Goal: Information Seeking & Learning: Learn about a topic

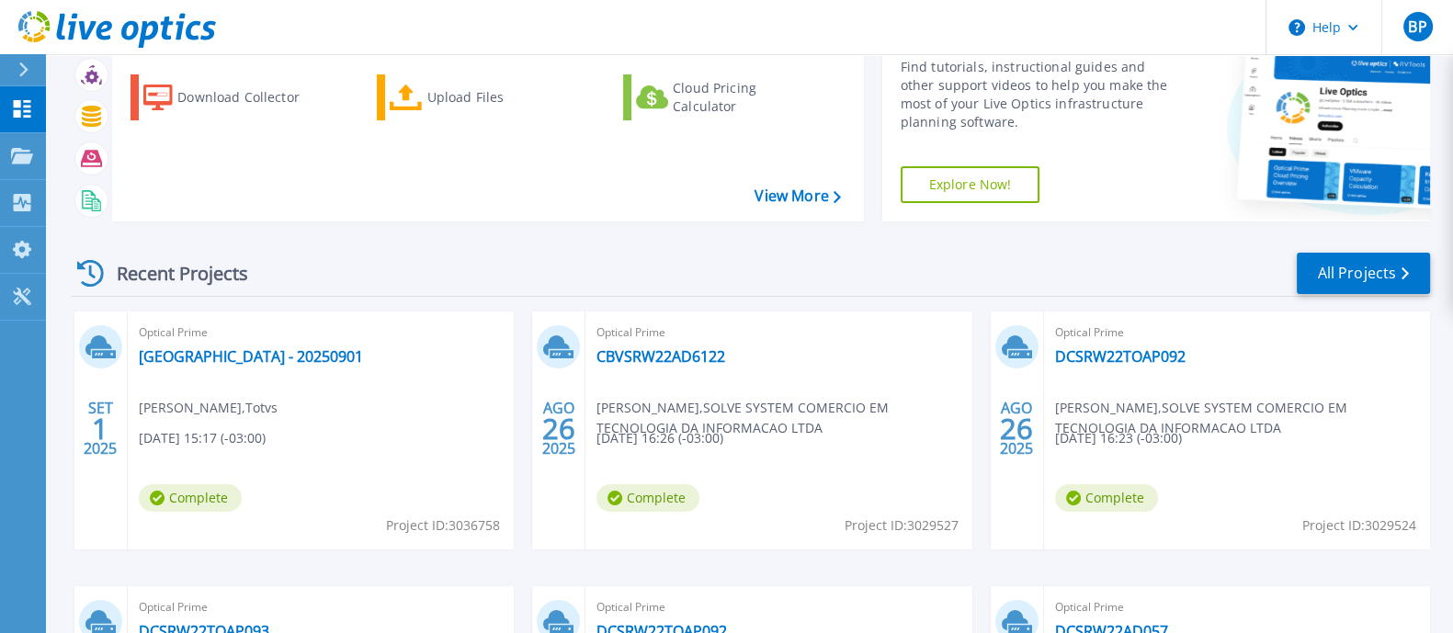
scroll to position [86, 0]
click at [1351, 284] on link "All Projects" at bounding box center [1362, 274] width 133 height 41
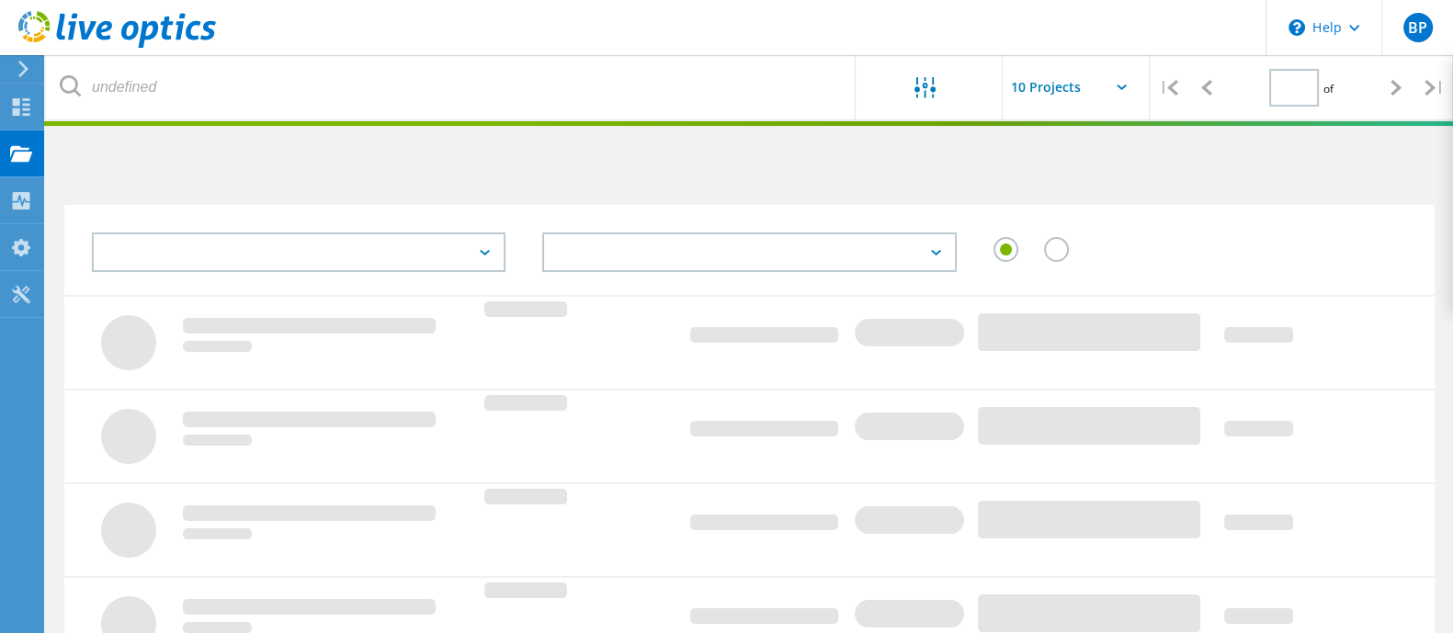
type input "1"
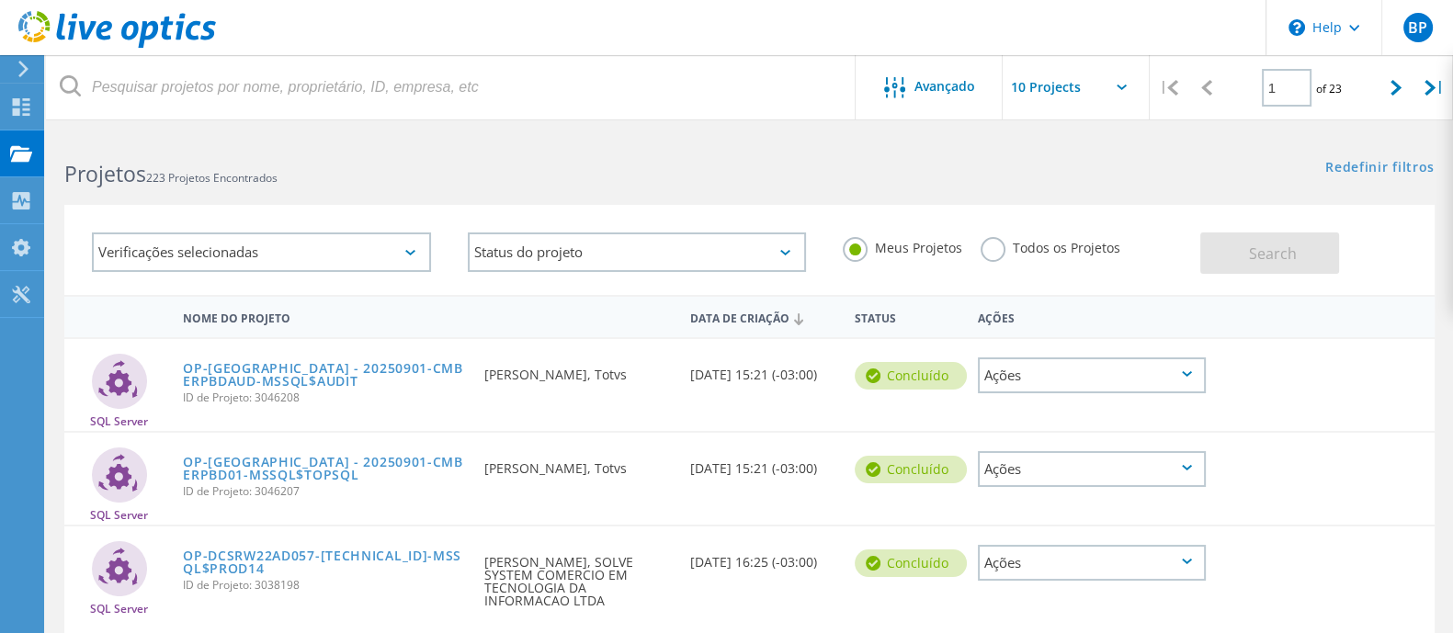
click at [997, 253] on label "Todos os Projetos" at bounding box center [1050, 245] width 140 height 17
click at [0, 0] on input "Todos os Projetos" at bounding box center [0, 0] width 0 height 0
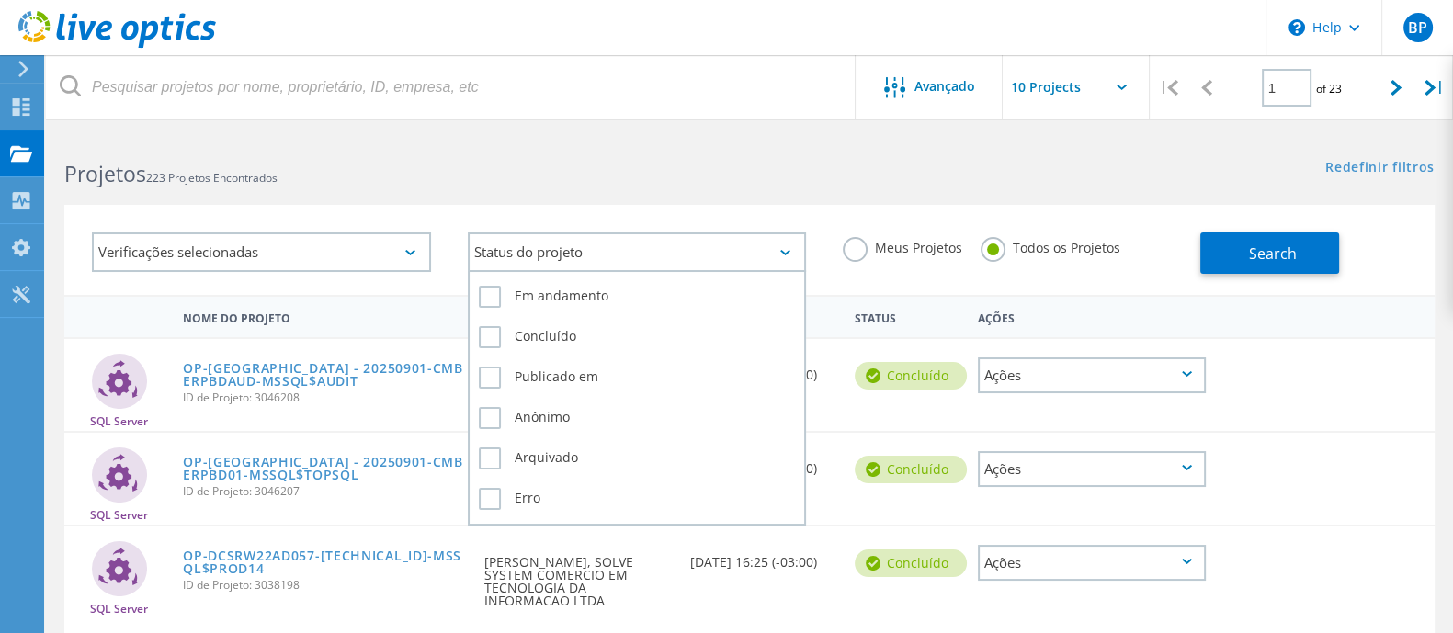
click at [763, 253] on div "Status do projeto" at bounding box center [637, 252] width 339 height 40
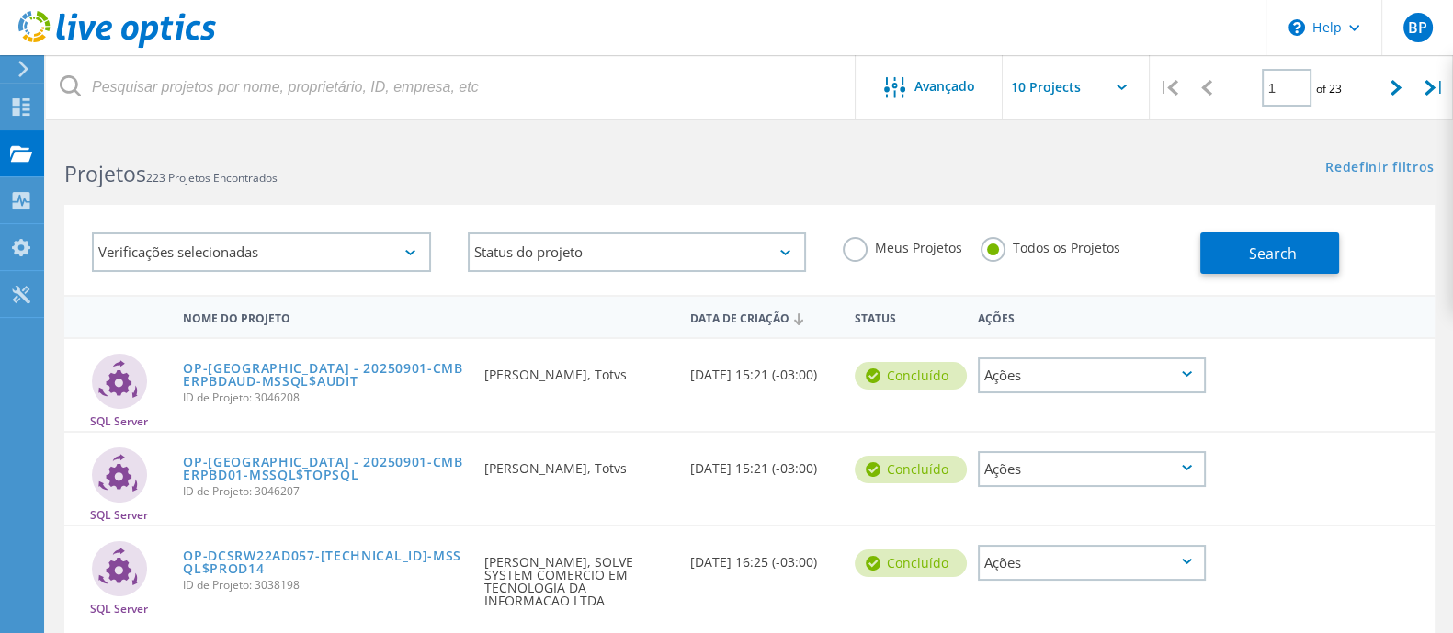
click at [415, 242] on div "Verificações selecionadas" at bounding box center [261, 252] width 339 height 40
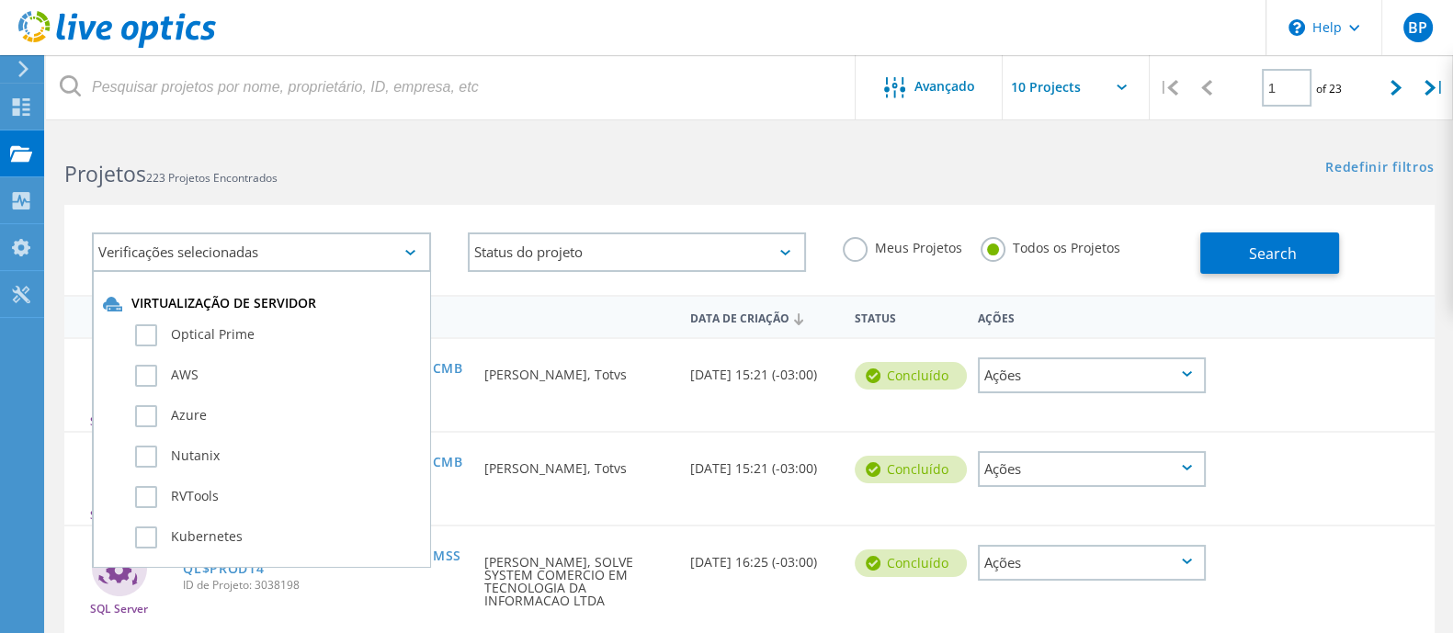
click at [415, 242] on div "Verificações selecionadas" at bounding box center [261, 252] width 339 height 40
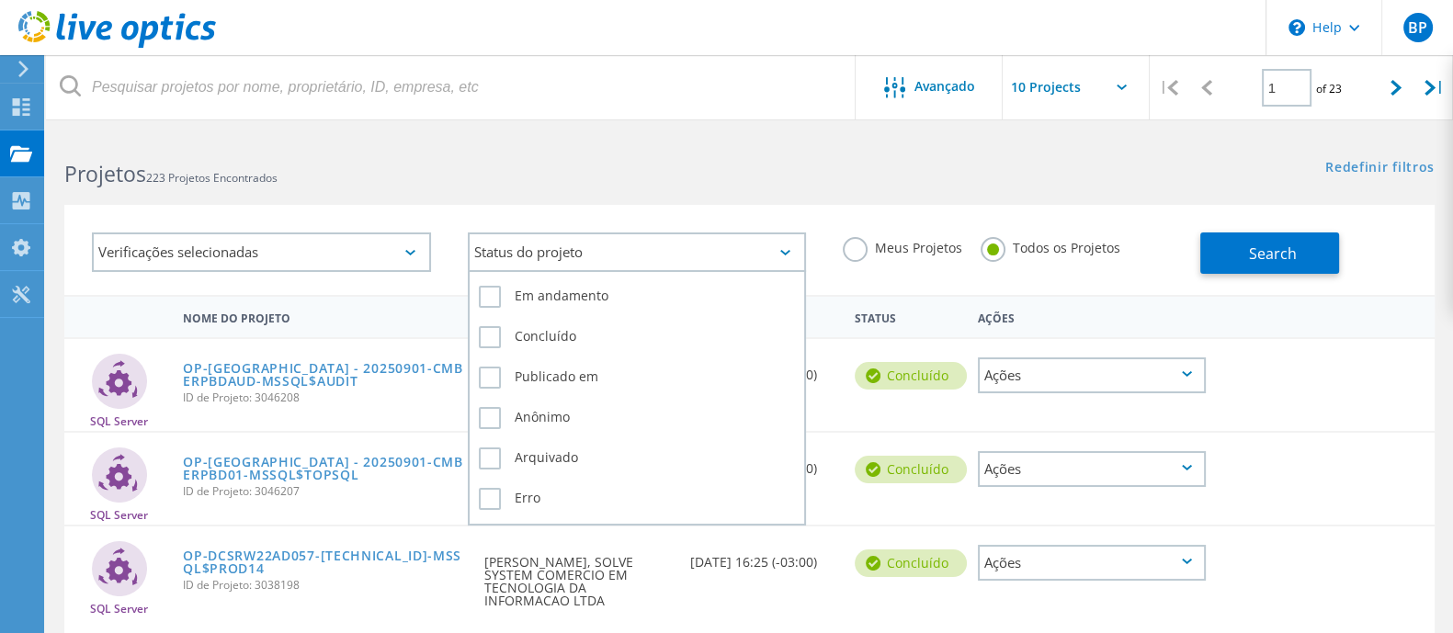
click at [556, 232] on div "Status do projeto" at bounding box center [637, 252] width 339 height 40
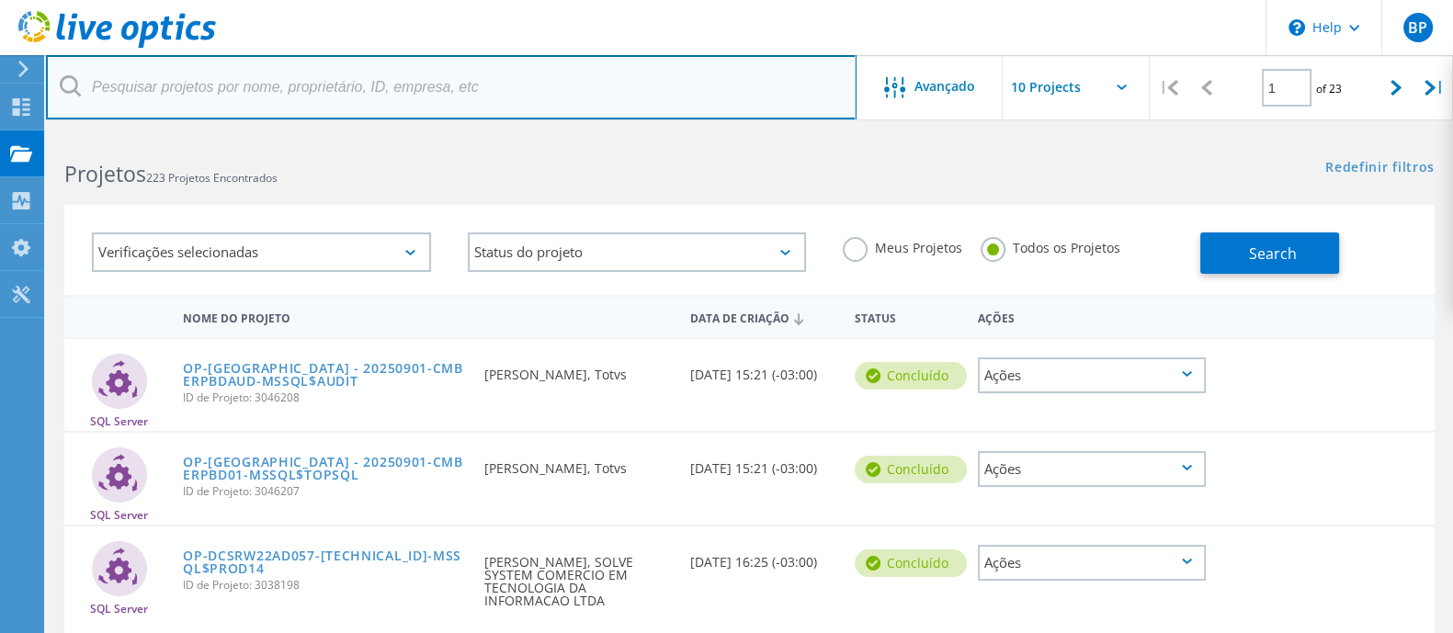
click at [512, 90] on input "text" at bounding box center [451, 87] width 810 height 64
type input "jaime"
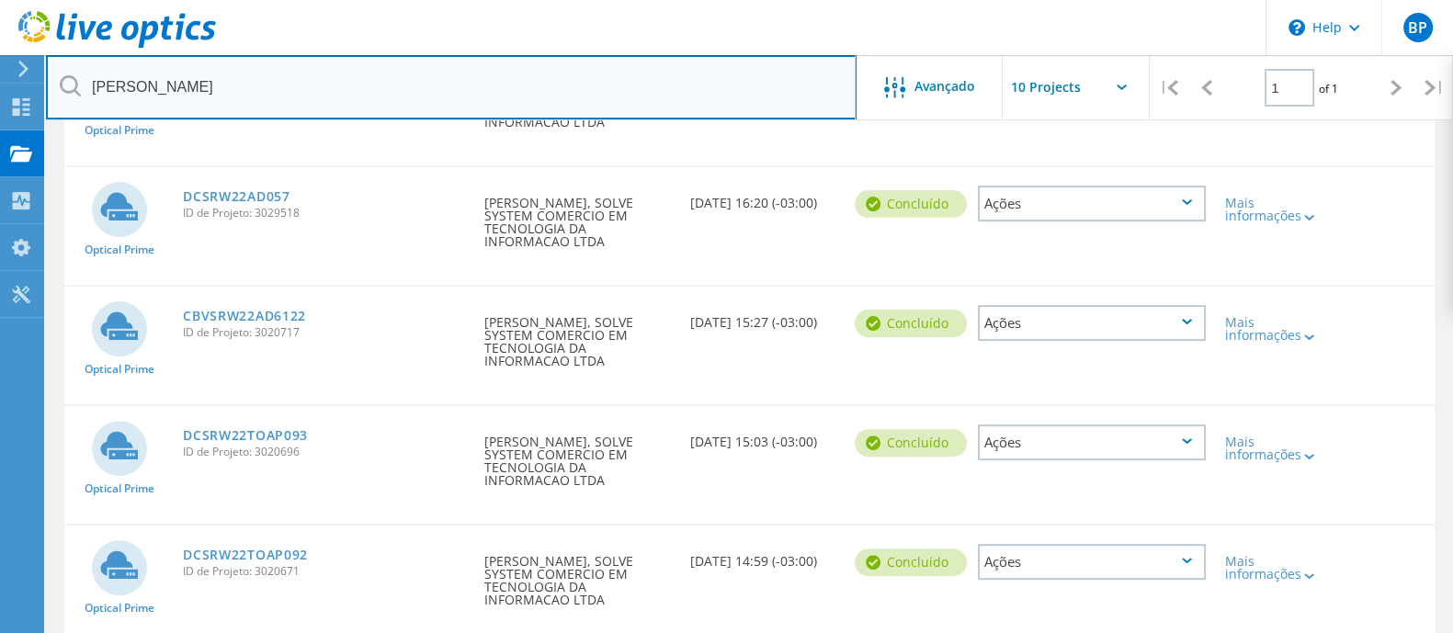
scroll to position [840, 0]
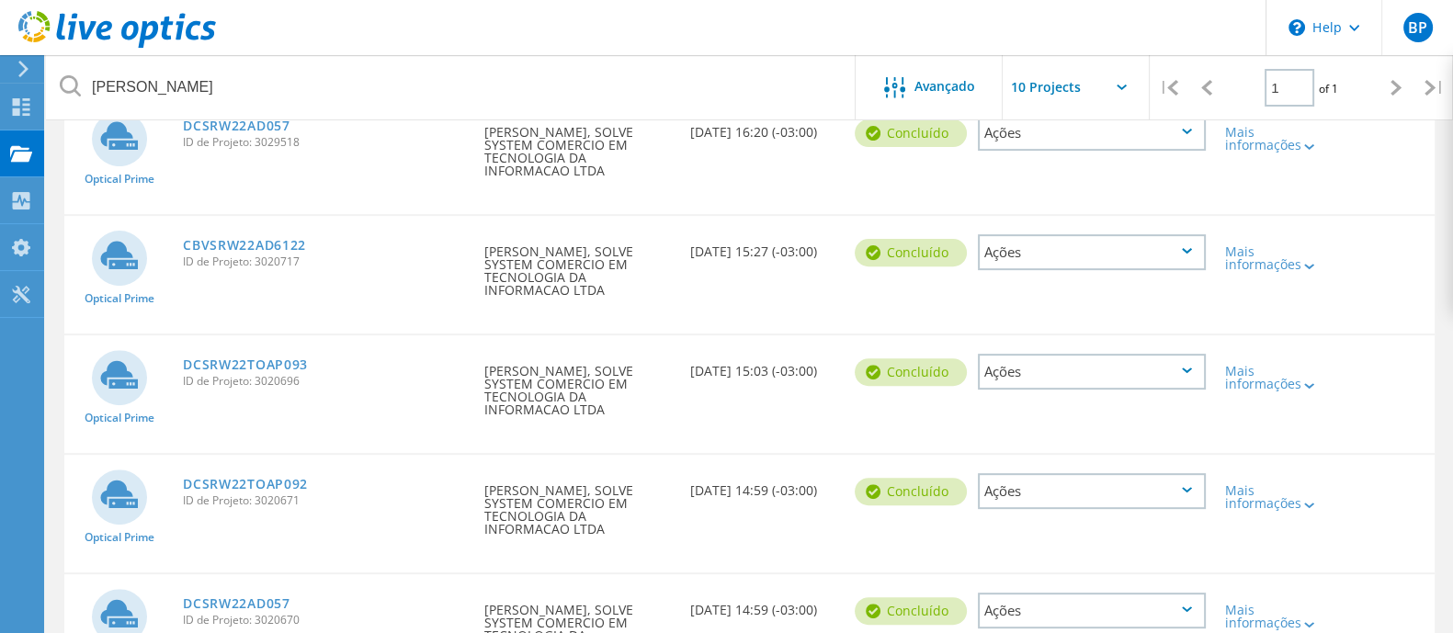
click at [1084, 92] on input "text" at bounding box center [1094, 87] width 184 height 64
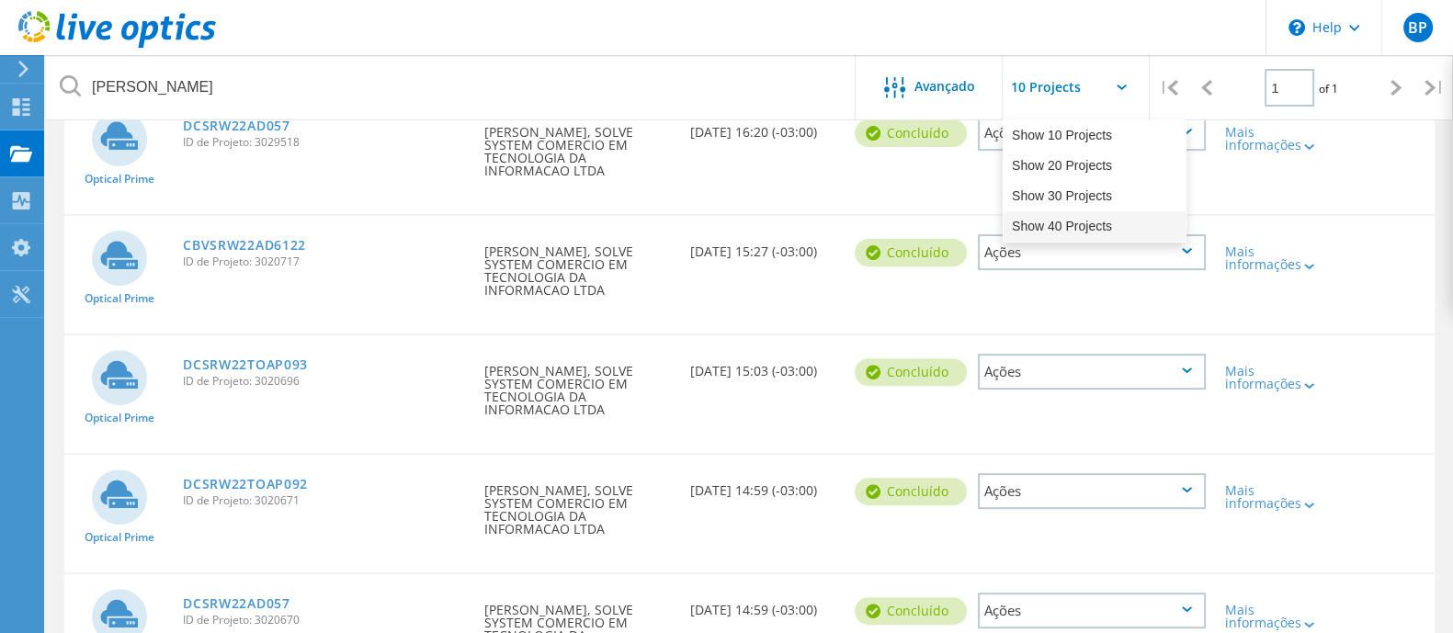
click at [1069, 226] on div "Show 40 Projects" at bounding box center [1094, 226] width 182 height 30
type input "Show 40 Projects"
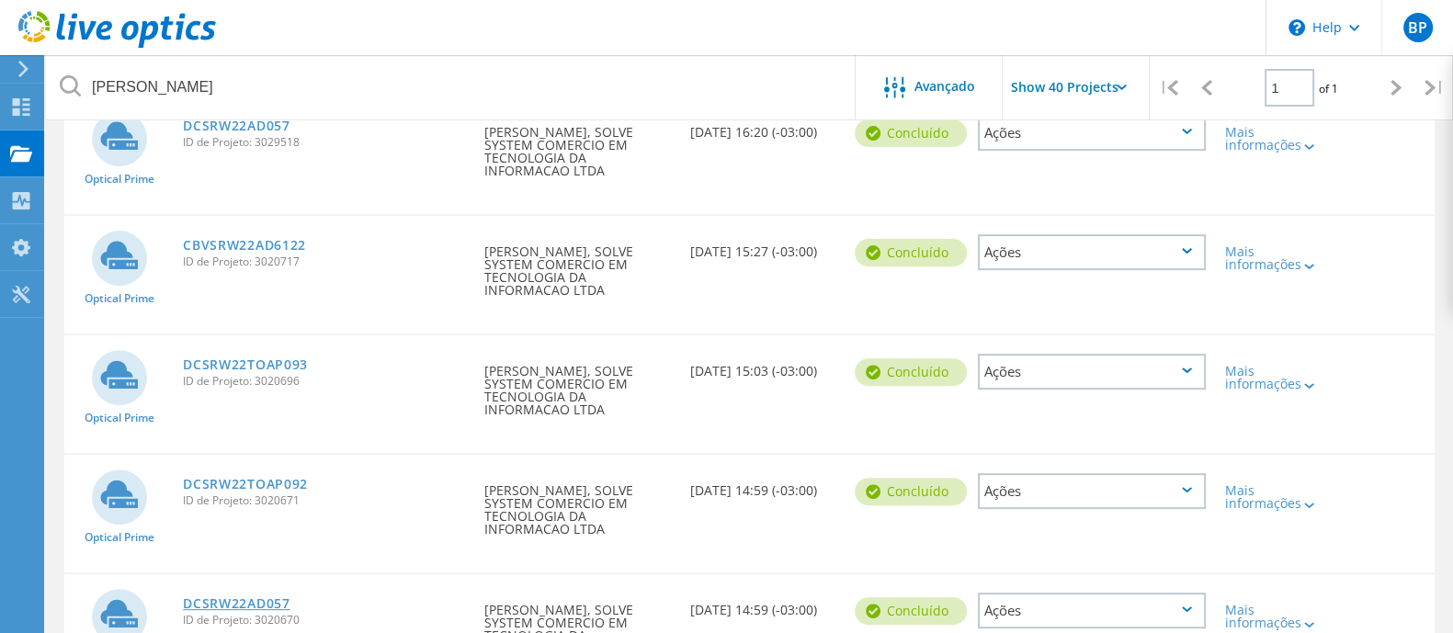
click at [254, 597] on link "DCSRW22AD057" at bounding box center [236, 603] width 107 height 13
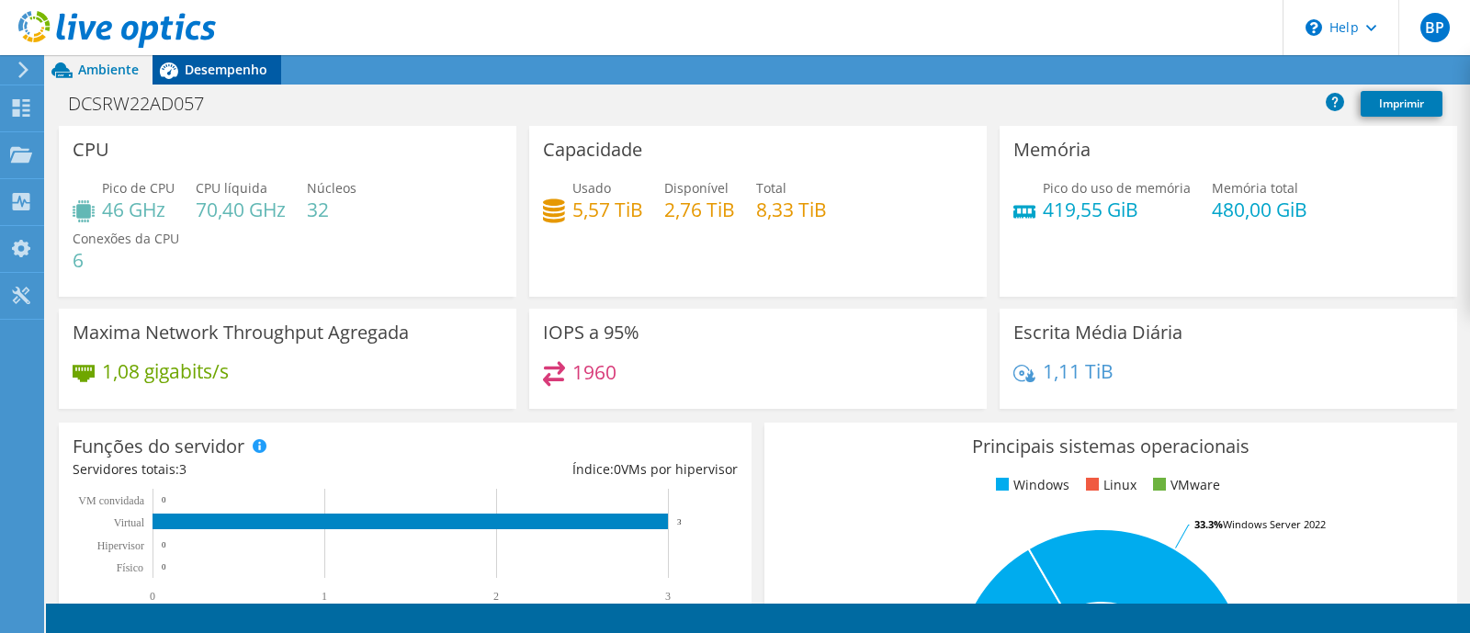
click at [245, 73] on span "Desempenho" at bounding box center [226, 69] width 83 height 17
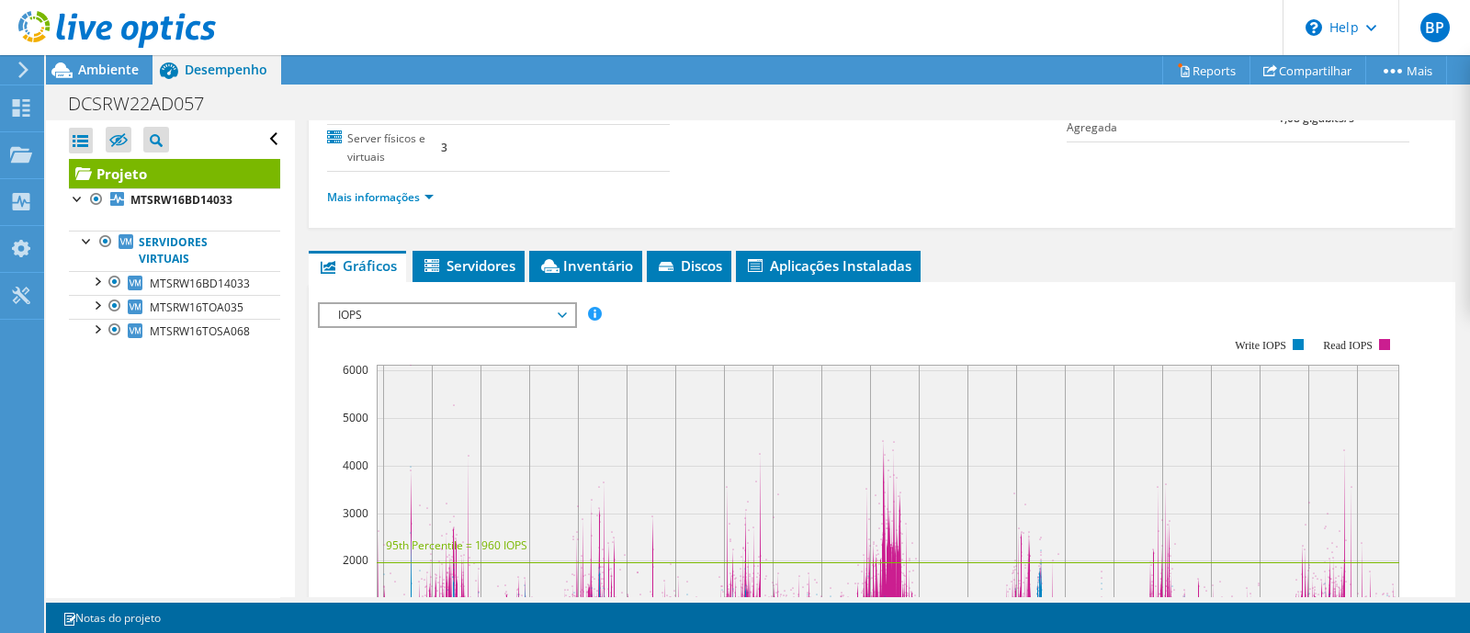
scroll to position [261, 0]
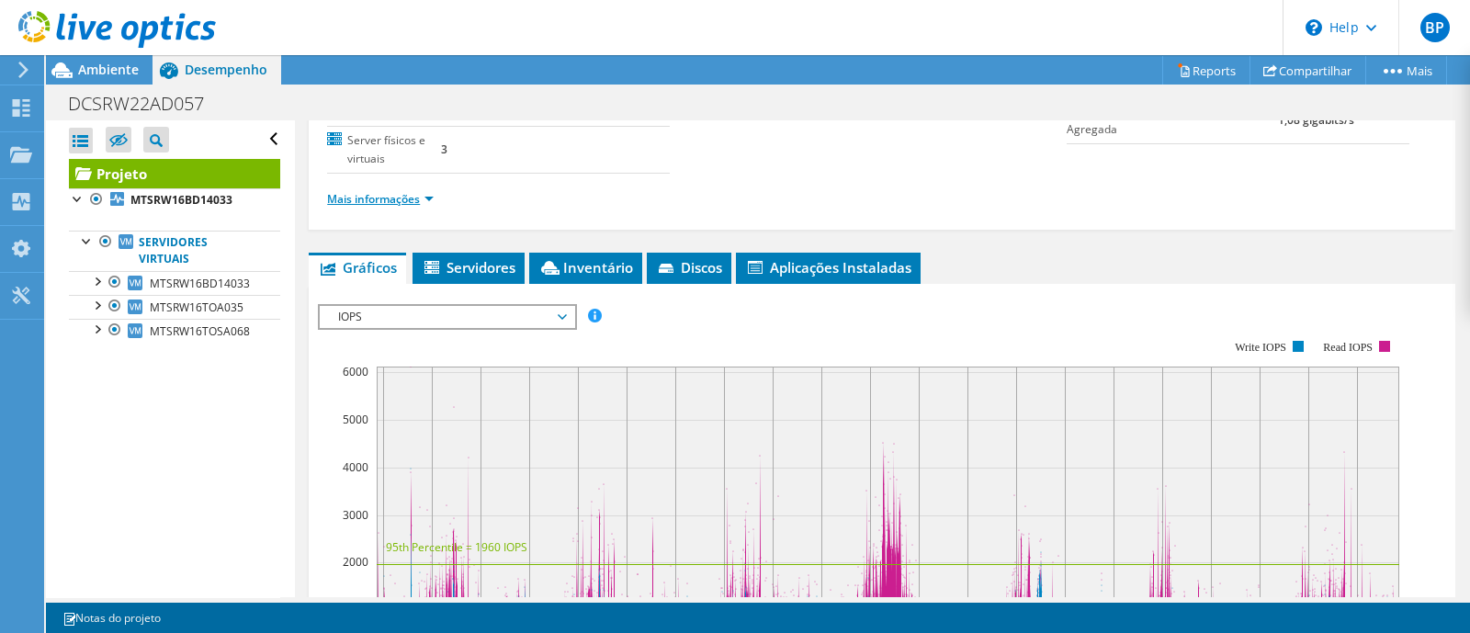
click at [412, 191] on link "Mais informações" at bounding box center [380, 199] width 107 height 16
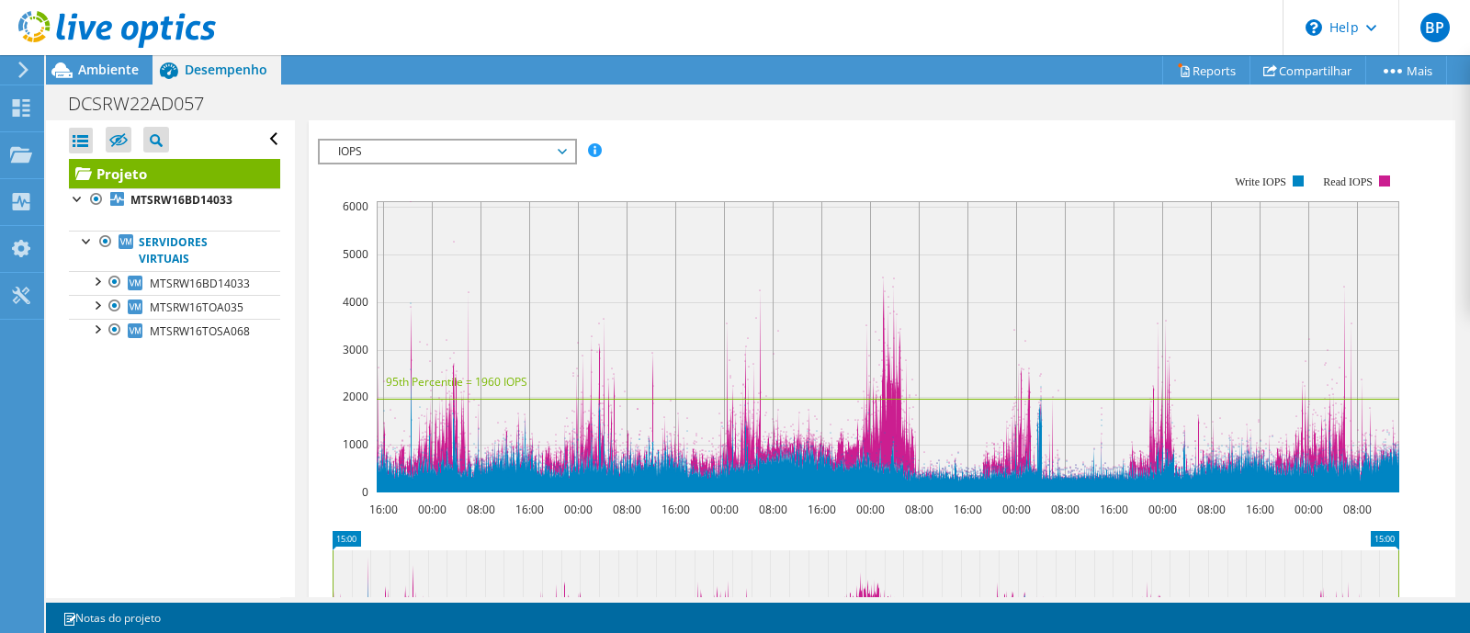
scroll to position [760, 0]
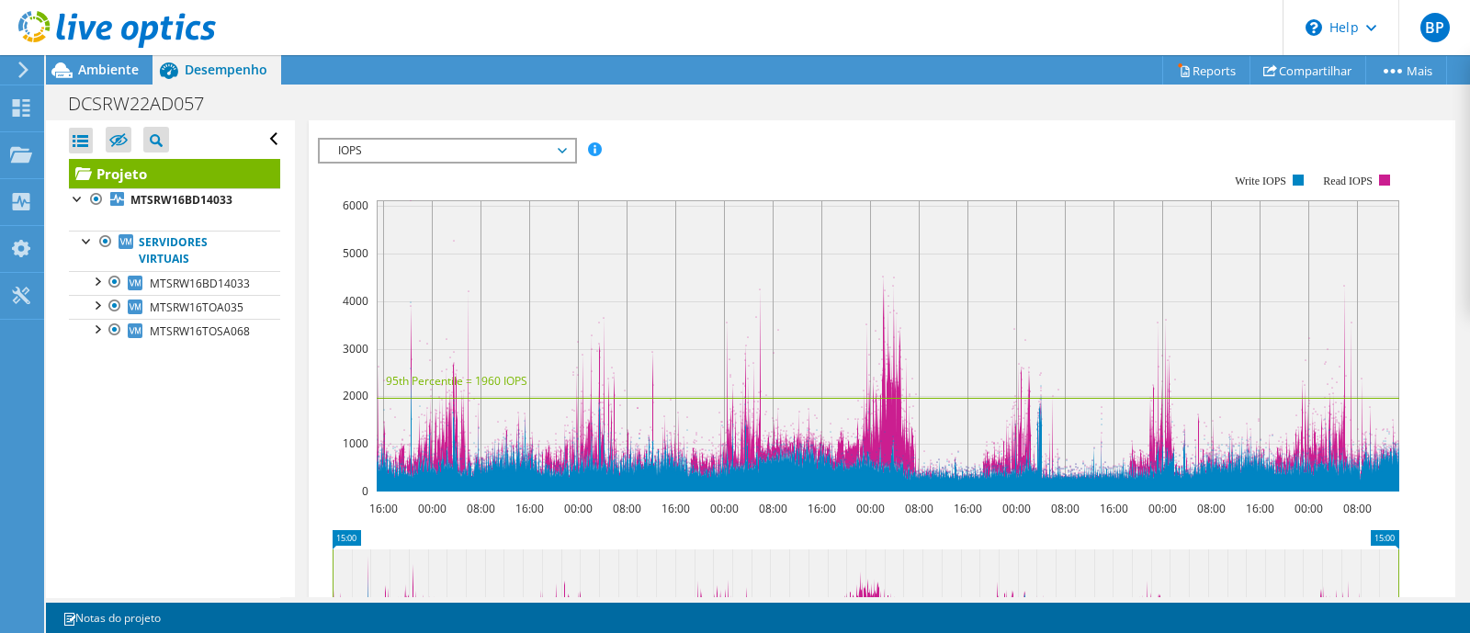
click at [350, 162] on span "IOPS" at bounding box center [447, 151] width 236 height 22
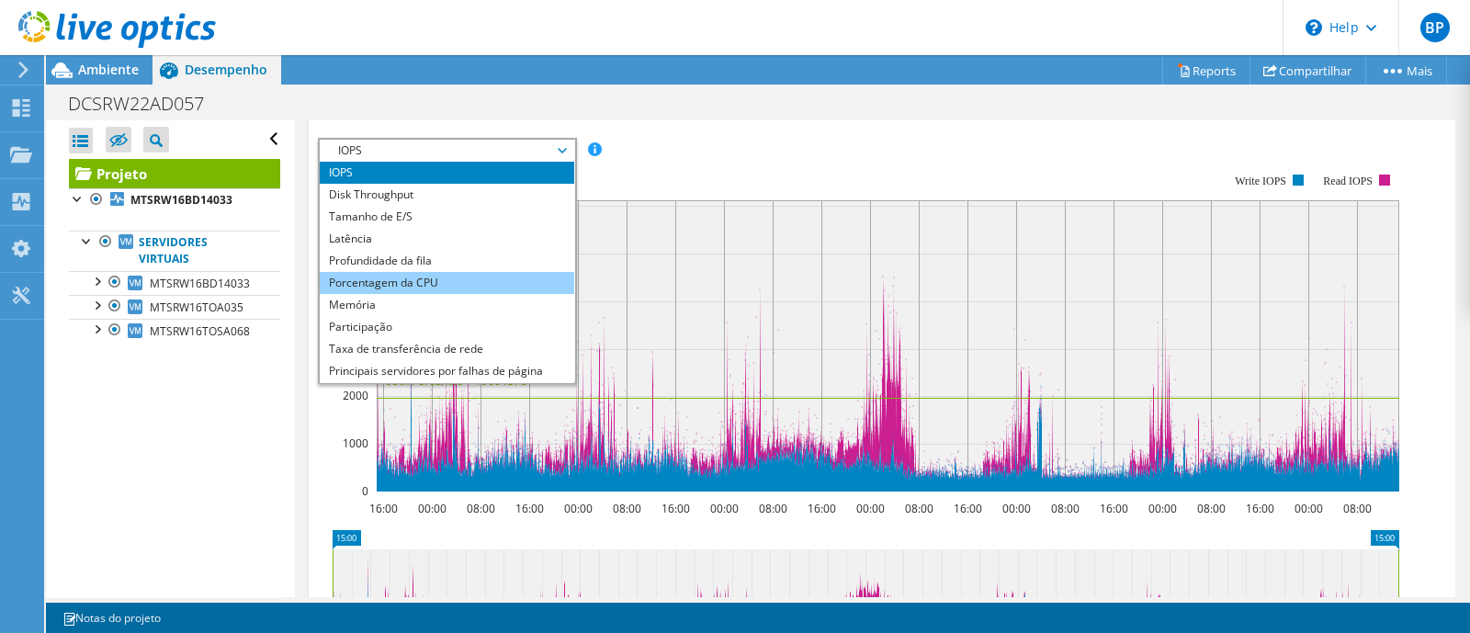
click at [326, 294] on li "Porcentagem da CPU" at bounding box center [447, 283] width 255 height 22
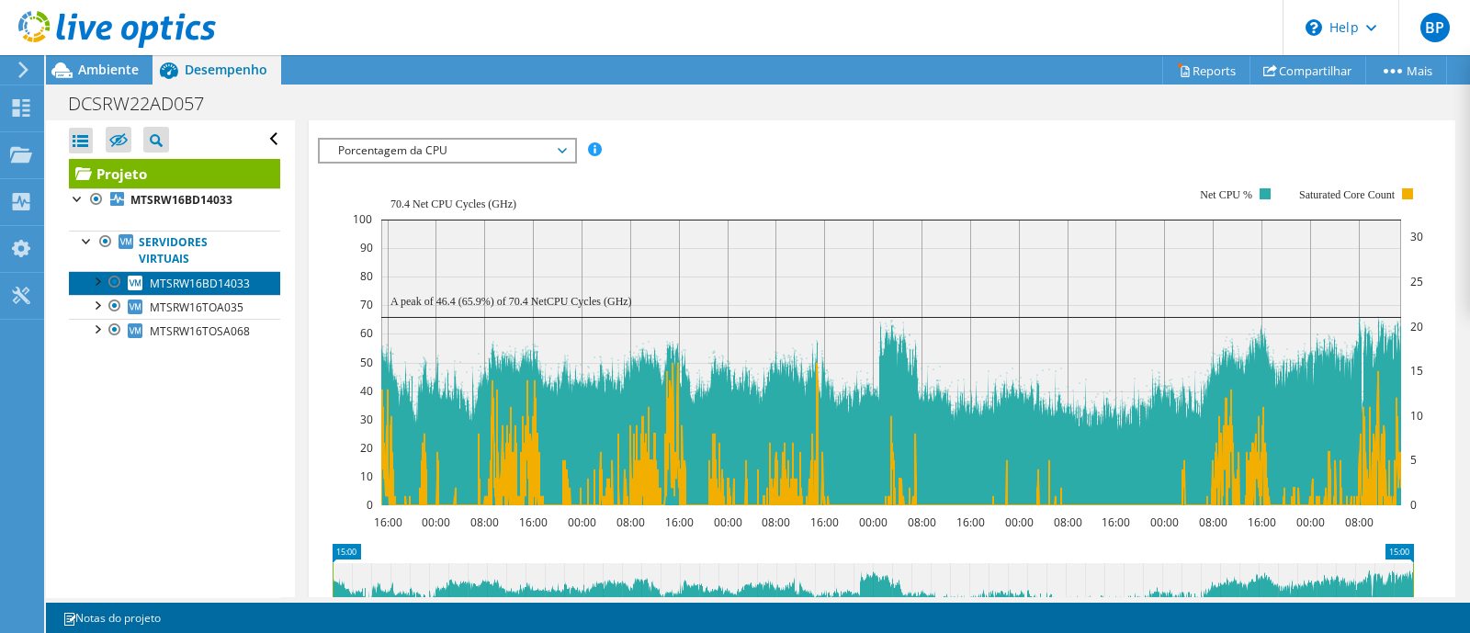
click at [230, 280] on span "MTSRW16BD14033" at bounding box center [200, 284] width 100 height 16
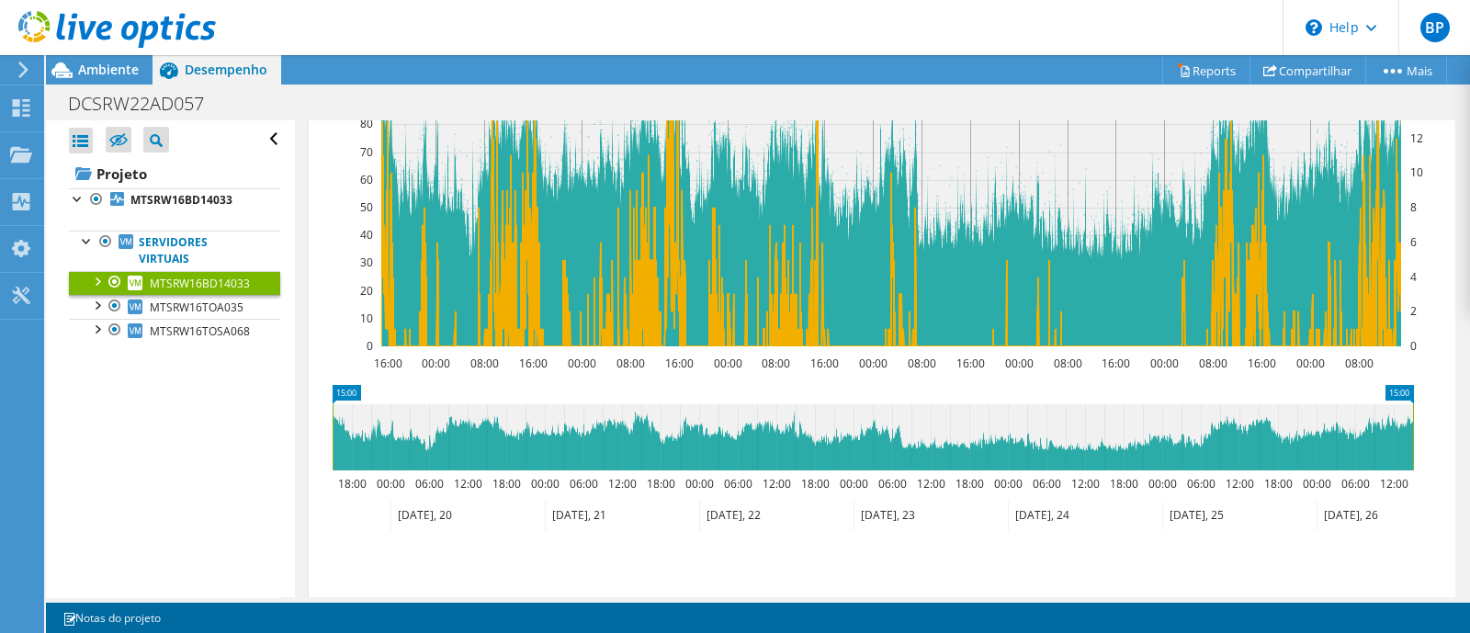
scroll to position [534, 0]
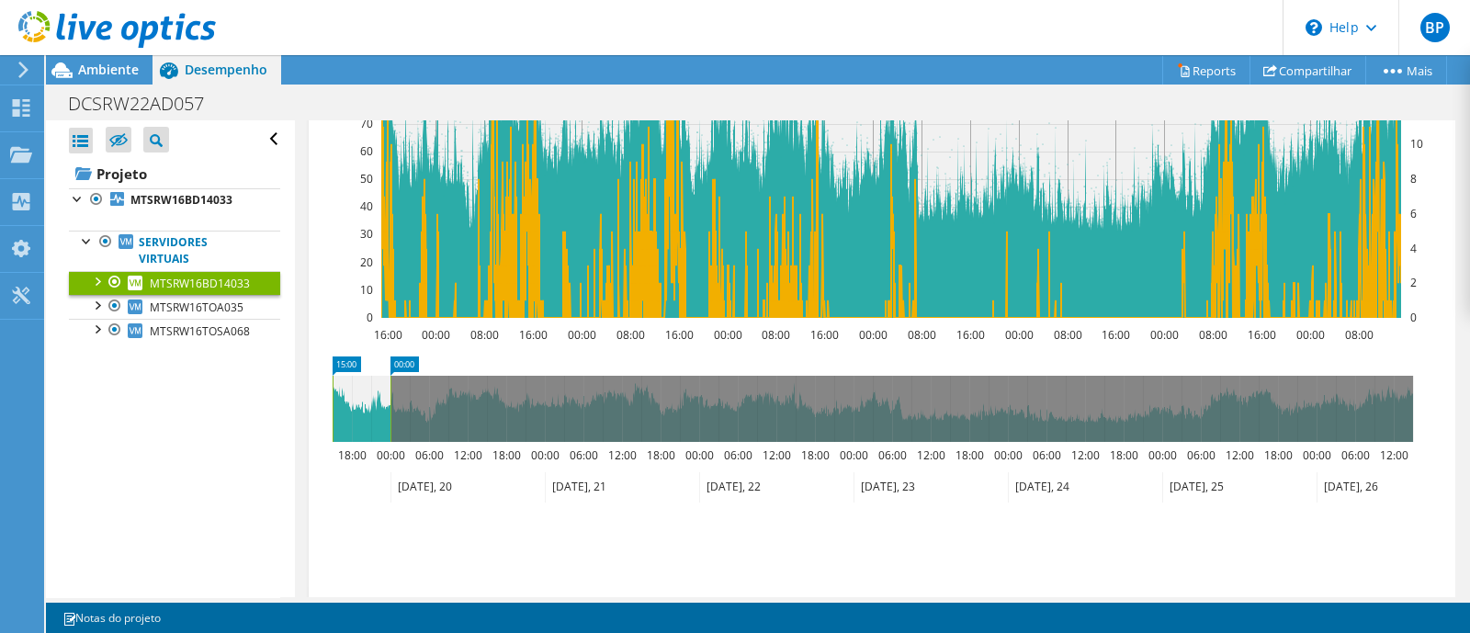
drag, startPoint x: 1411, startPoint y: 414, endPoint x: 389, endPoint y: 532, distance: 1029.4
click at [389, 532] on section "Workload Concentration: 16:00 00:00 08:00 16:00 00:00 08:00 16:00 00:00 08:00 1…" at bounding box center [882, 278] width 1128 height 607
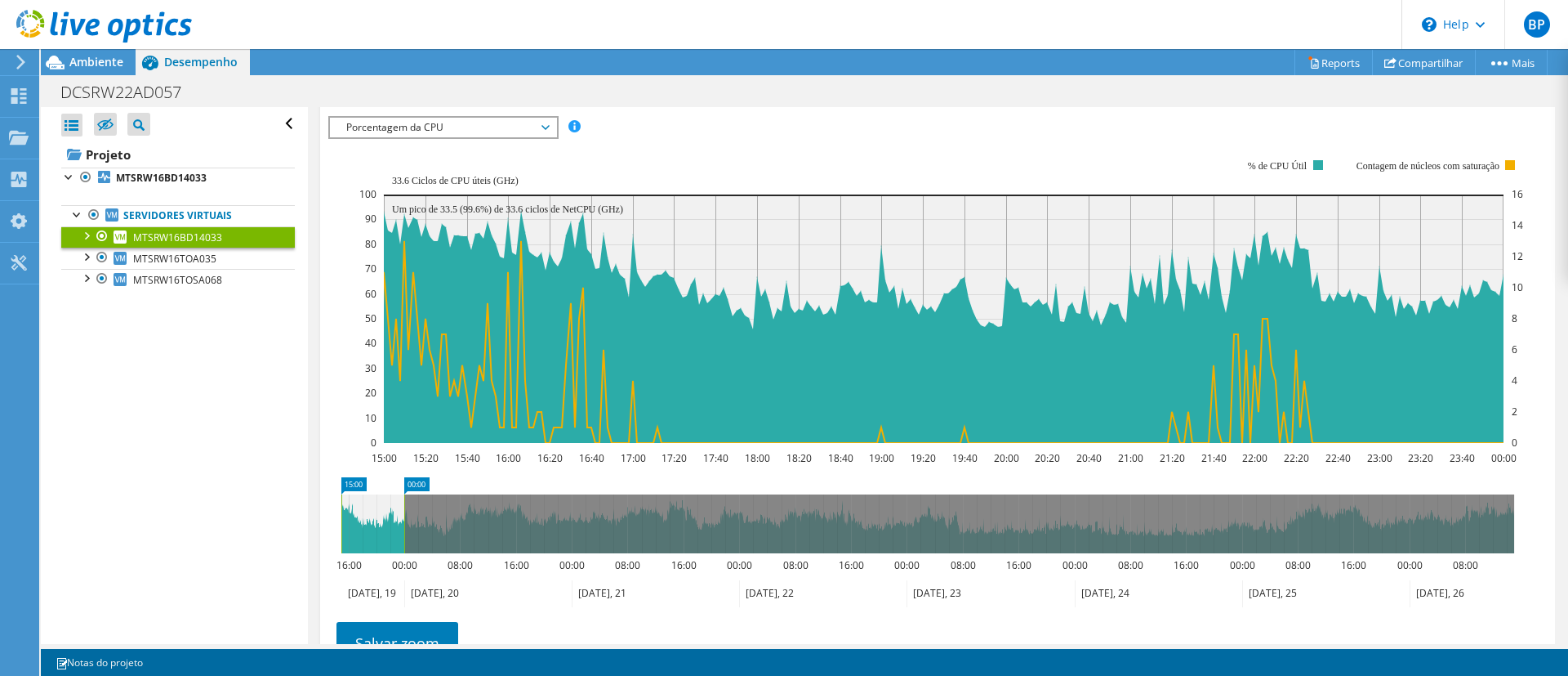
scroll to position [279, 0]
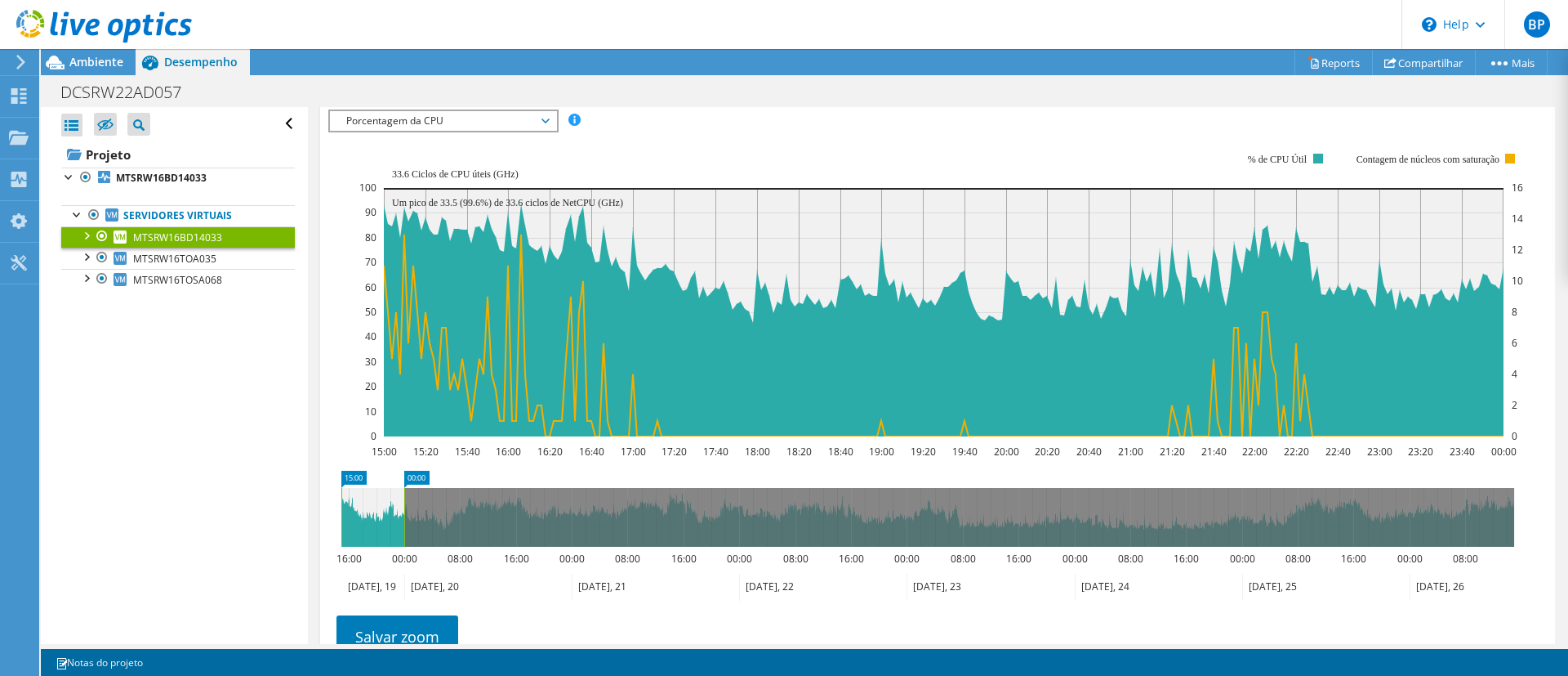
scroll to position [296, 0]
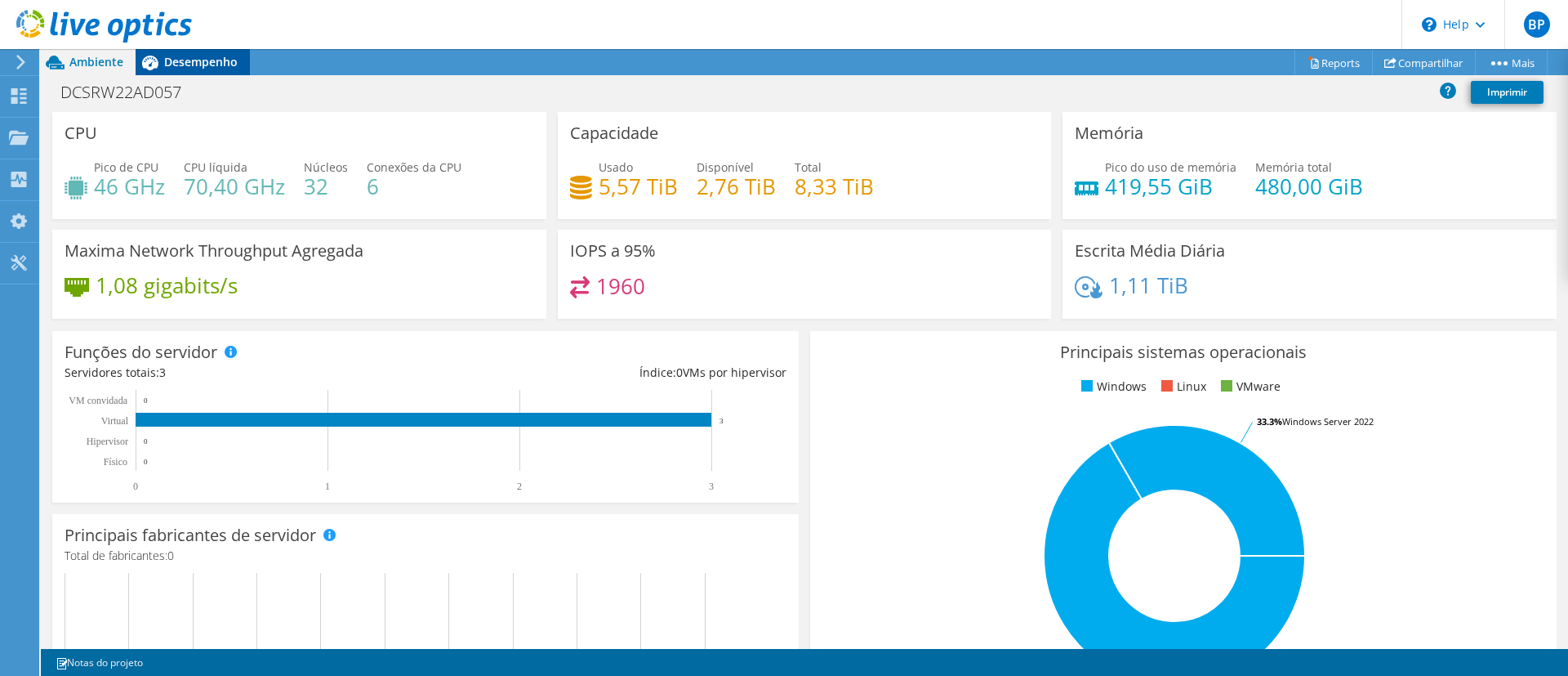
click at [172, 66] on span "Desempenho" at bounding box center [201, 61] width 74 height 15
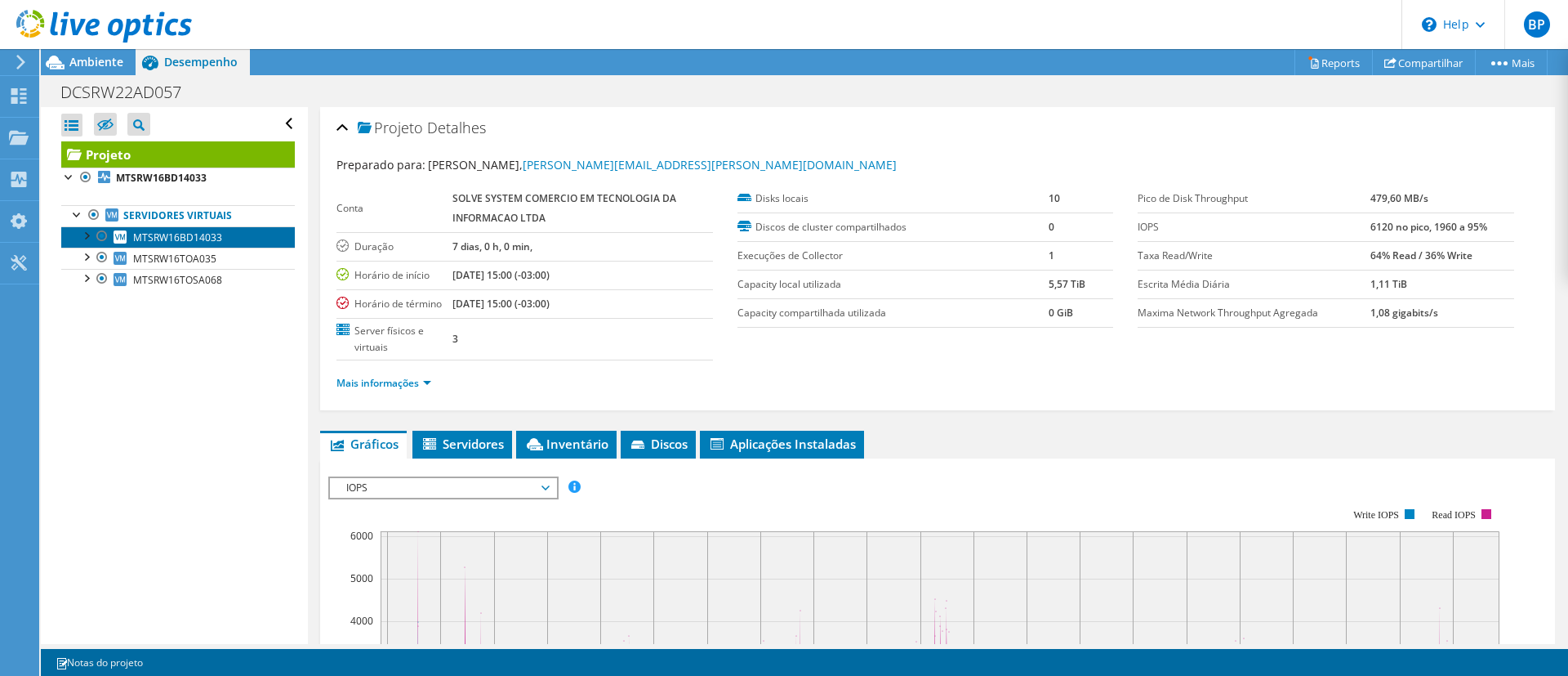
click at [193, 238] on span "MTSRW16BD14033" at bounding box center [178, 237] width 89 height 14
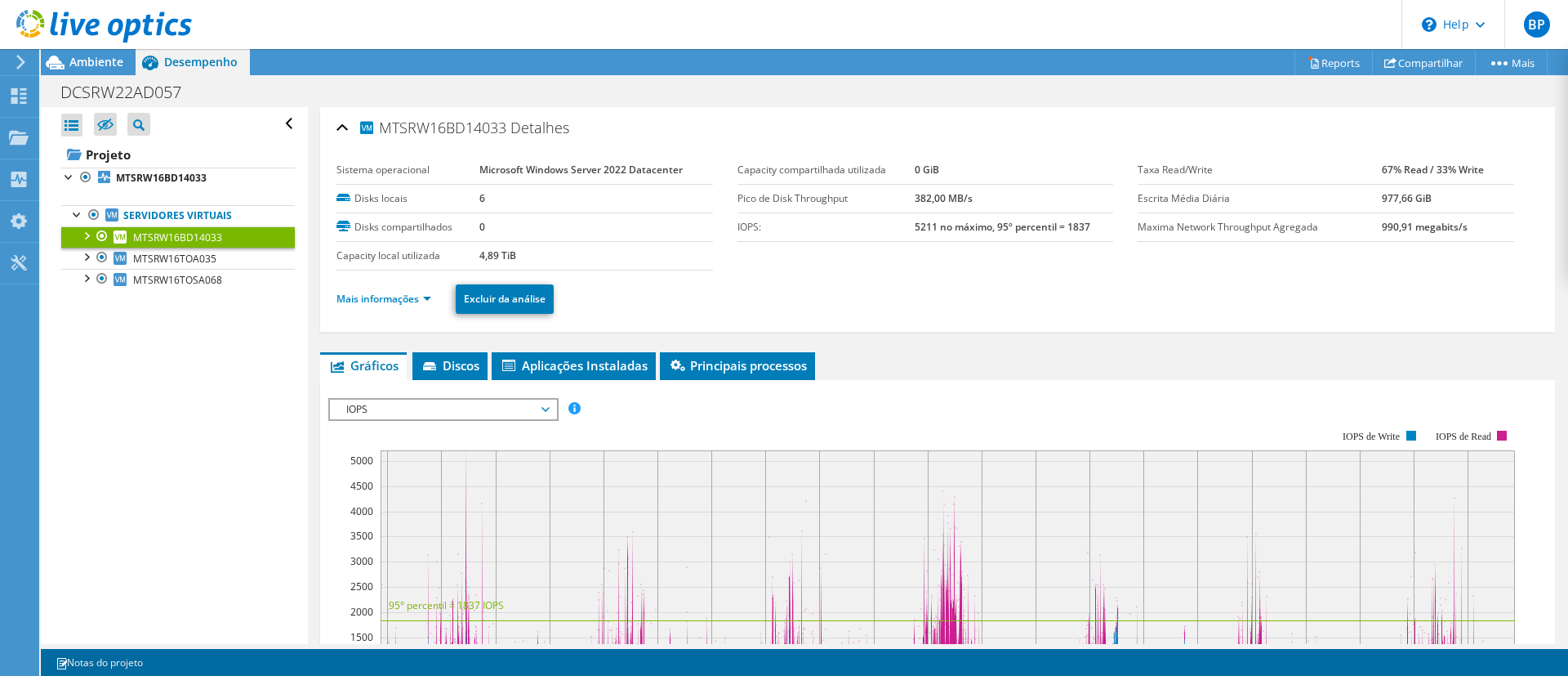
scroll to position [277, 0]
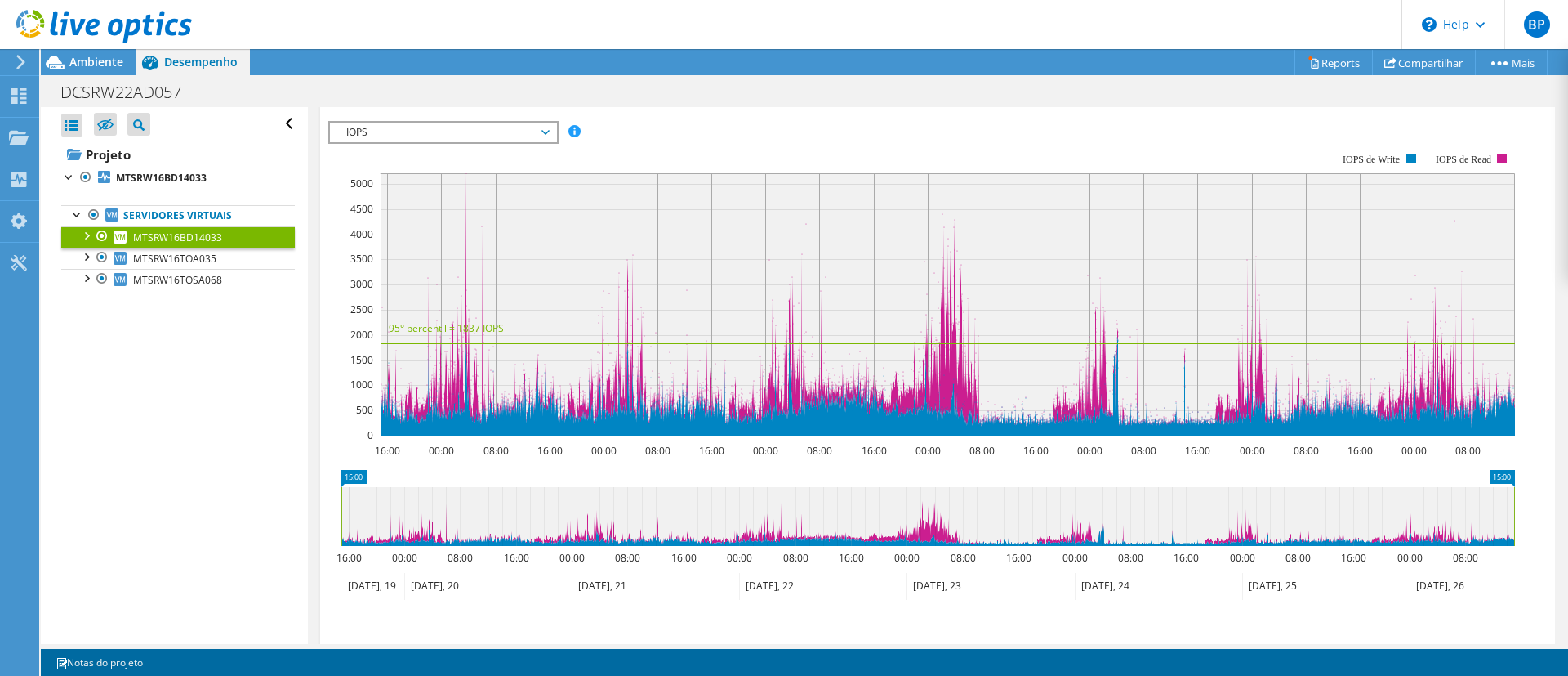
click at [355, 131] on span "IOPS" at bounding box center [443, 133] width 210 height 20
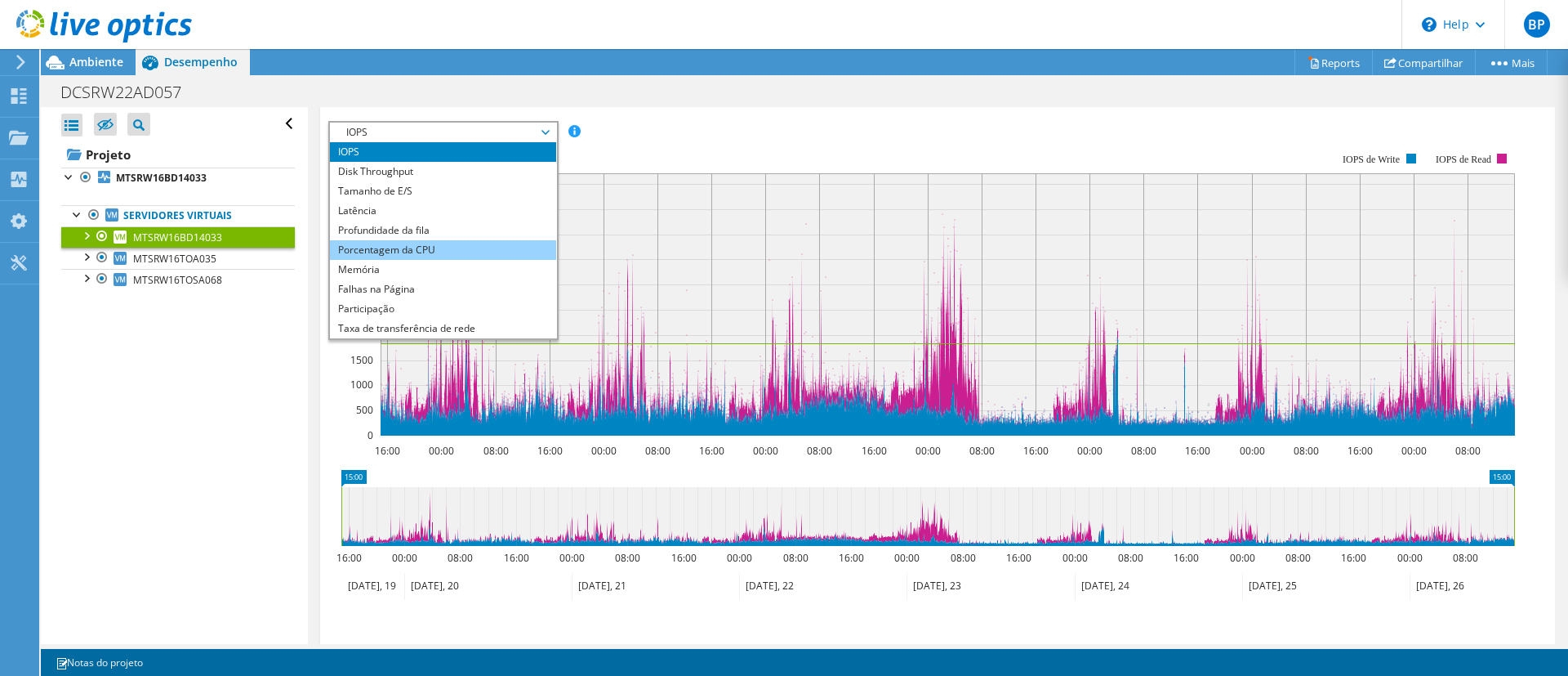
click at [337, 255] on li "Porcentagem da CPU" at bounding box center [443, 250] width 227 height 20
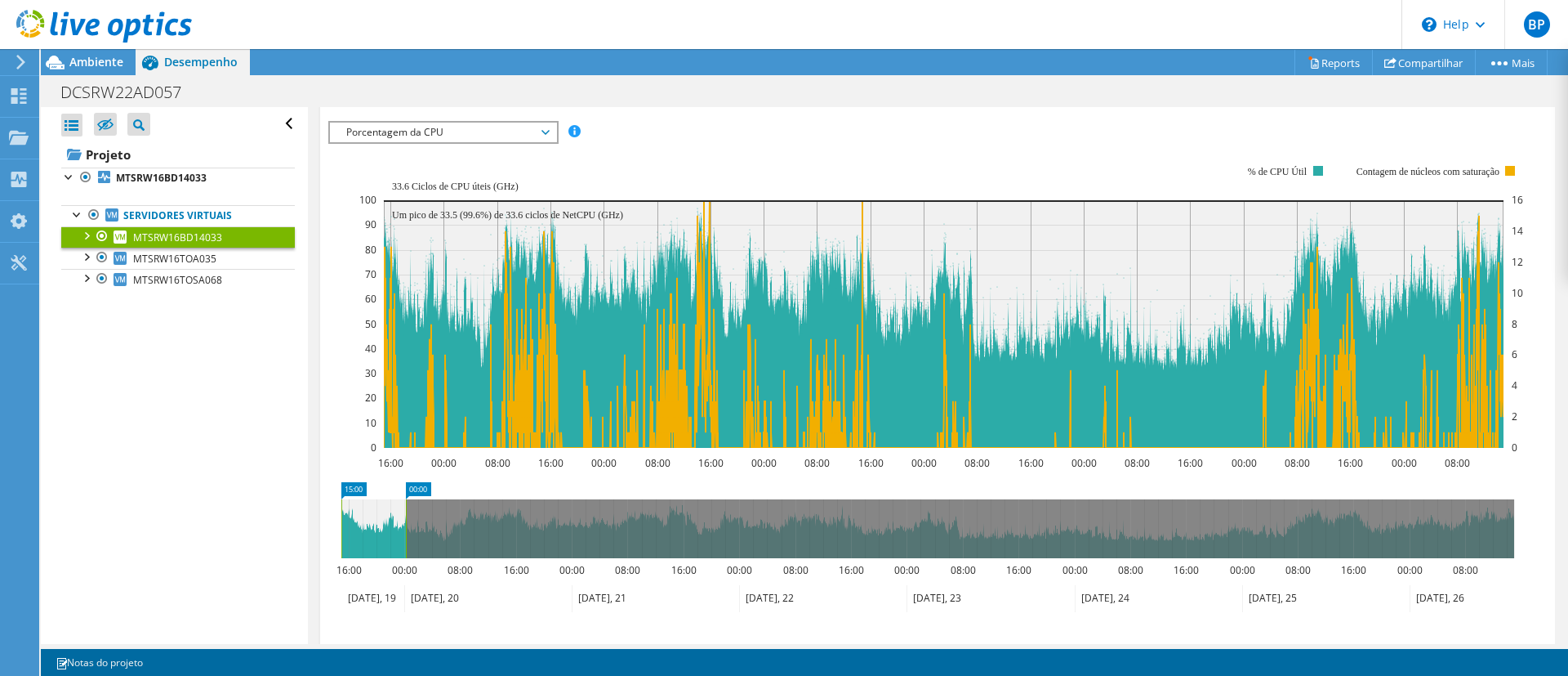
drag, startPoint x: 1515, startPoint y: 527, endPoint x: 407, endPoint y: 688, distance: 1119.6
click at [407, 675] on html "BP Usuário Final Bruno Pechinin bruno.pechinin@totvs.com.br Totvs My Profile Lo…" at bounding box center [784, 338] width 1568 height 676
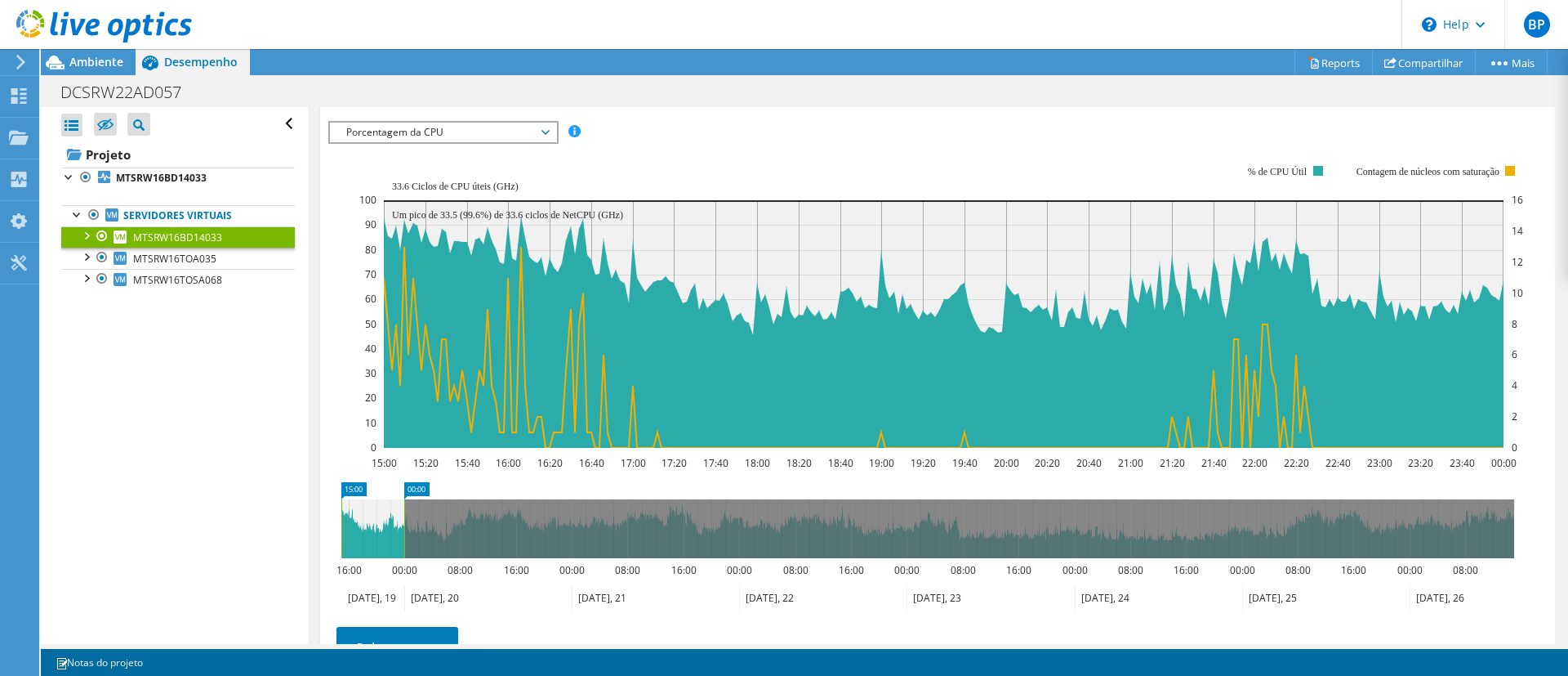
click at [683, 146] on rect at bounding box center [940, 307] width 1164 height 327
drag, startPoint x: 380, startPoint y: 537, endPoint x: 448, endPoint y: 545, distance: 68.5
click at [448, 545] on icon at bounding box center [440, 528] width 63 height 59
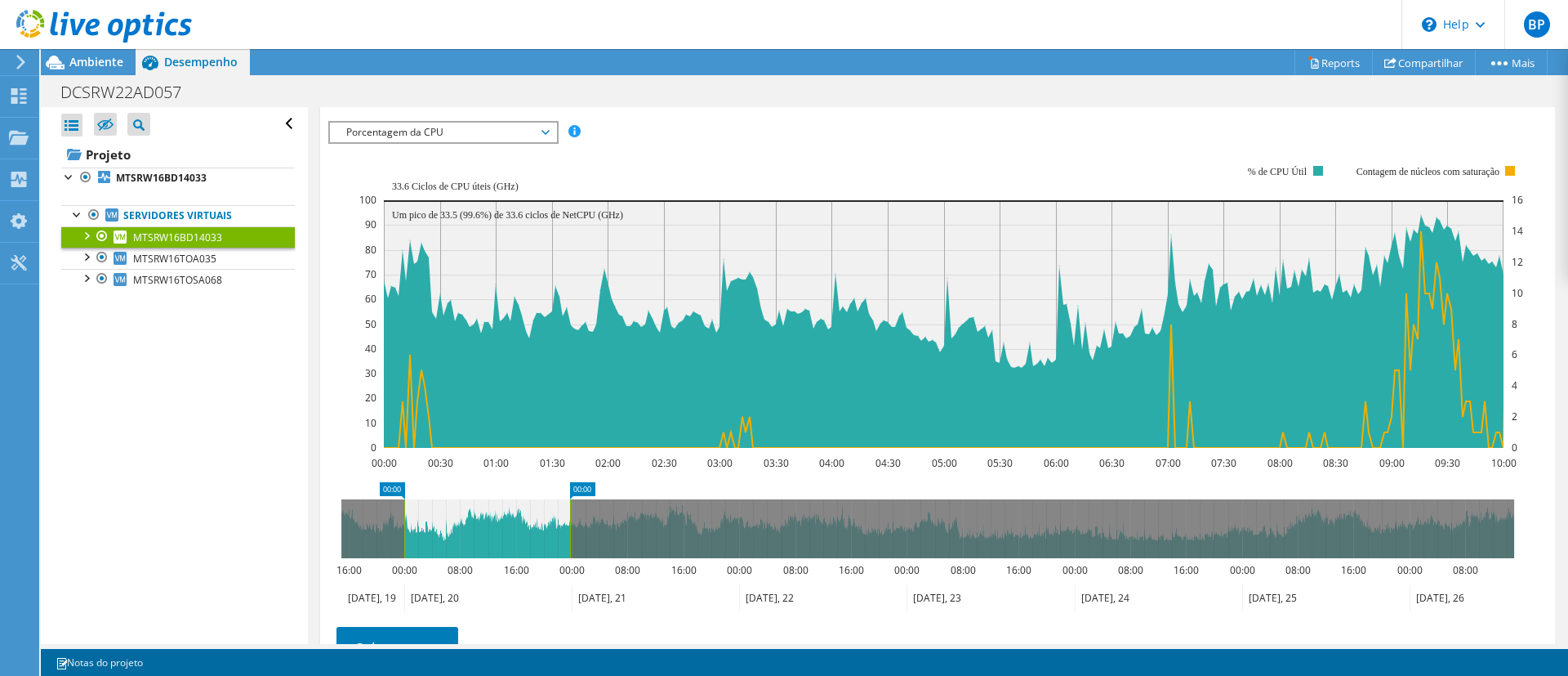
drag, startPoint x: 474, startPoint y: 524, endPoint x: 570, endPoint y: 552, distance: 100.0
click at [570, 552] on rect at bounding box center [570, 528] width 6 height 59
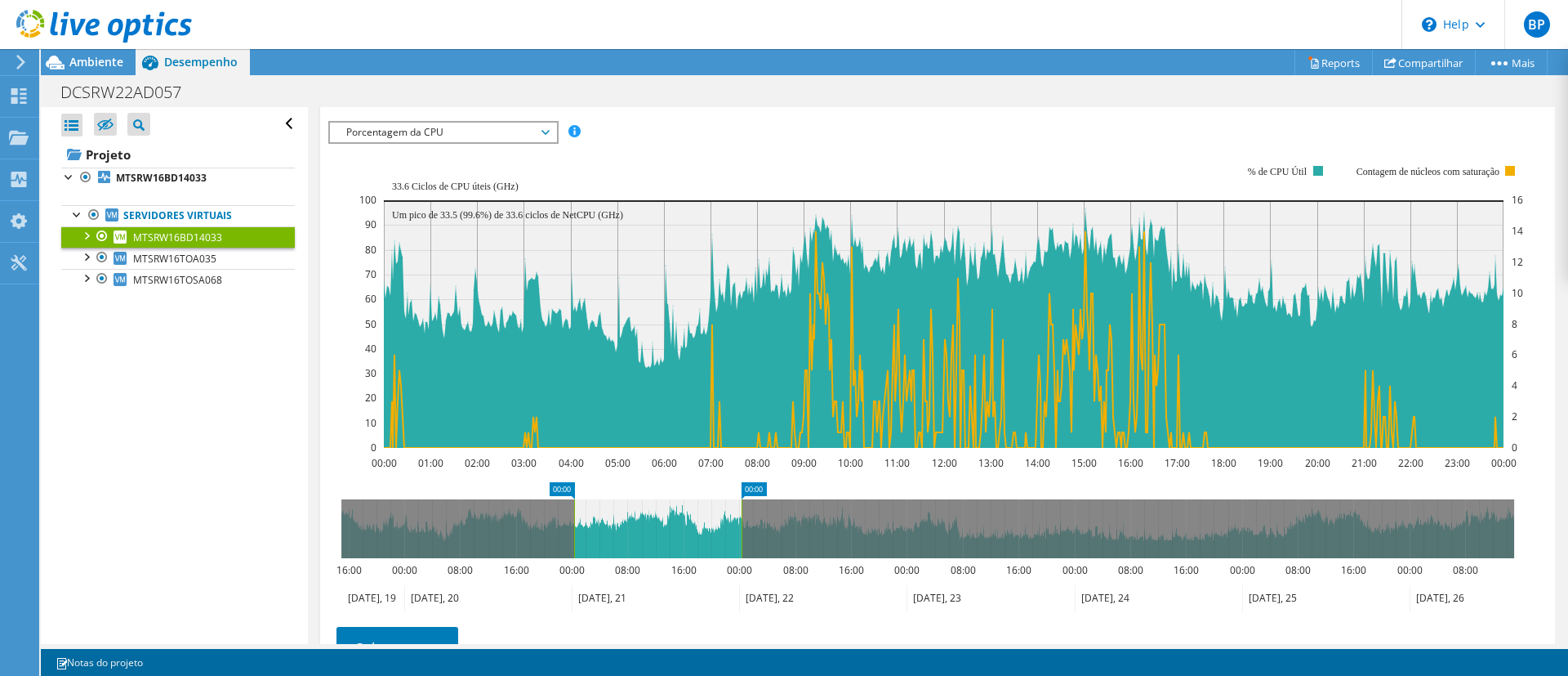
drag, startPoint x: 514, startPoint y: 532, endPoint x: 684, endPoint y: 544, distance: 170.4
click at [684, 544] on icon at bounding box center [658, 528] width 167 height 59
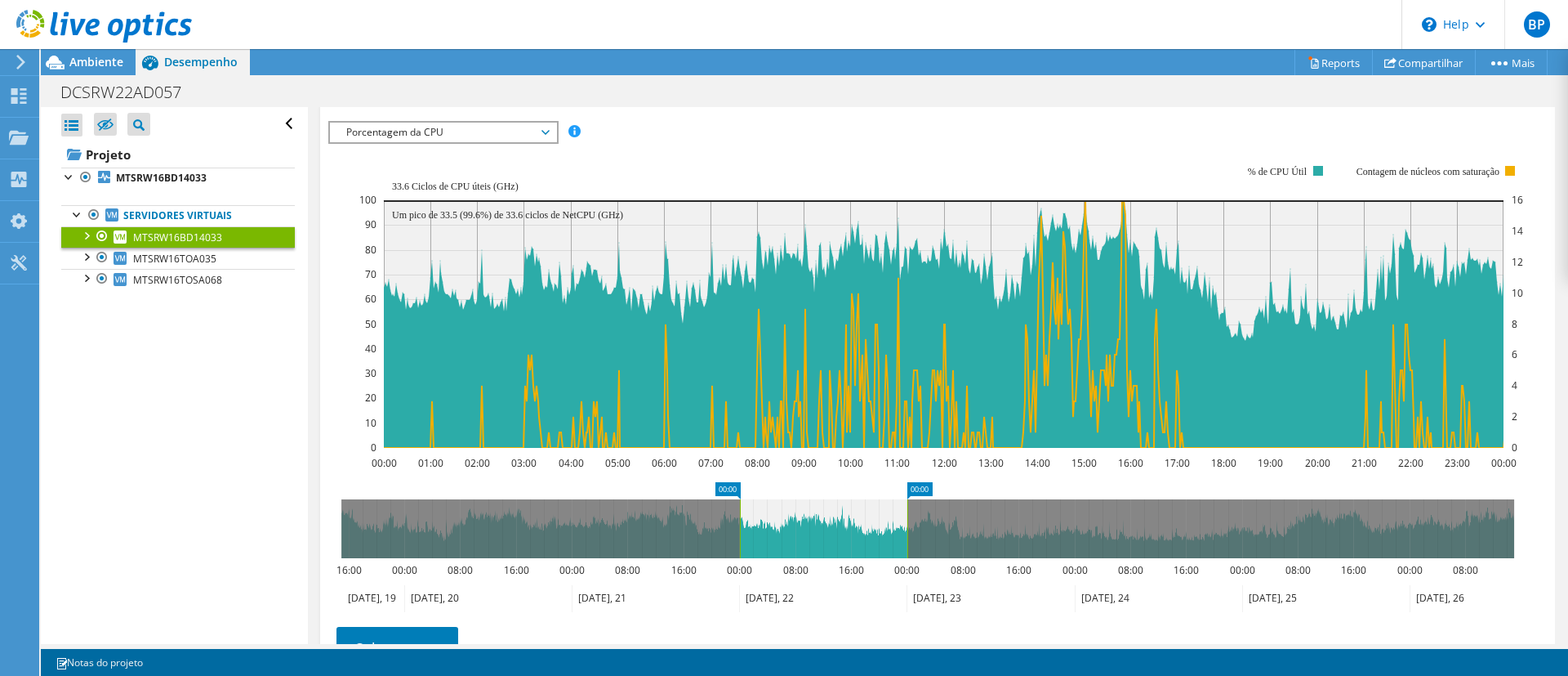
drag, startPoint x: 668, startPoint y: 508, endPoint x: 835, endPoint y: 535, distance: 169.2
click at [835, 535] on icon at bounding box center [823, 528] width 167 height 59
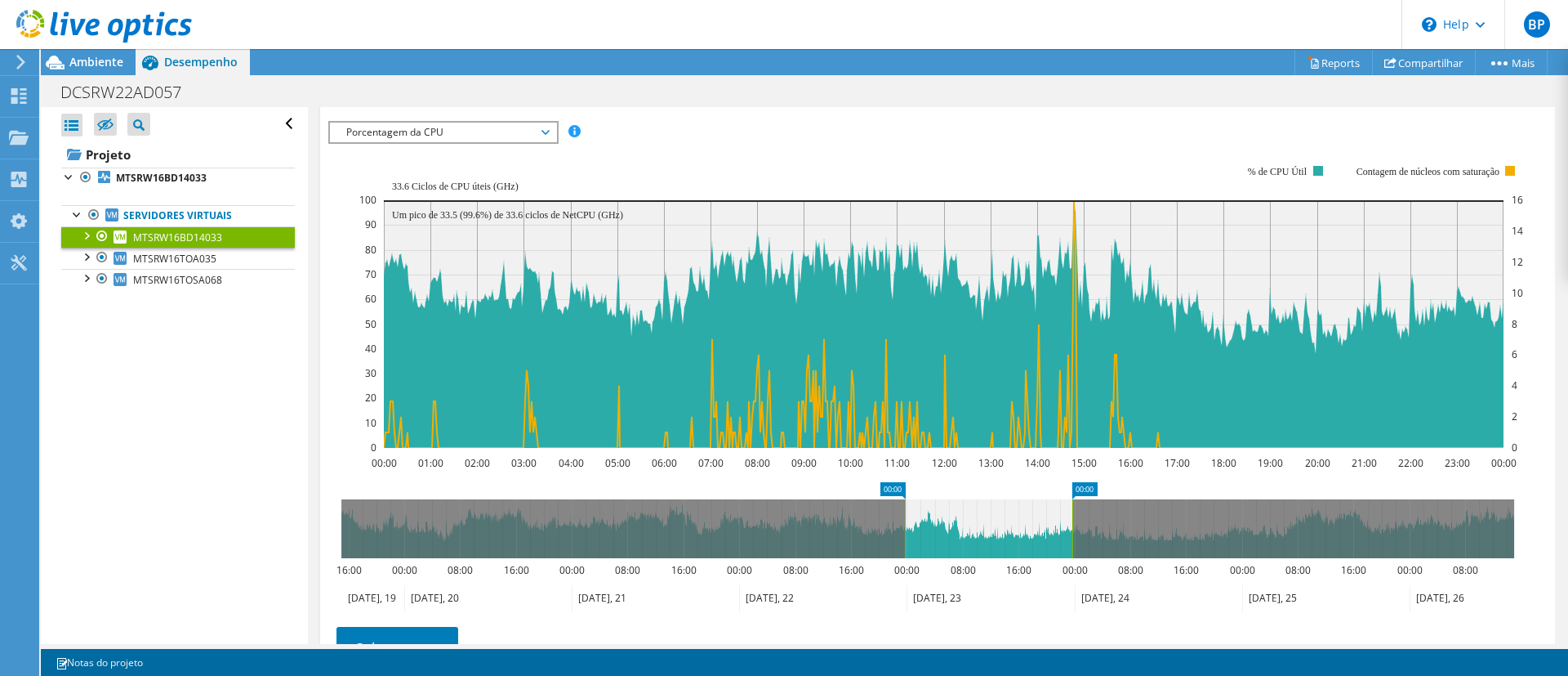
drag, startPoint x: 836, startPoint y: 537, endPoint x: 1002, endPoint y: 554, distance: 166.9
click at [1002, 554] on icon at bounding box center [988, 528] width 167 height 59
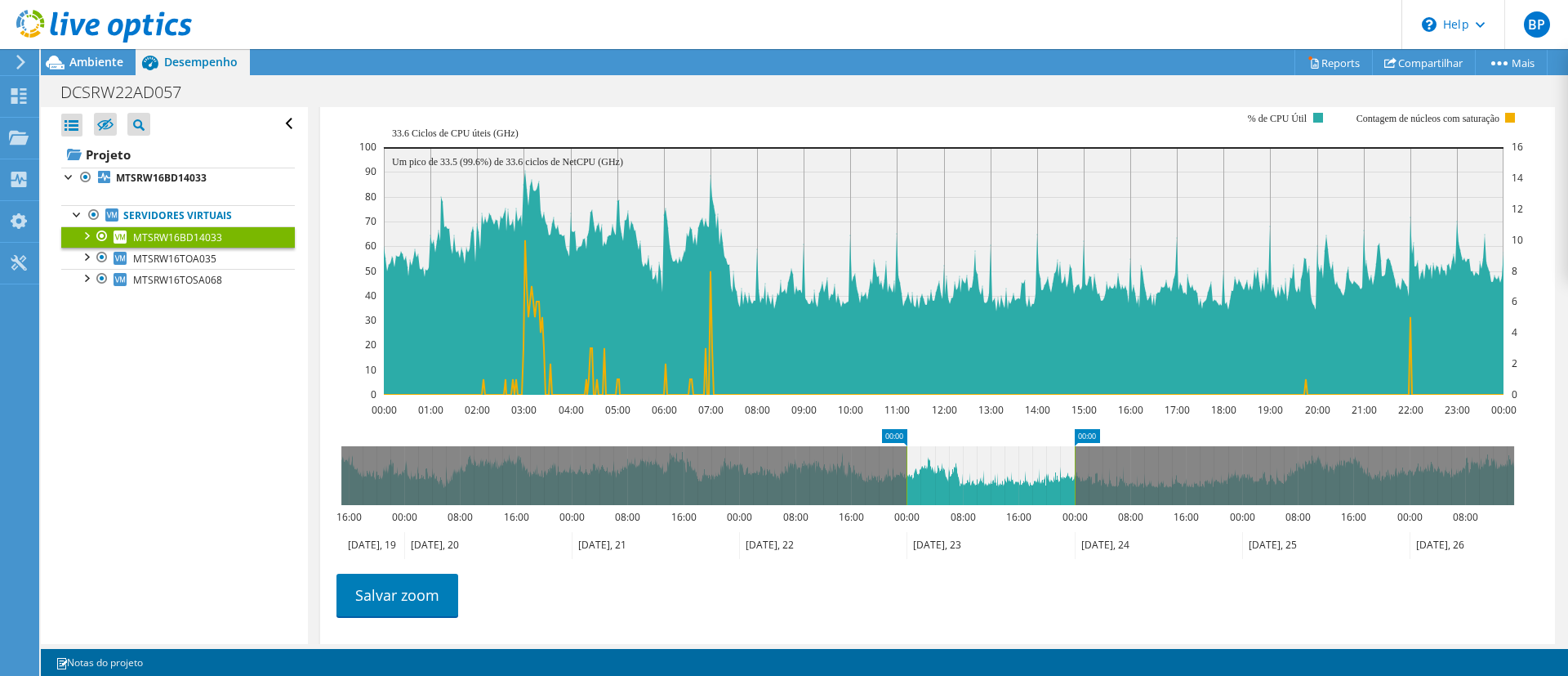
scroll to position [337, 0]
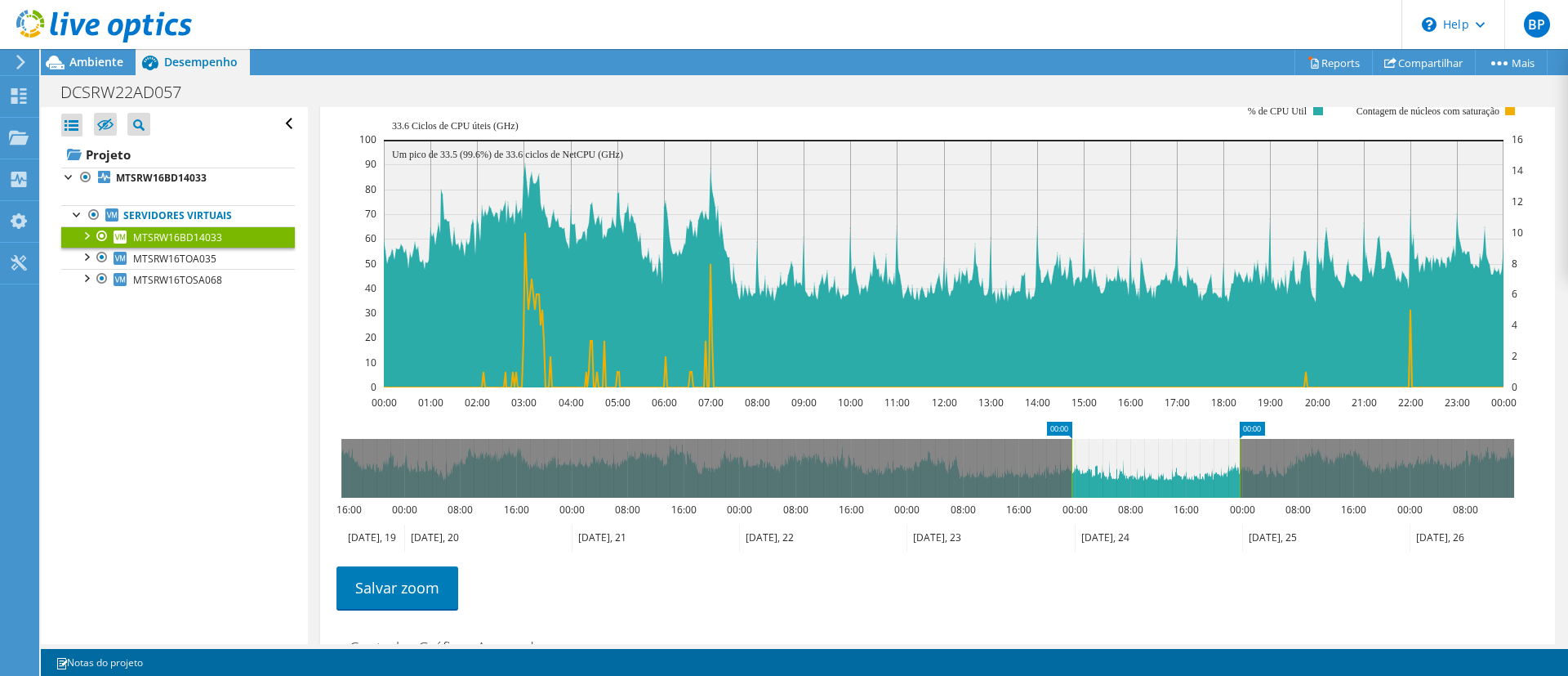
drag, startPoint x: 973, startPoint y: 464, endPoint x: 1139, endPoint y: 490, distance: 168.0
click at [1139, 490] on icon at bounding box center [1155, 468] width 168 height 59
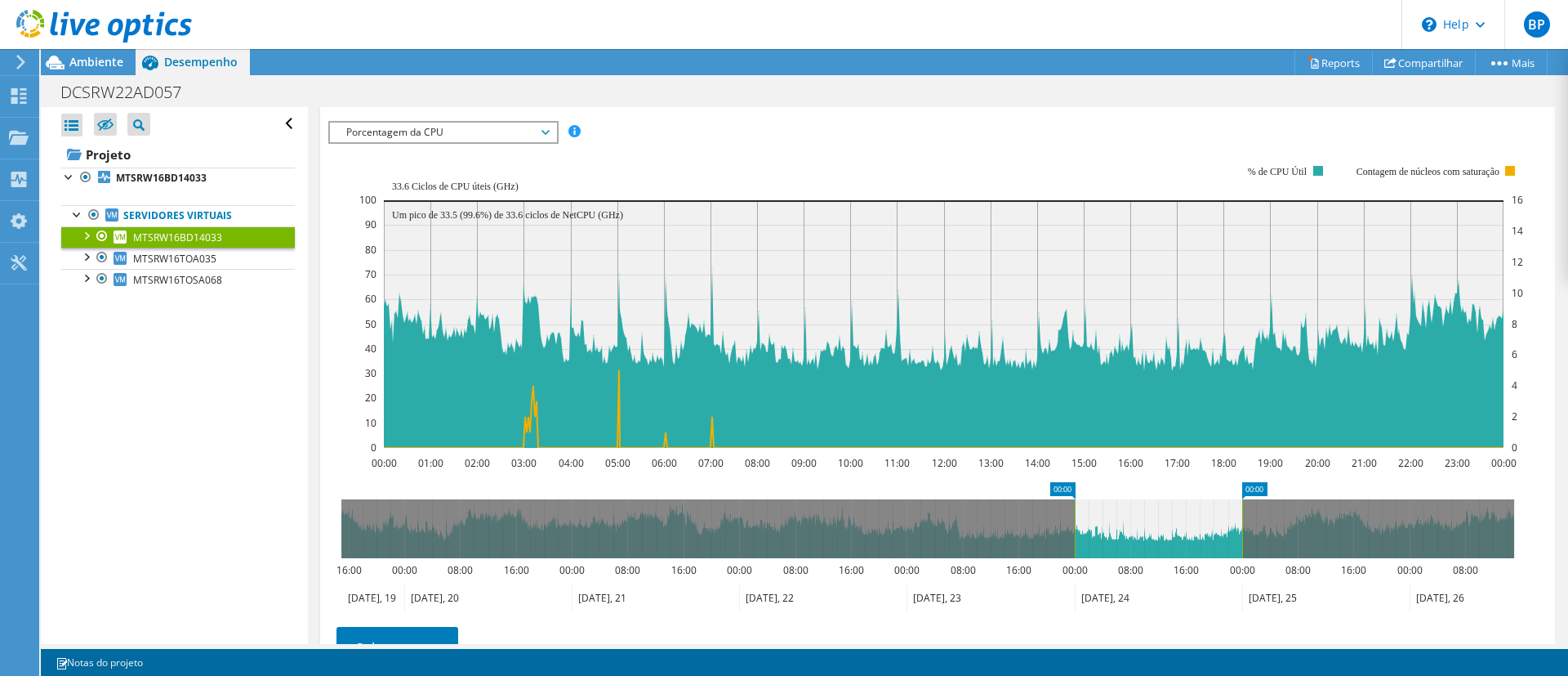
scroll to position [277, 0]
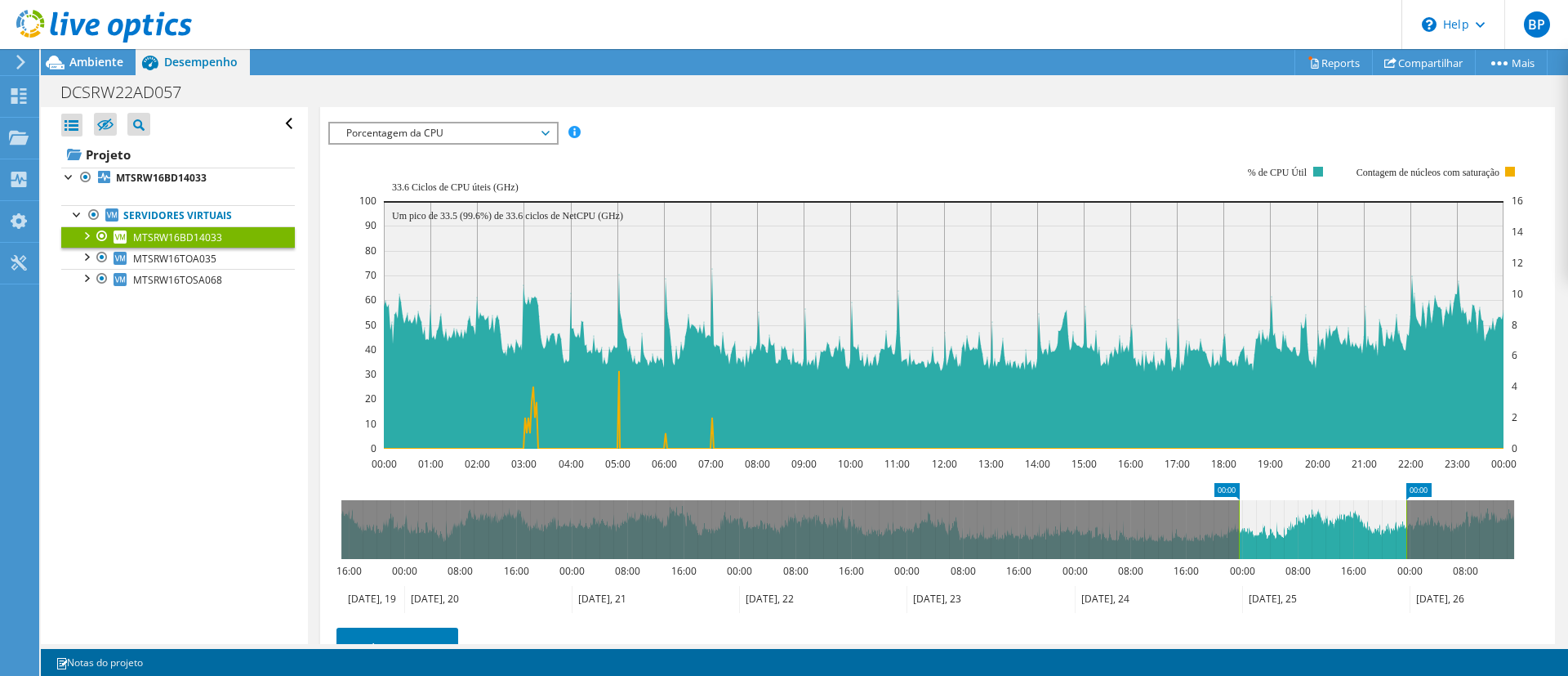
drag, startPoint x: 1149, startPoint y: 533, endPoint x: 1314, endPoint y: 538, distance: 165.1
click at [1314, 538] on icon at bounding box center [1323, 529] width 167 height 59
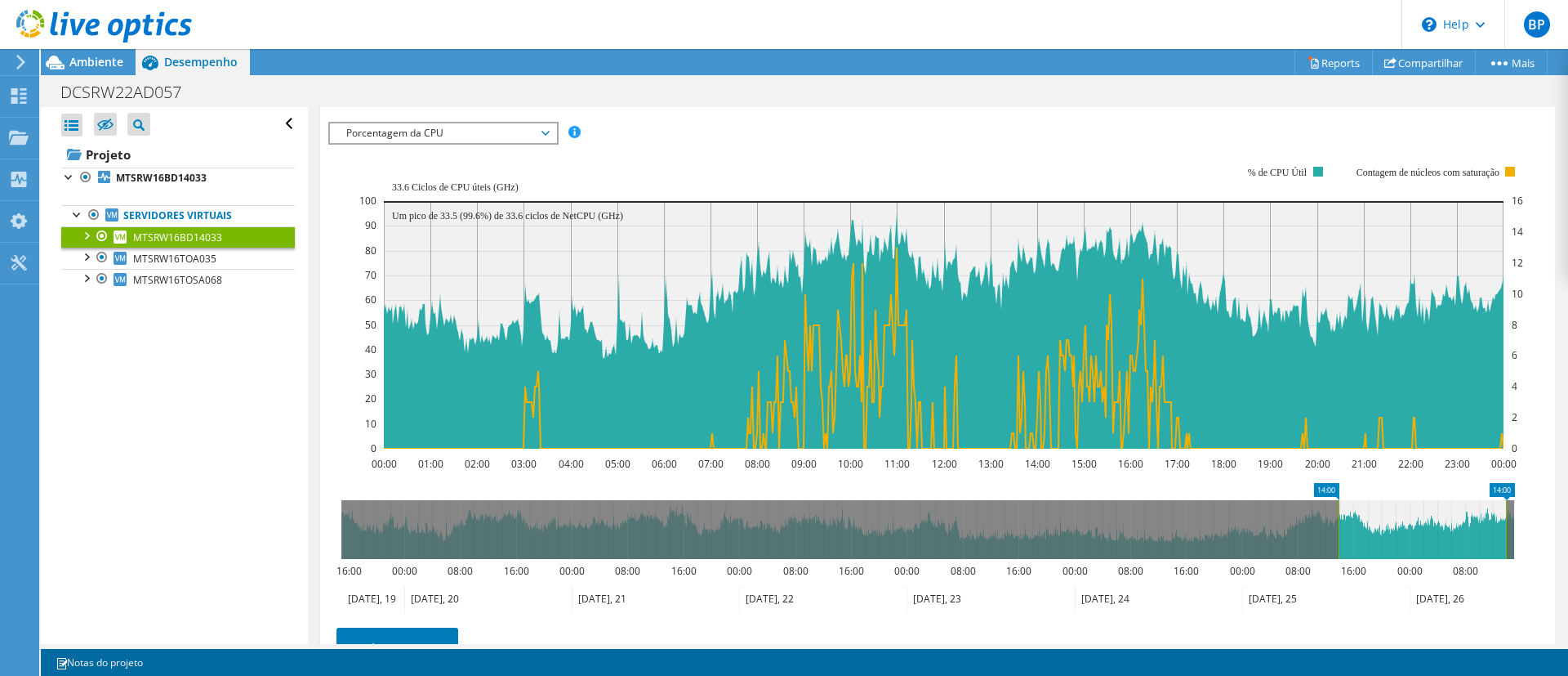
drag, startPoint x: 1319, startPoint y: 534, endPoint x: 1438, endPoint y: 512, distance: 121.0
click at [1491, 517] on icon at bounding box center [1422, 529] width 167 height 59
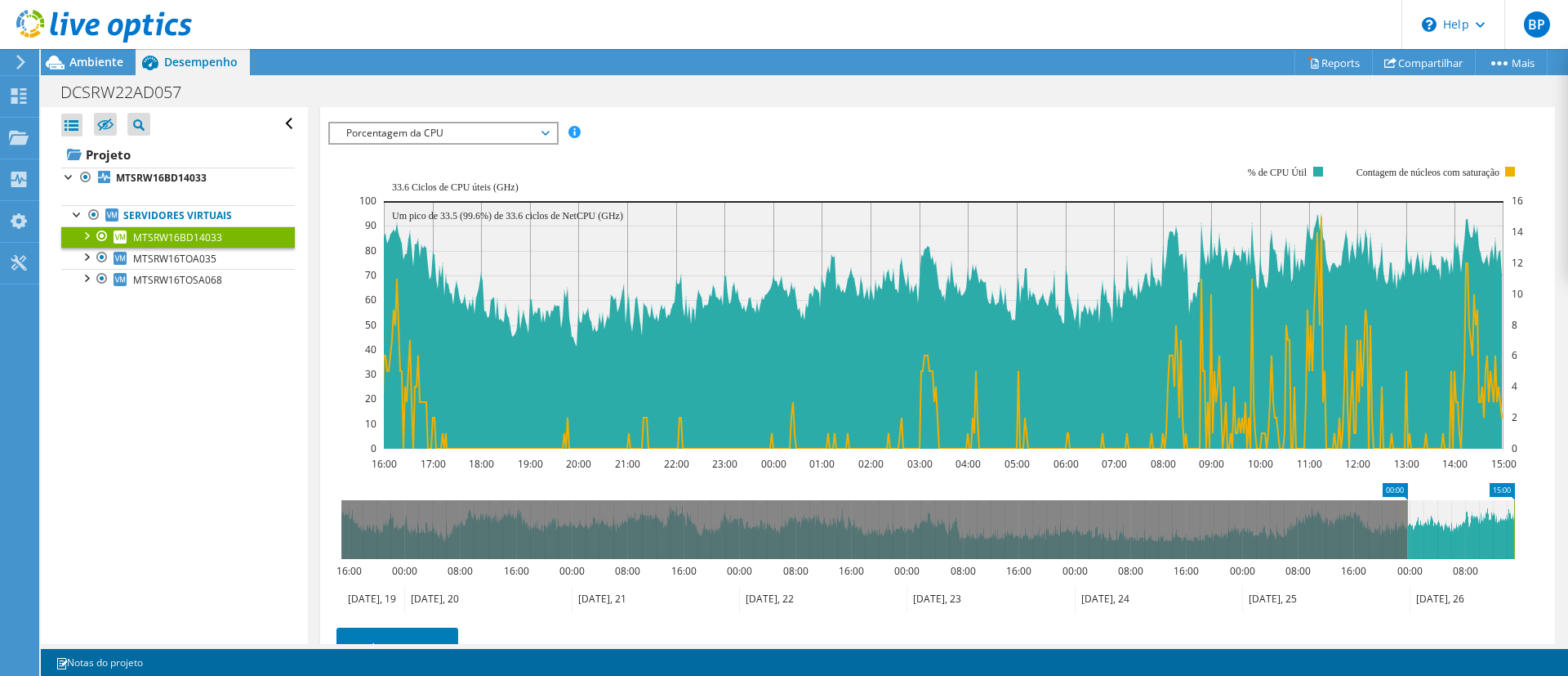
drag, startPoint x: 1353, startPoint y: 514, endPoint x: 1407, endPoint y: 543, distance: 61.3
click at [1407, 543] on rect at bounding box center [1406, 529] width 6 height 59
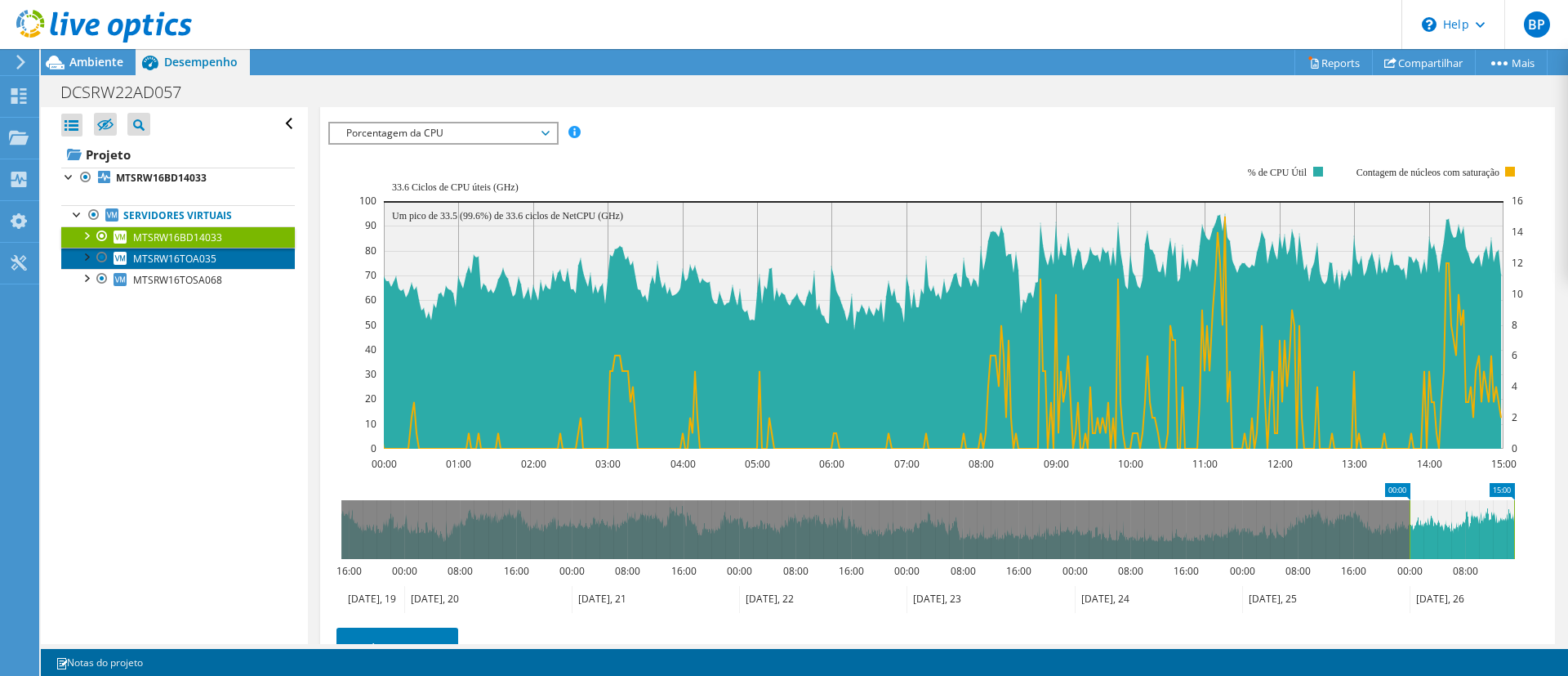
click at [150, 263] on span "MTSRW16TOA035" at bounding box center [175, 259] width 84 height 14
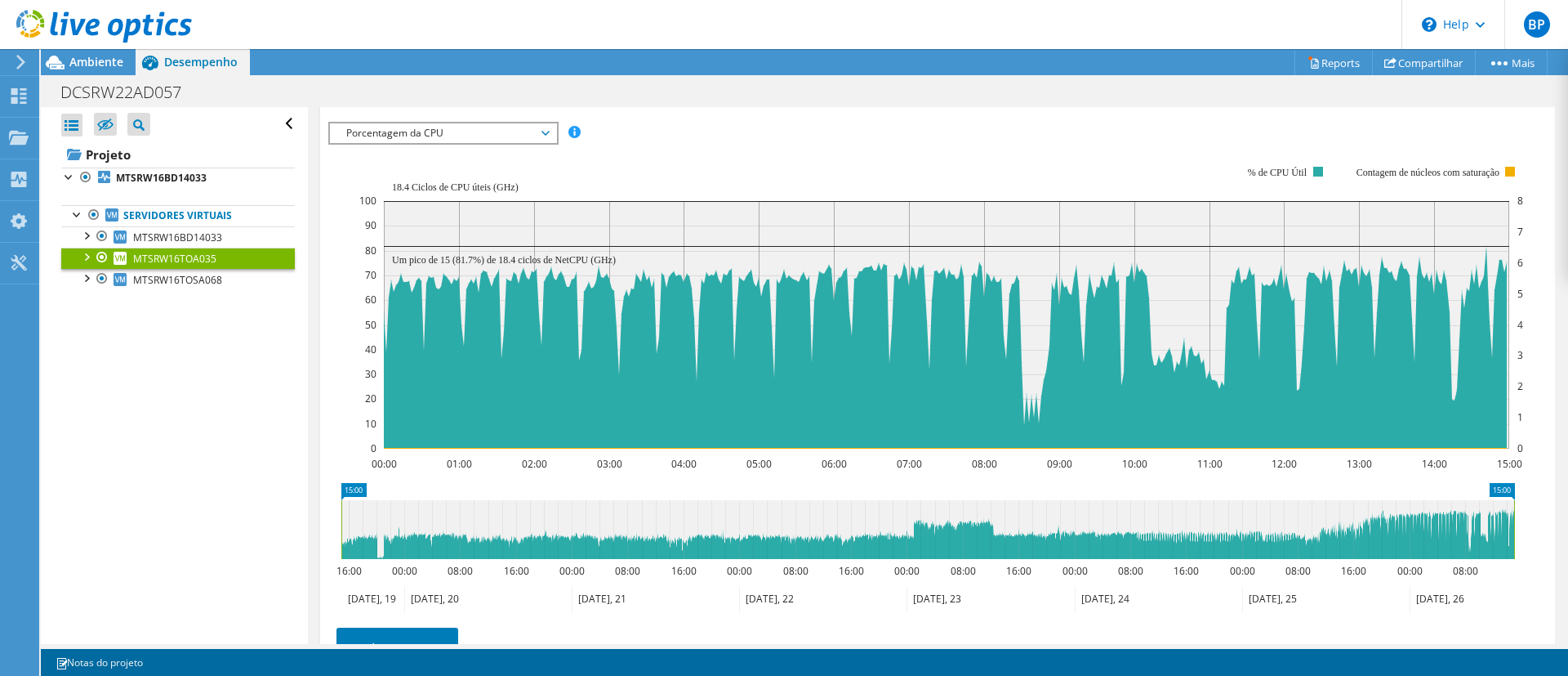
drag, startPoint x: 1408, startPoint y: 540, endPoint x: 146, endPoint y: 367, distance: 1273.8
click at [151, 472] on div "Abrir Todos Fechar Todos Ocultar nós excluídos Filtro de árvore do projeto" at bounding box center [804, 375] width 1527 height 537
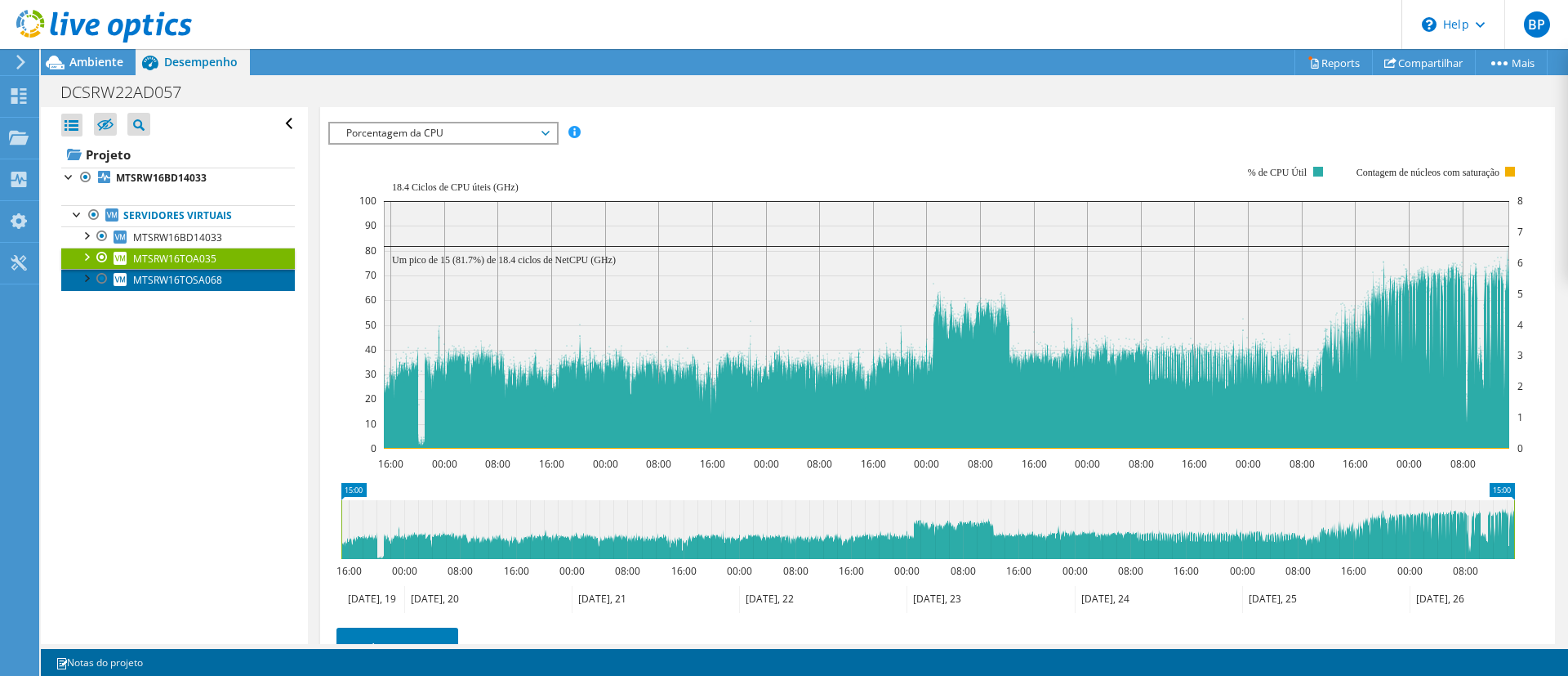
click at [174, 277] on span "MTSRW16TOSA068" at bounding box center [178, 280] width 89 height 14
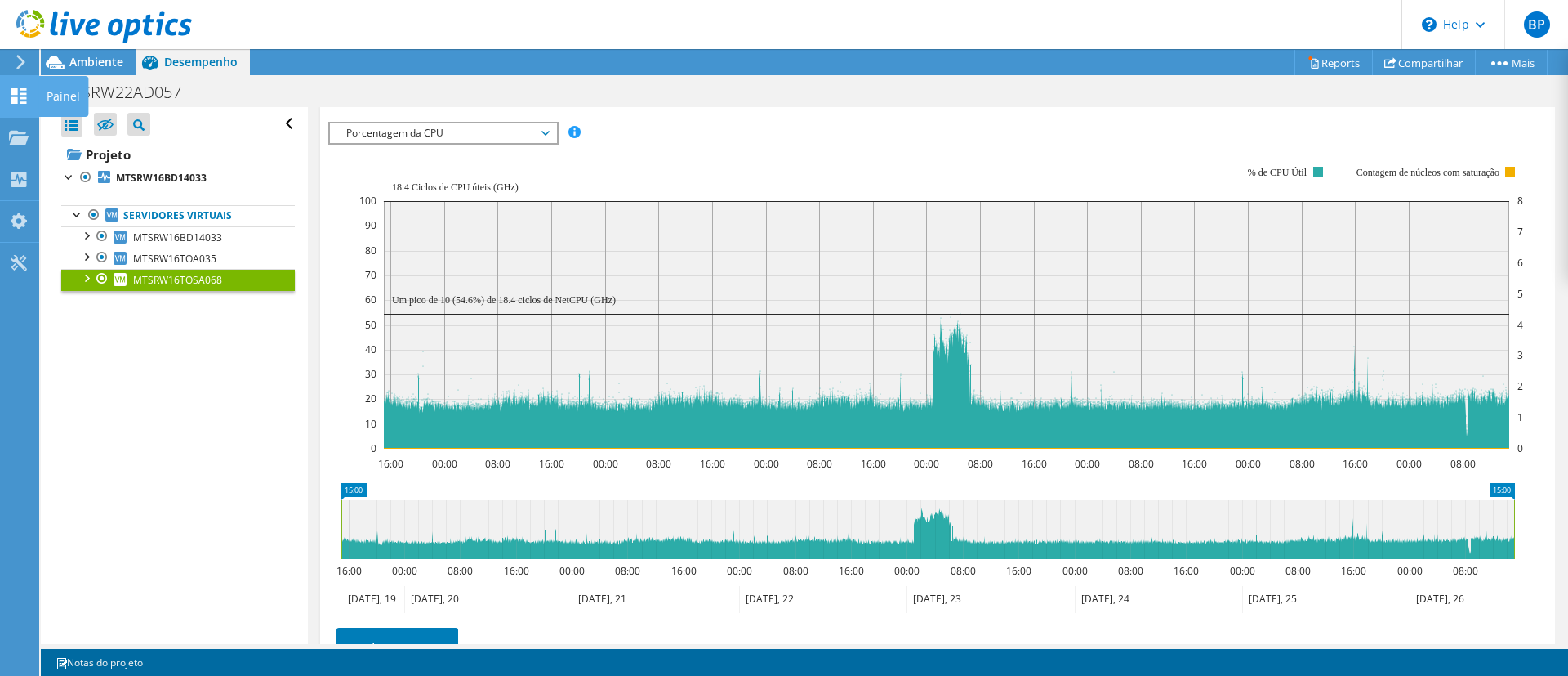
click at [24, 101] on icon at bounding box center [19, 95] width 20 height 15
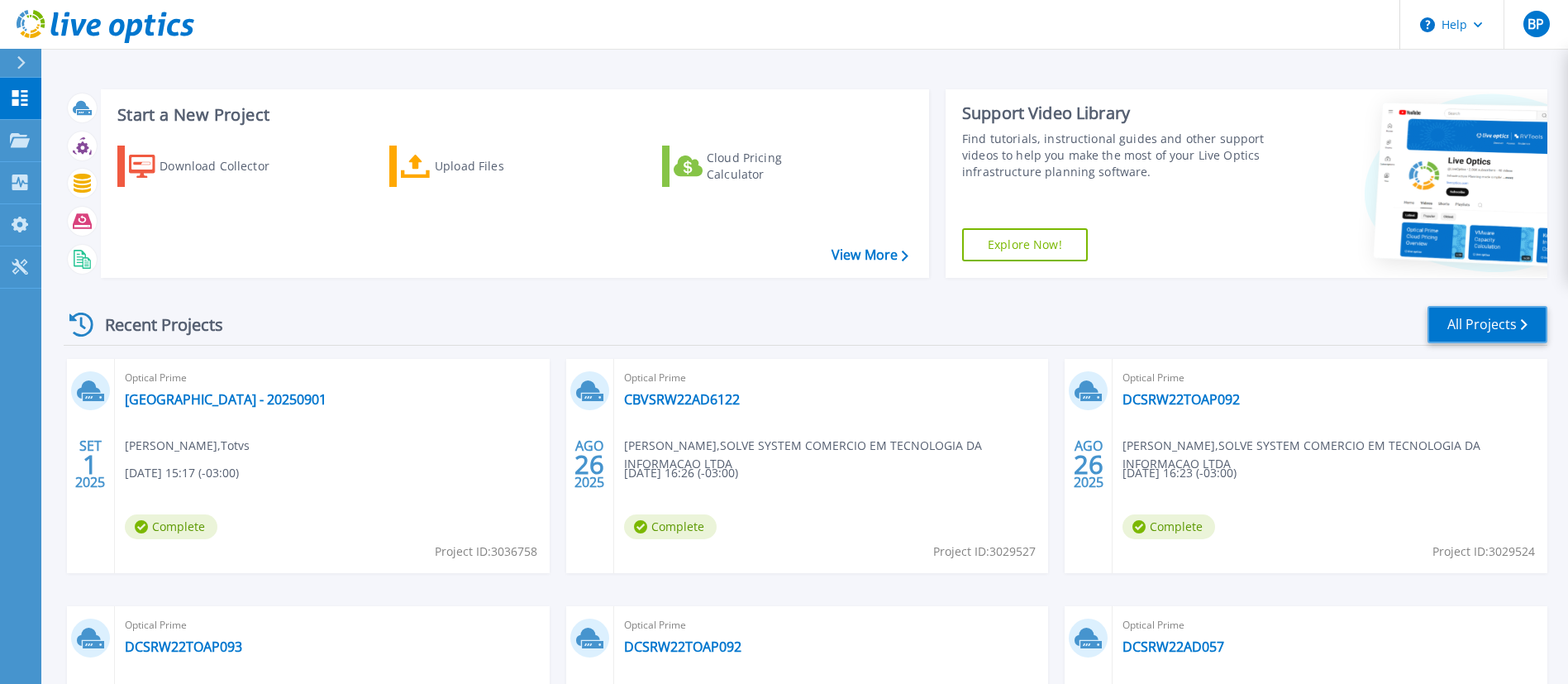
click at [1482, 331] on link "All Projects" at bounding box center [1487, 324] width 120 height 37
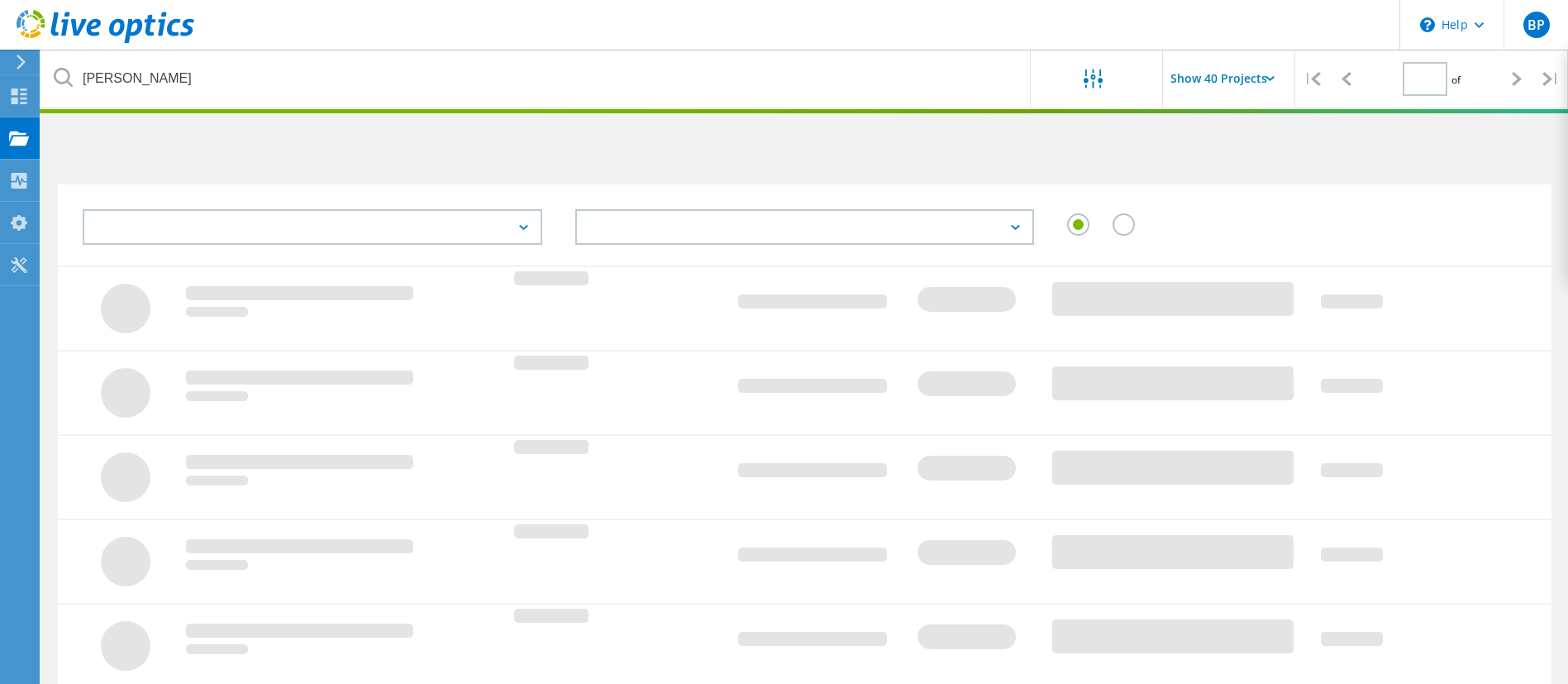
type input "1"
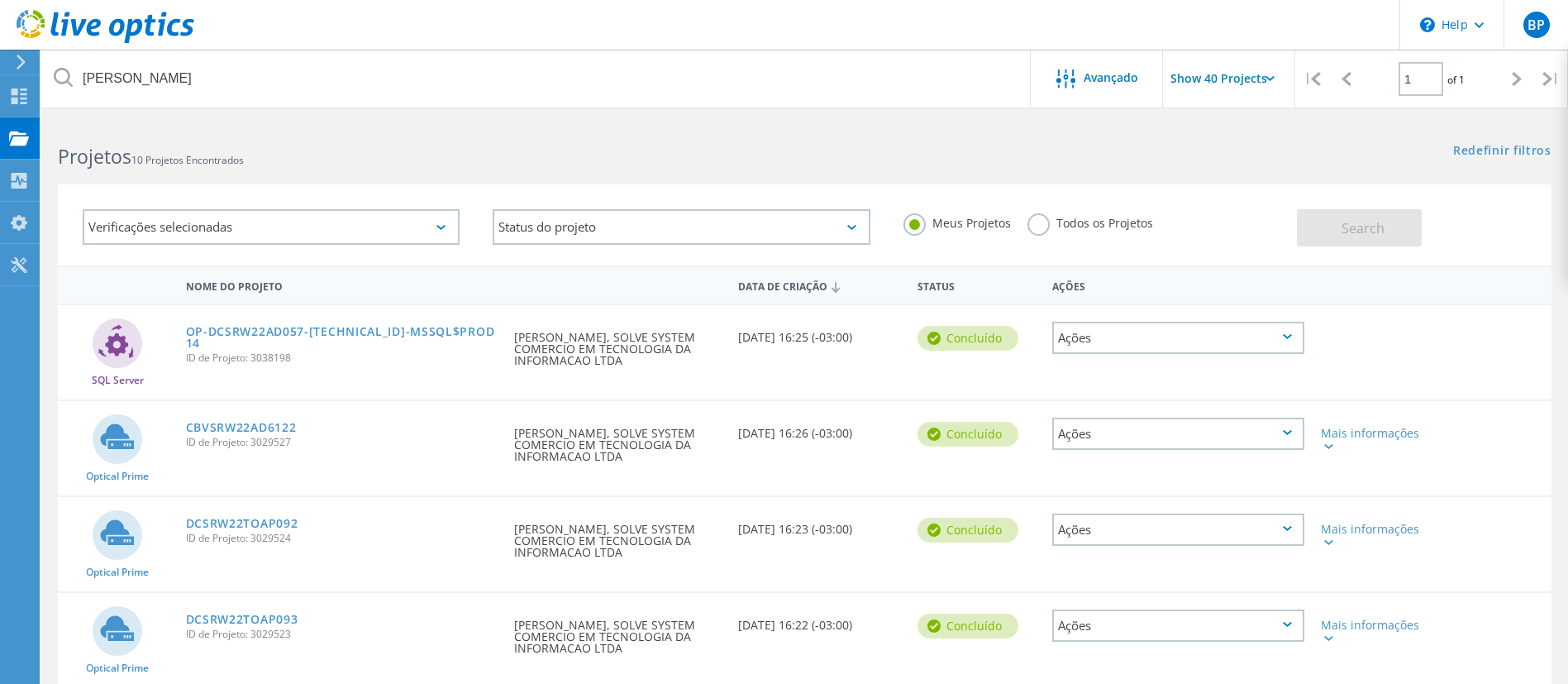
click at [1041, 223] on label "Todos os Projetos" at bounding box center [1090, 220] width 126 height 15
click at [0, 0] on input "Todos os Projetos" at bounding box center [0, 0] width 0 height 0
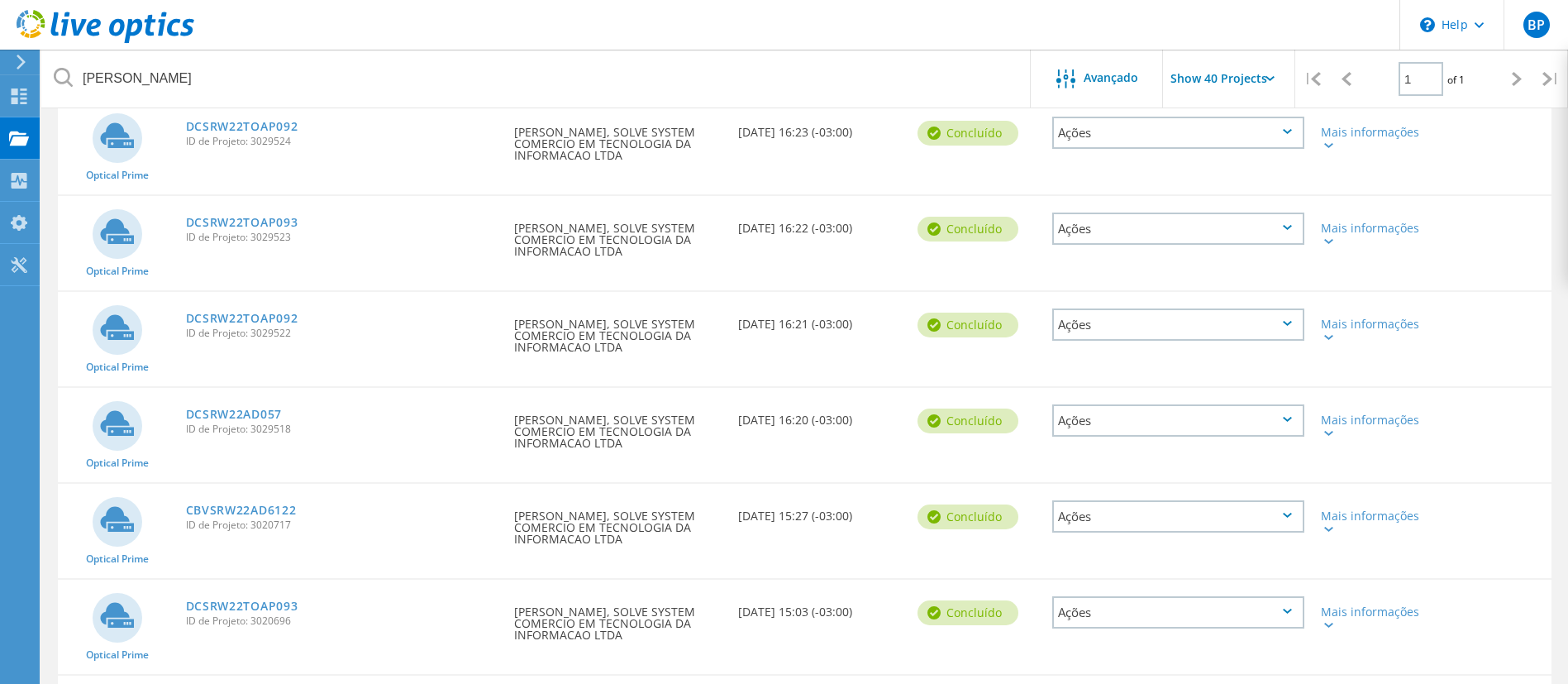
scroll to position [399, 0]
click at [248, 407] on link "DCSRW22AD057" at bounding box center [234, 412] width 96 height 12
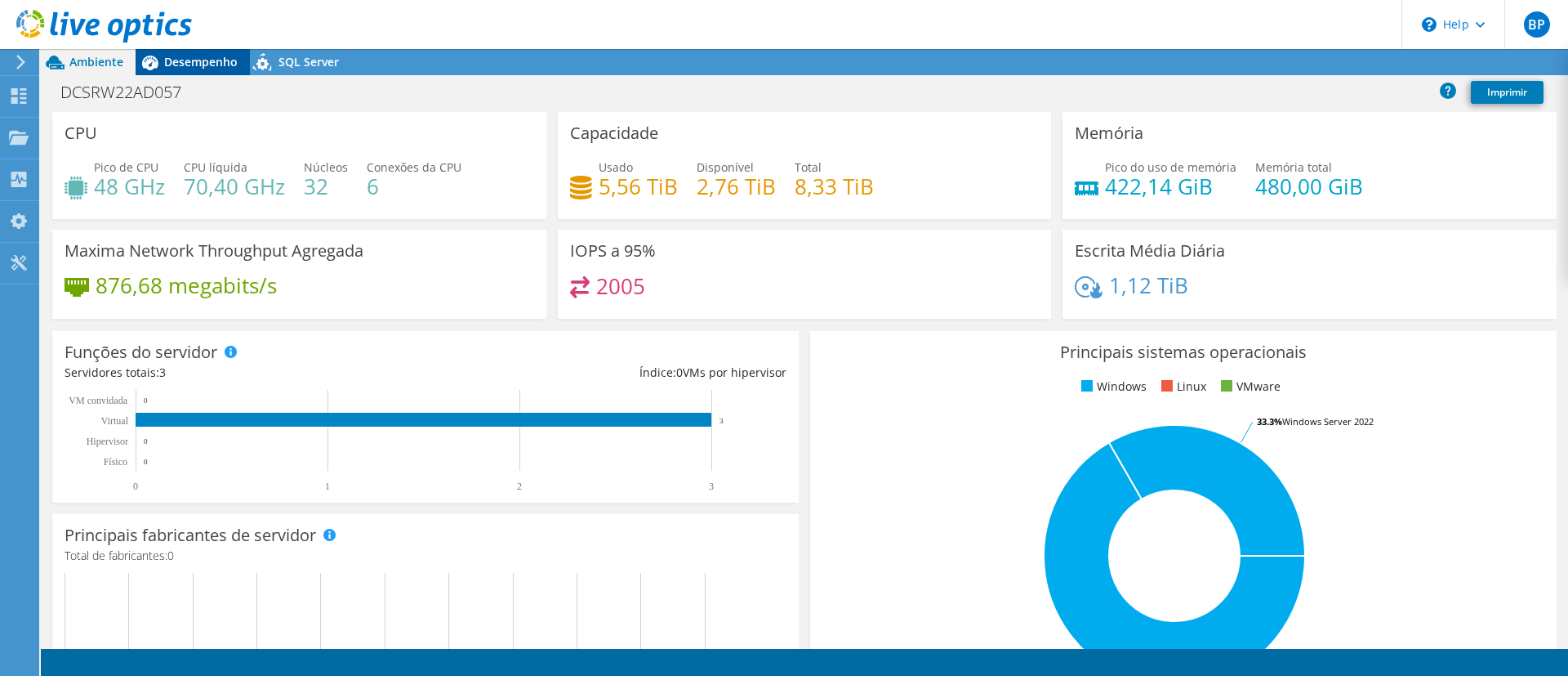
click at [176, 66] on span "Desempenho" at bounding box center [201, 61] width 74 height 15
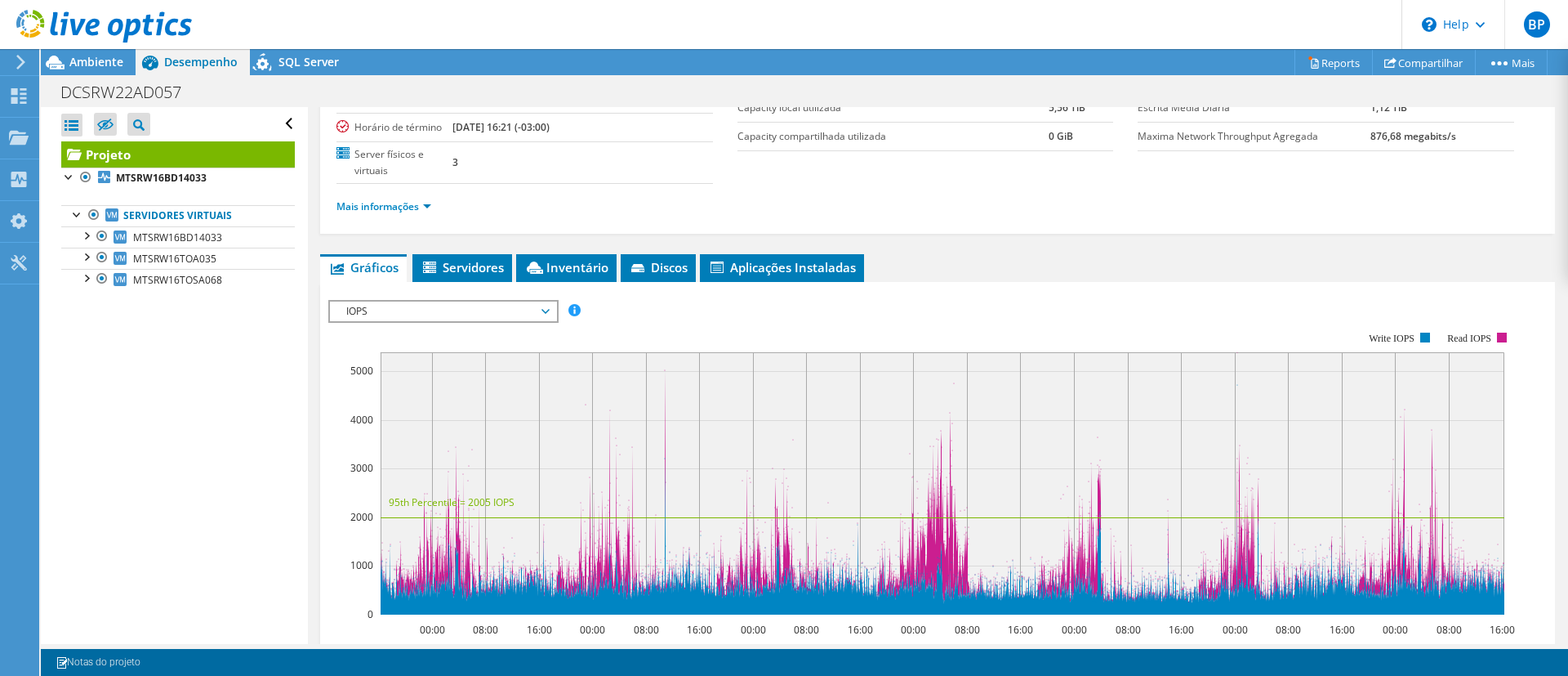
scroll to position [228, 0]
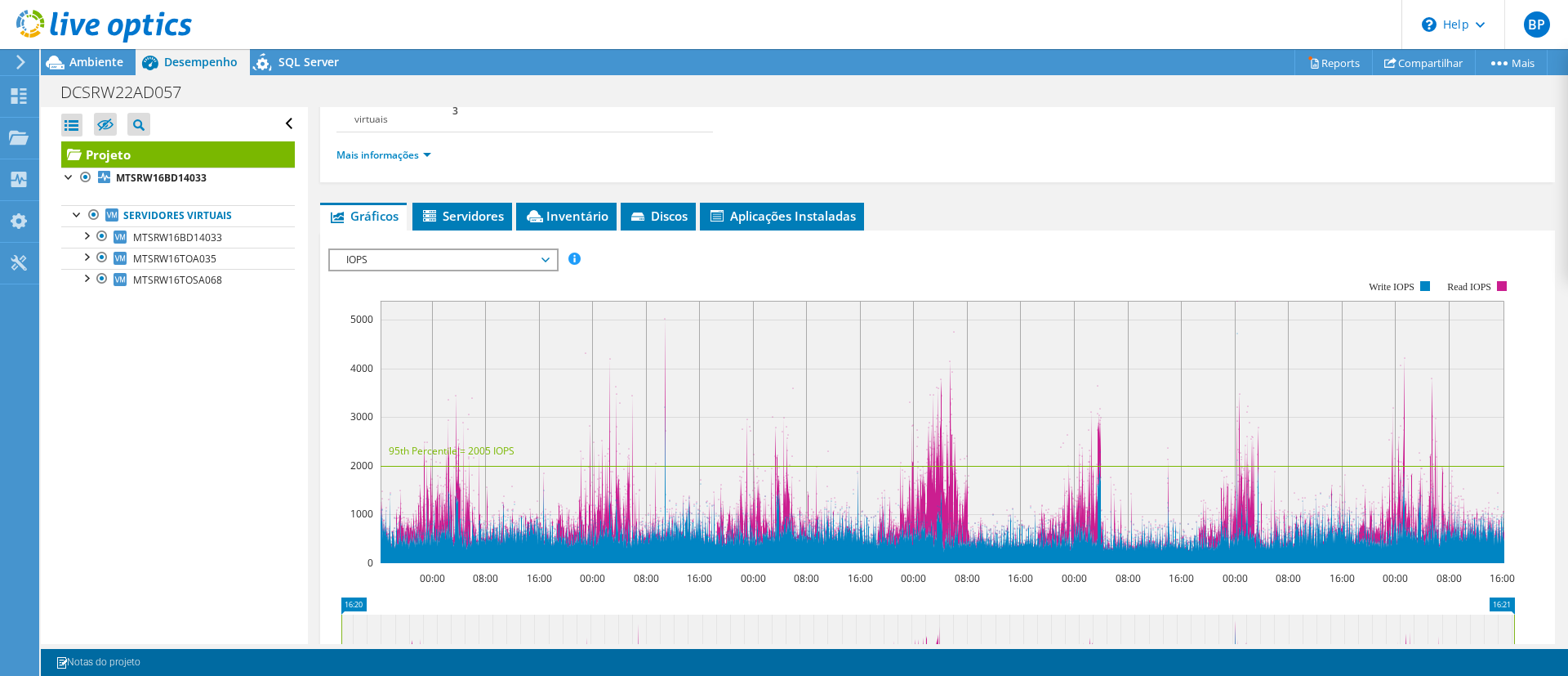
click at [407, 146] on li "Mais informações" at bounding box center [389, 155] width 105 height 18
click at [407, 160] on link "Mais informações" at bounding box center [384, 155] width 95 height 14
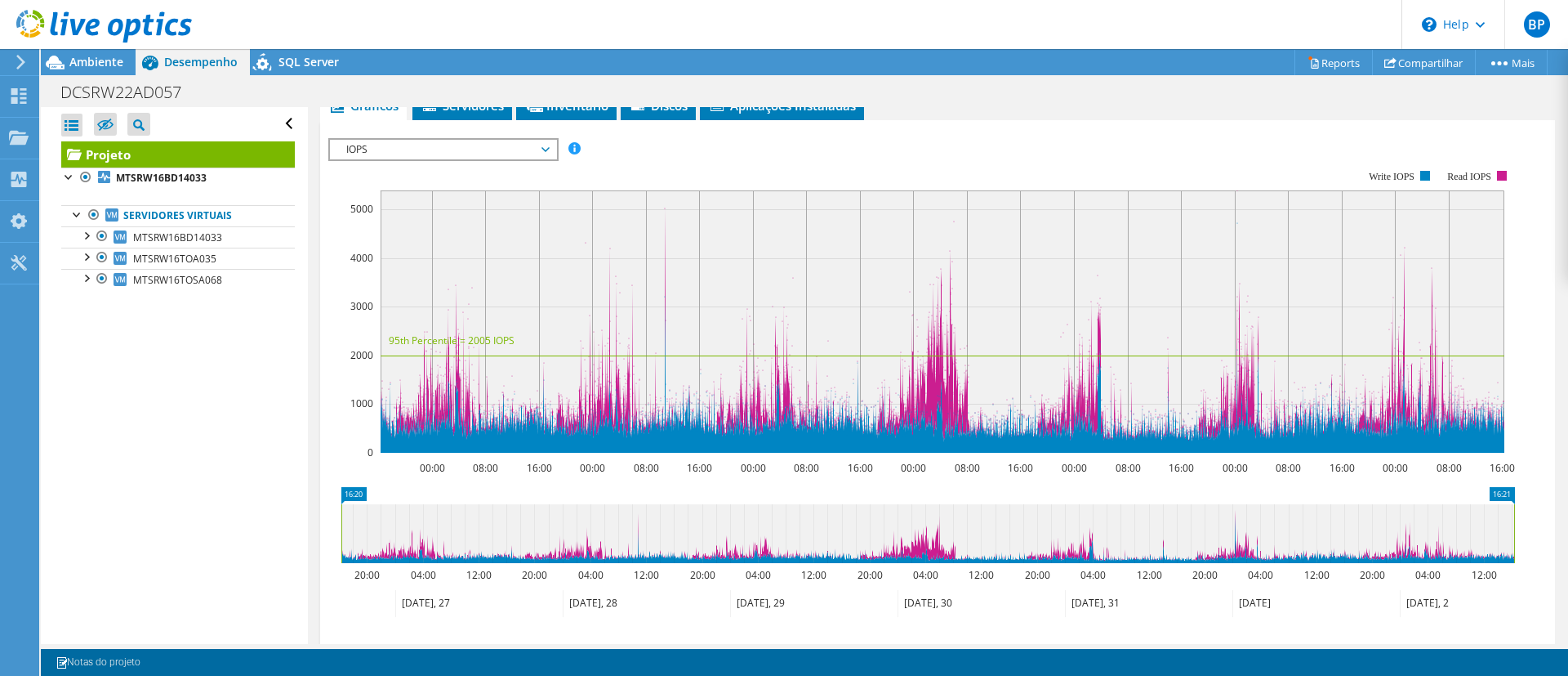
scroll to position [583, 0]
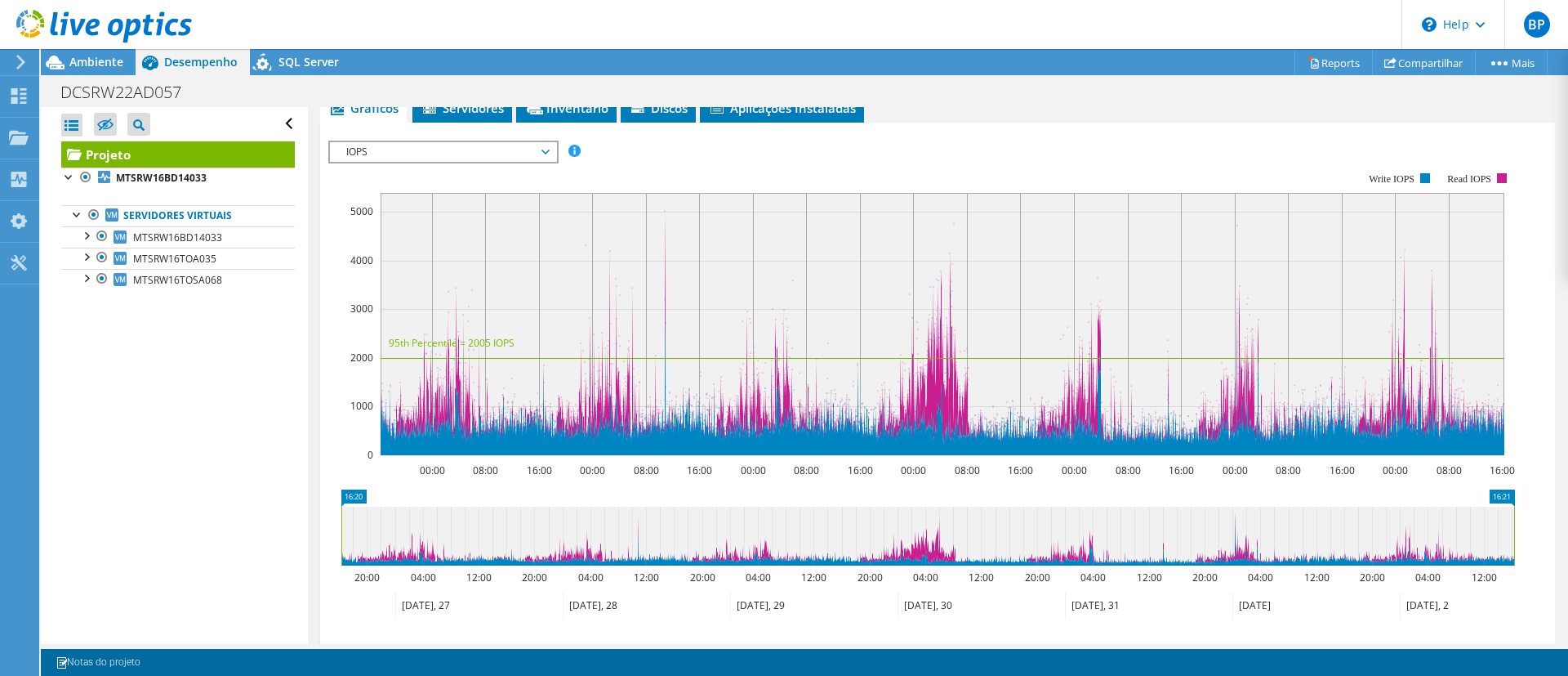
click at [518, 146] on span "IOPS" at bounding box center [443, 152] width 210 height 20
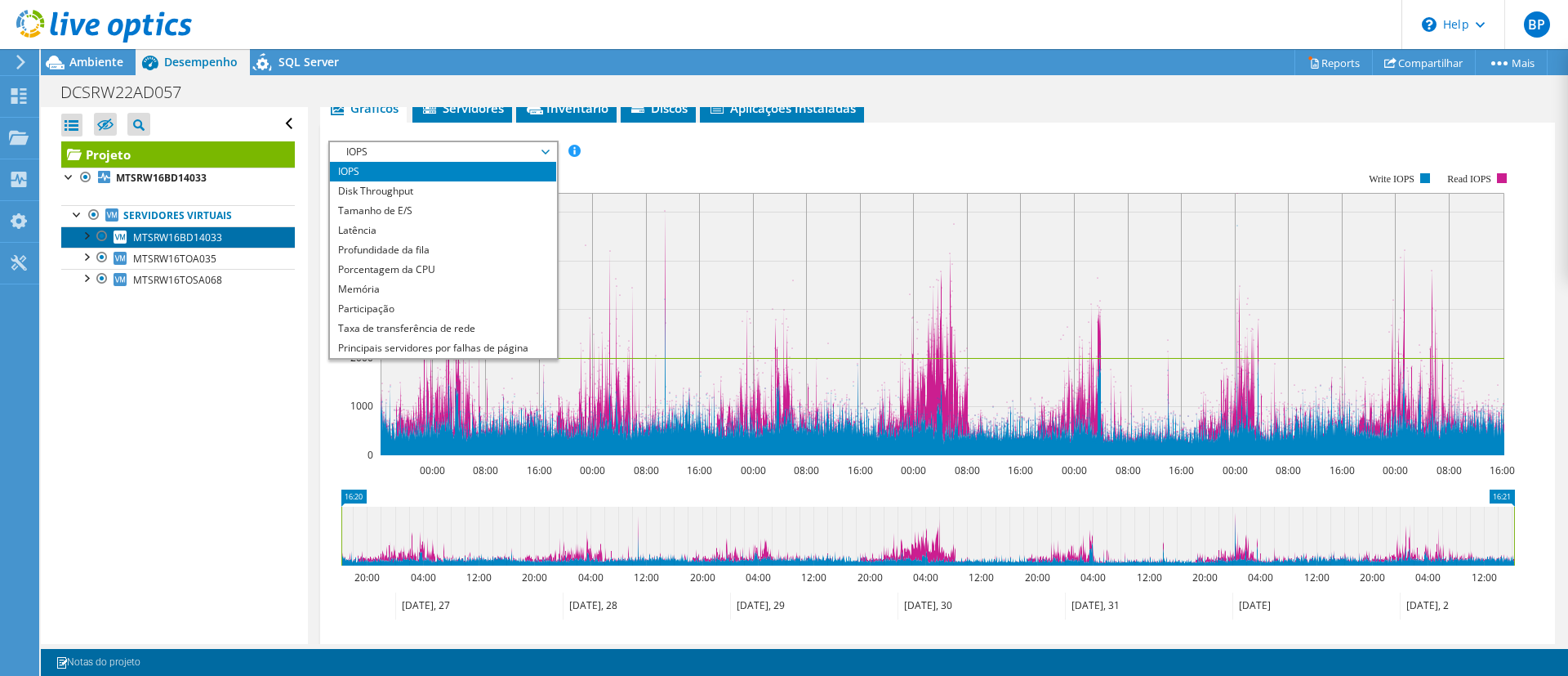
click at [216, 231] on span "MTSRW16BD14033" at bounding box center [178, 237] width 89 height 14
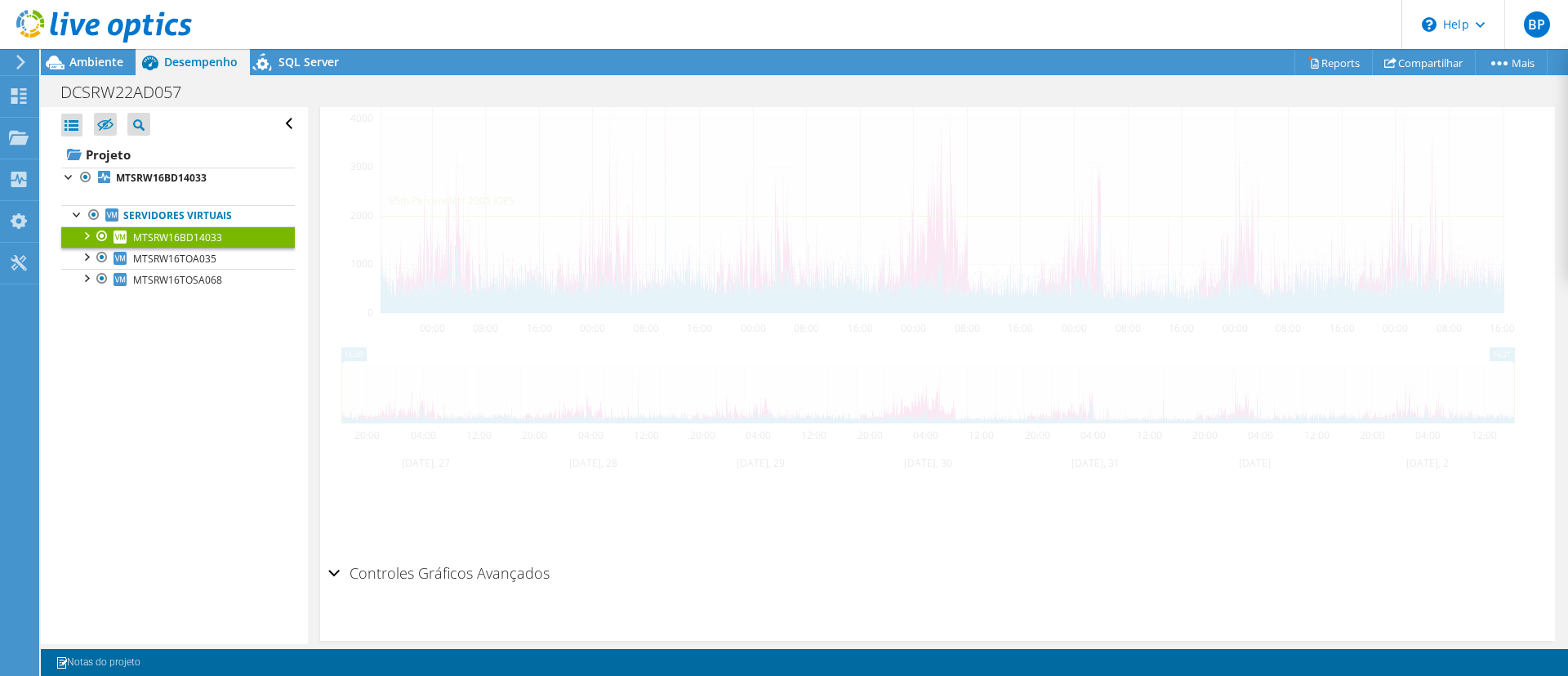
scroll to position [257, 0]
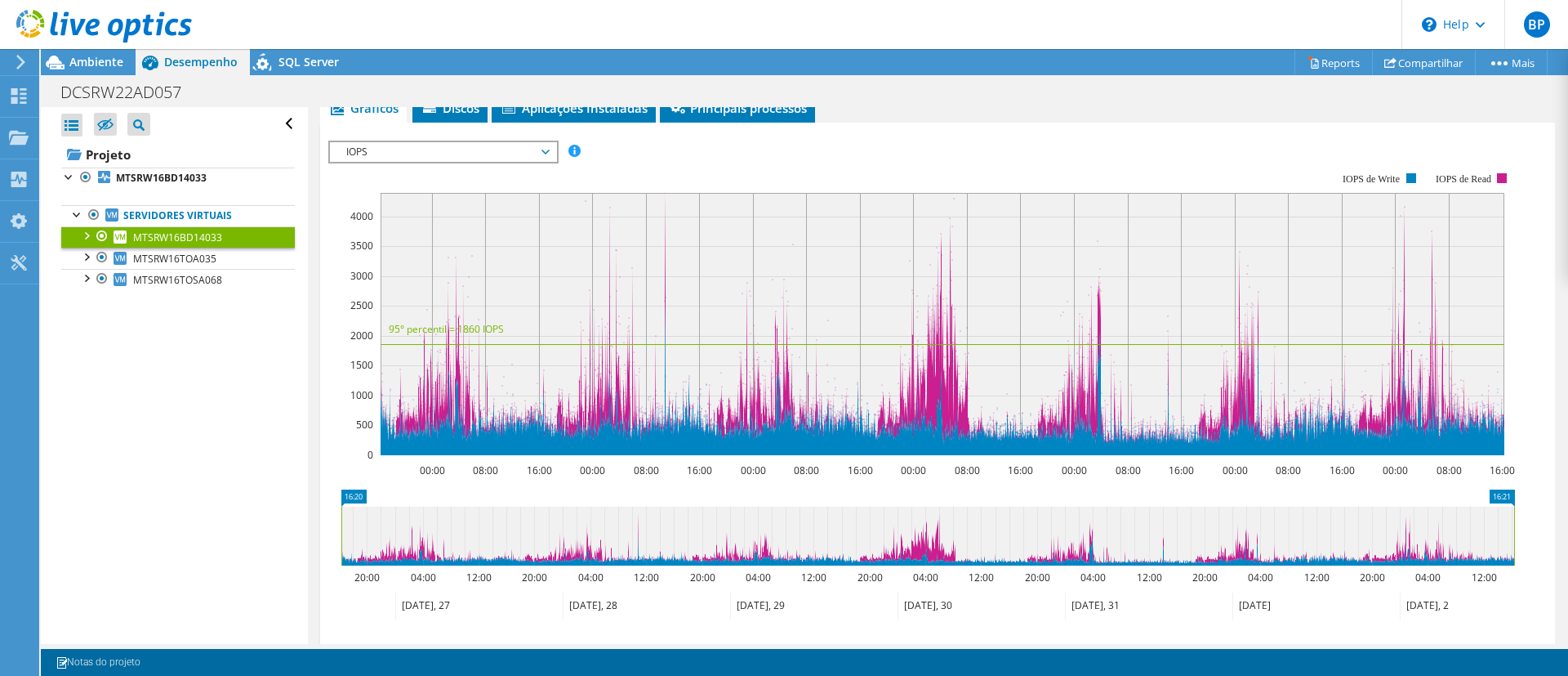
click at [376, 166] on rect at bounding box center [921, 314] width 1187 height 327
click at [404, 157] on span "IOPS" at bounding box center [443, 152] width 210 height 20
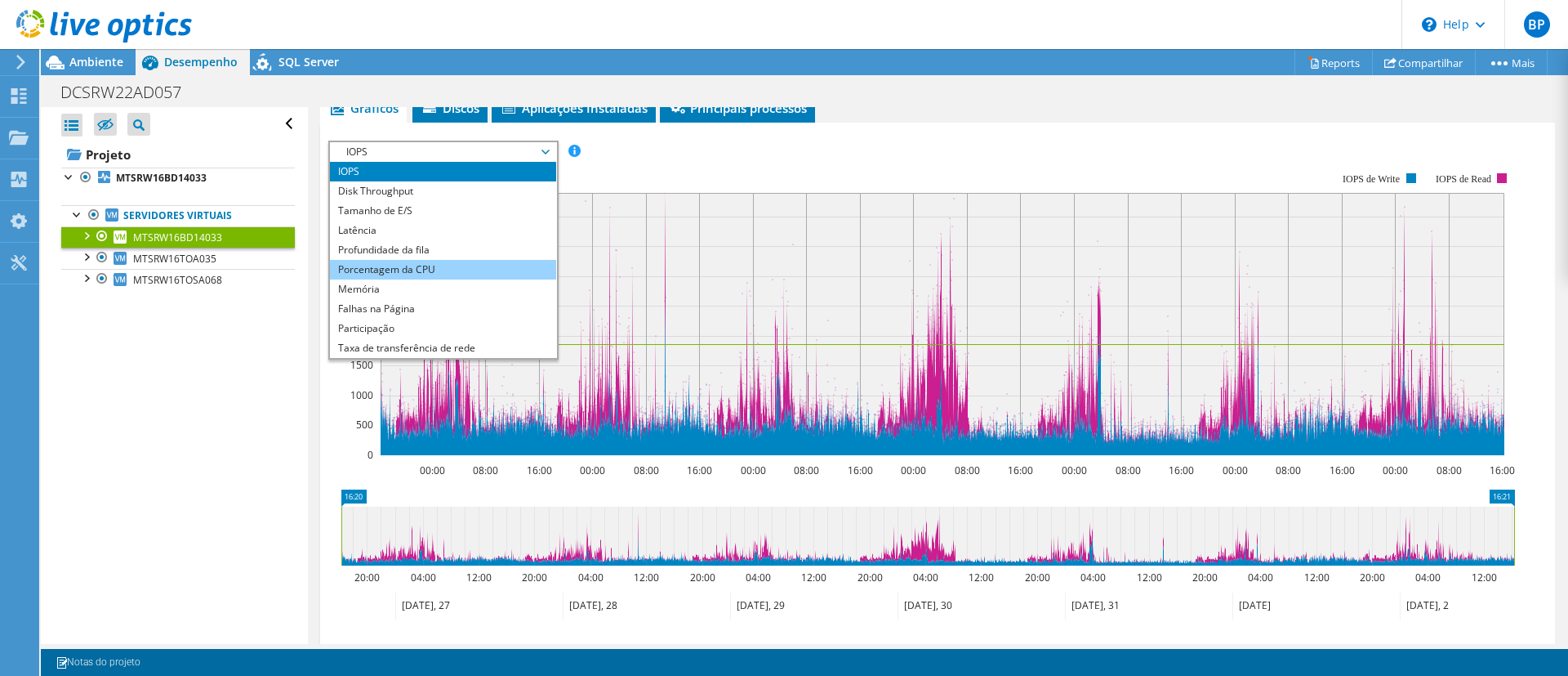
click at [334, 270] on li "Porcentagem da CPU" at bounding box center [443, 270] width 227 height 20
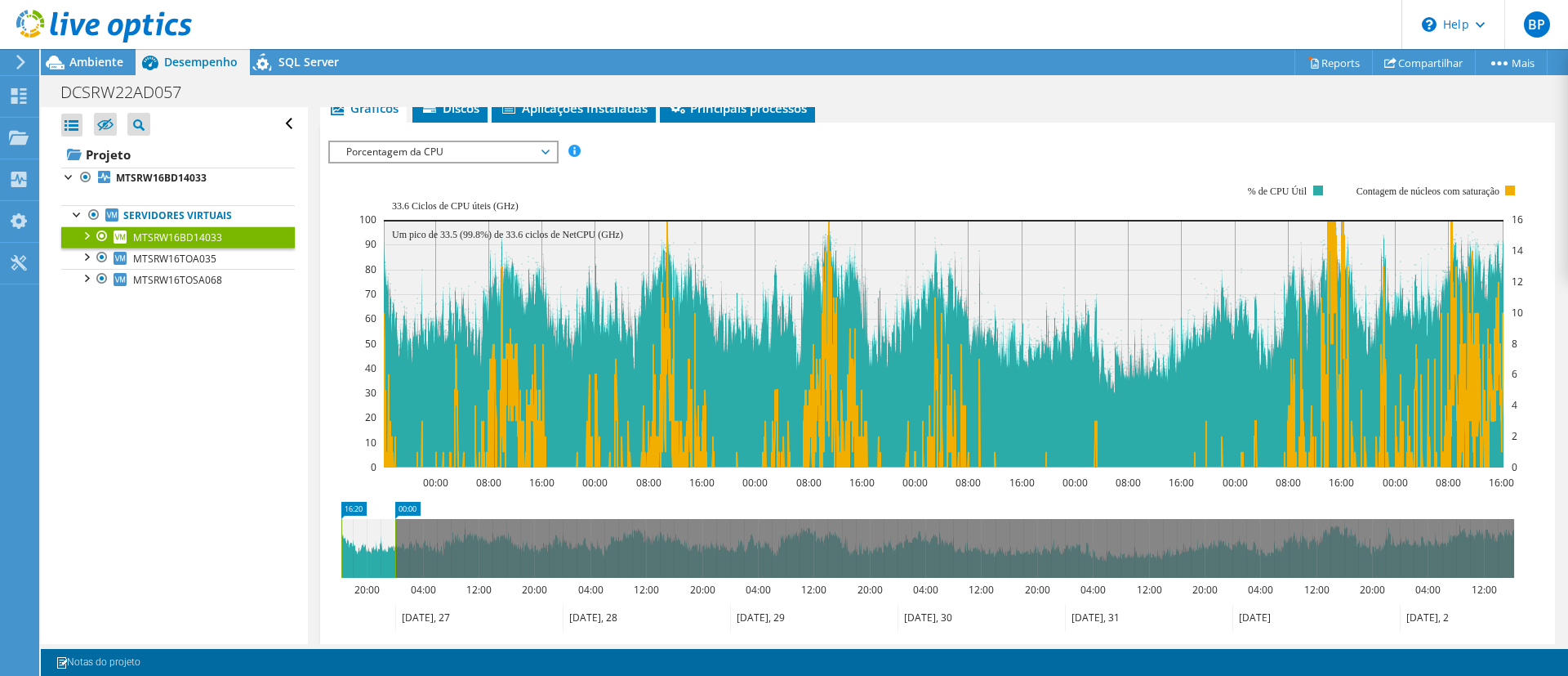
drag, startPoint x: 1514, startPoint y: 535, endPoint x: 396, endPoint y: 620, distance: 1121.2
click at [396, 620] on icon "16:20 00:00 20:00 04:00 12:00 20:00 04:00 12:00 20:00 04:00 12:00 20:00 04:00 1…" at bounding box center [927, 567] width 1199 height 131
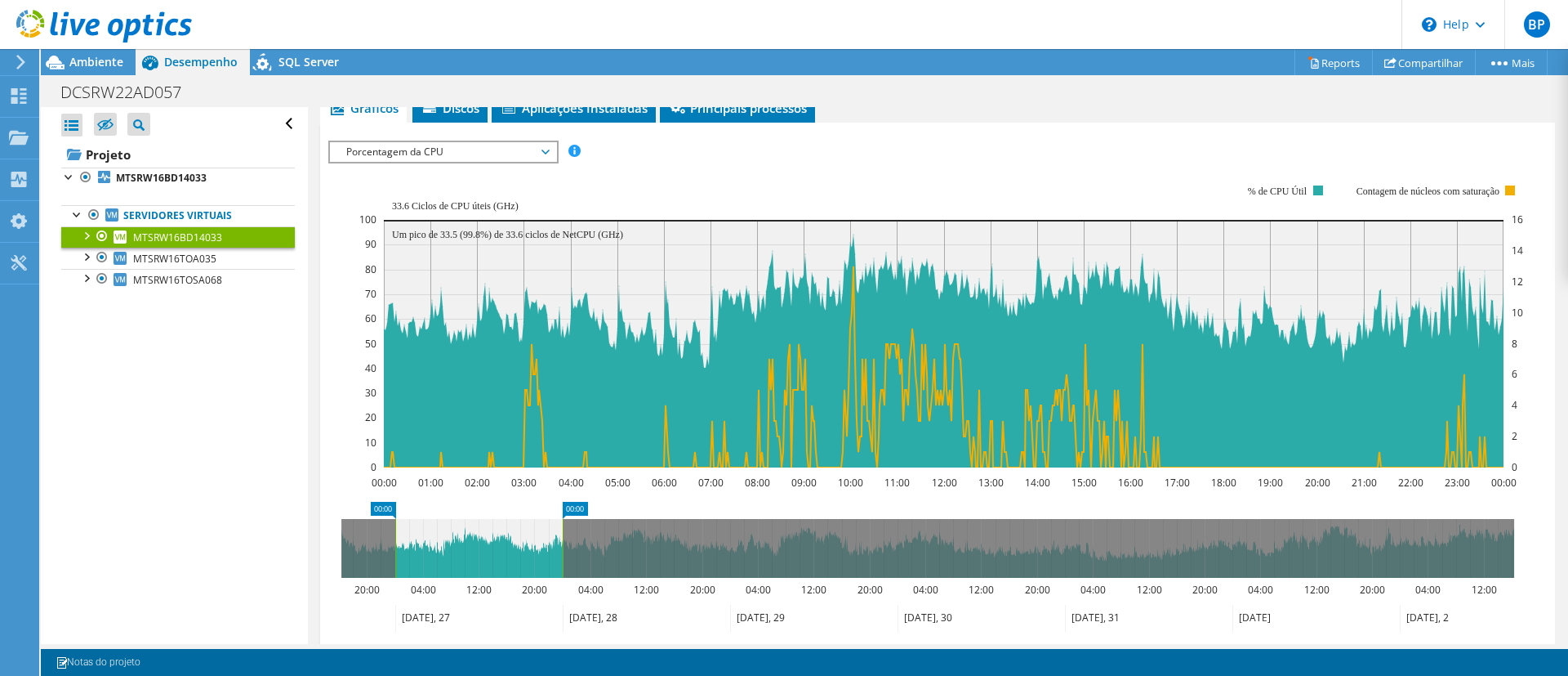
click at [396, 620] on icon at bounding box center [479, 618] width 167 height 27
drag, startPoint x: 476, startPoint y: 551, endPoint x: 376, endPoint y: 559, distance: 100.3
click at [352, 561] on icon at bounding box center [425, 548] width 167 height 59
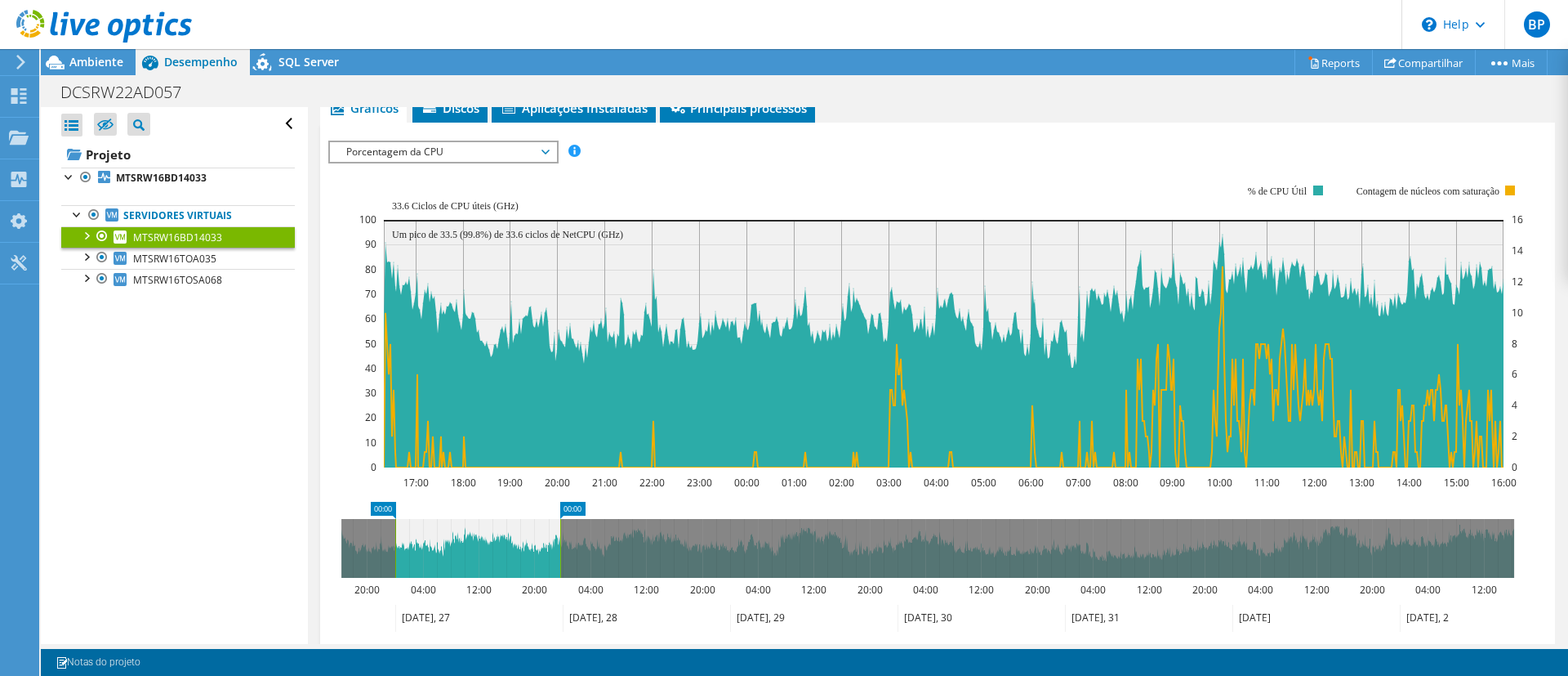
drag, startPoint x: 467, startPoint y: 544, endPoint x: 519, endPoint y: 551, distance: 52.5
click at [519, 551] on icon at bounding box center [478, 548] width 165 height 59
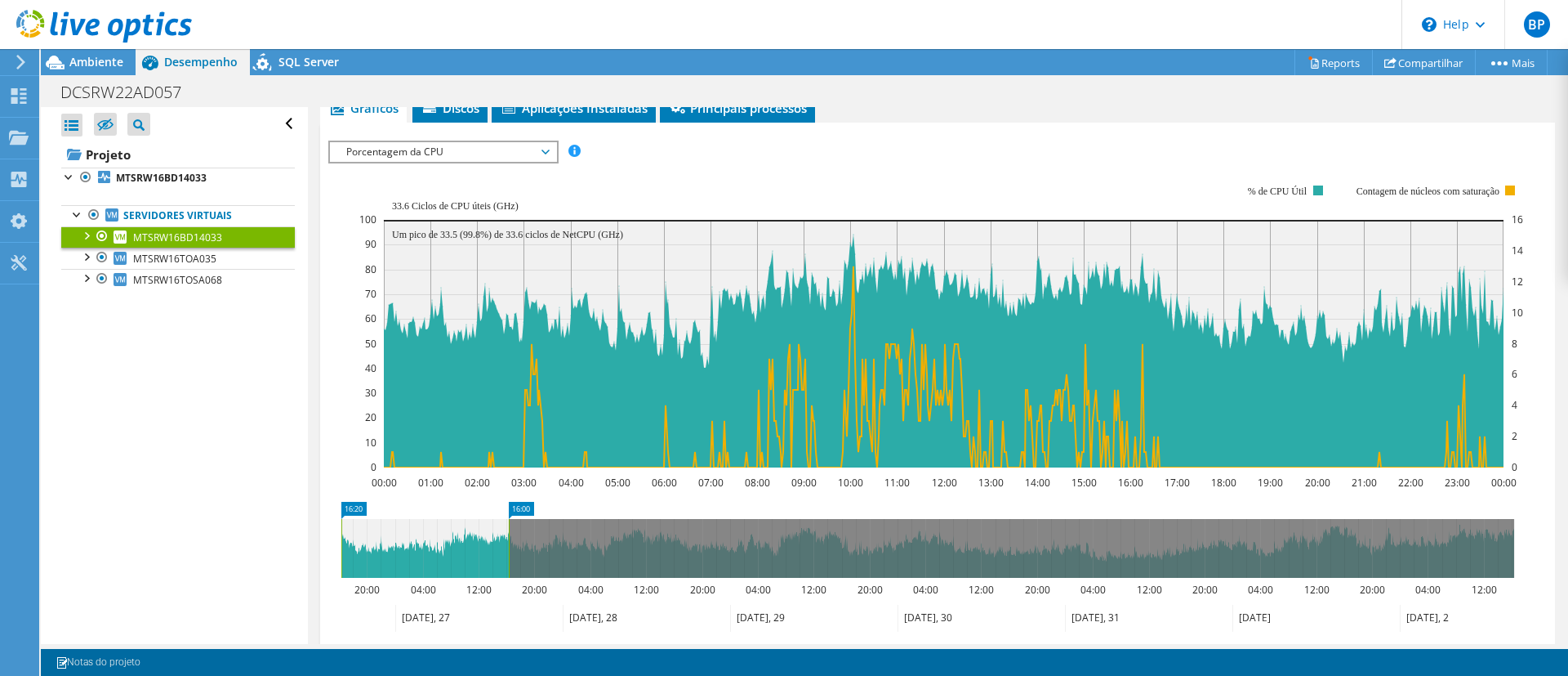
drag, startPoint x: 519, startPoint y: 551, endPoint x: 485, endPoint y: 558, distance: 34.7
click at [405, 576] on icon at bounding box center [425, 548] width 167 height 59
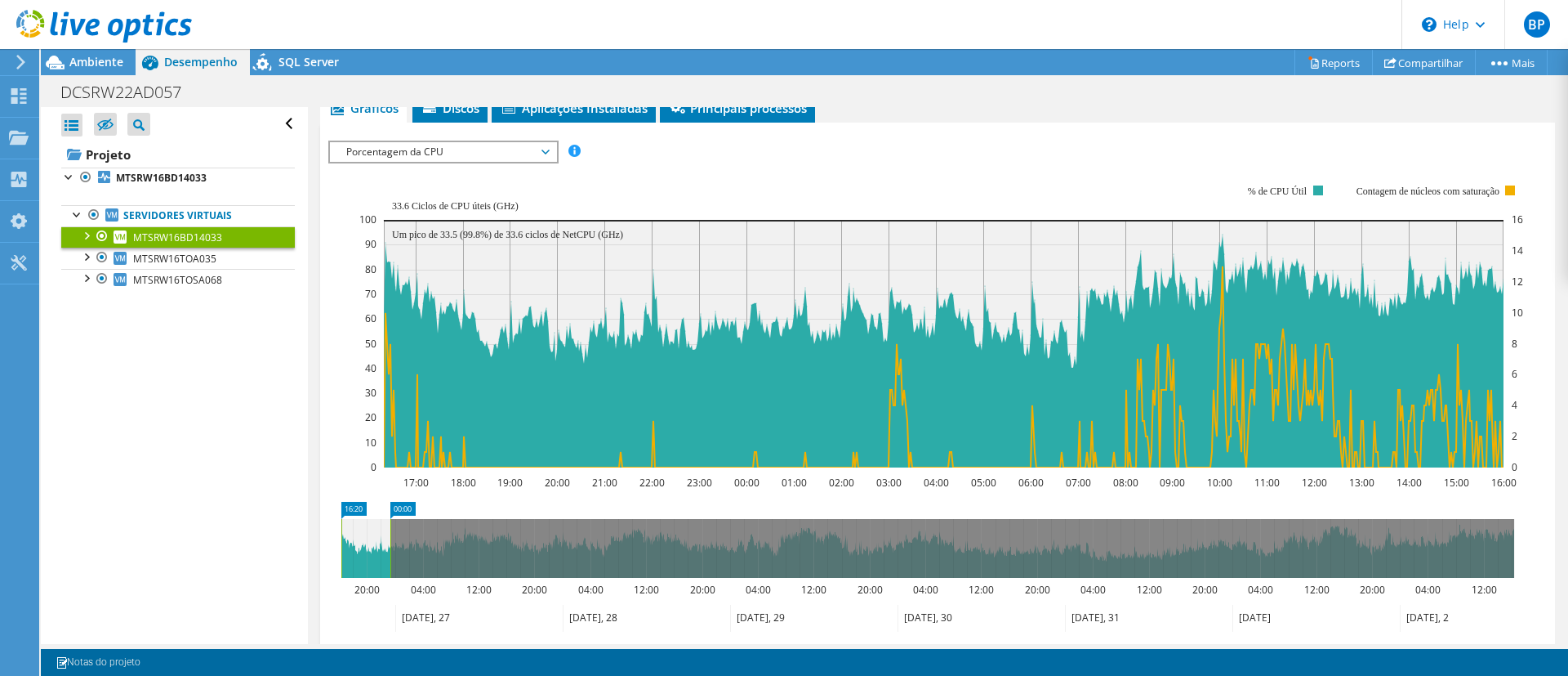
drag, startPoint x: 508, startPoint y: 548, endPoint x: 392, endPoint y: 564, distance: 117.1
click at [392, 564] on rect at bounding box center [390, 548] width 6 height 59
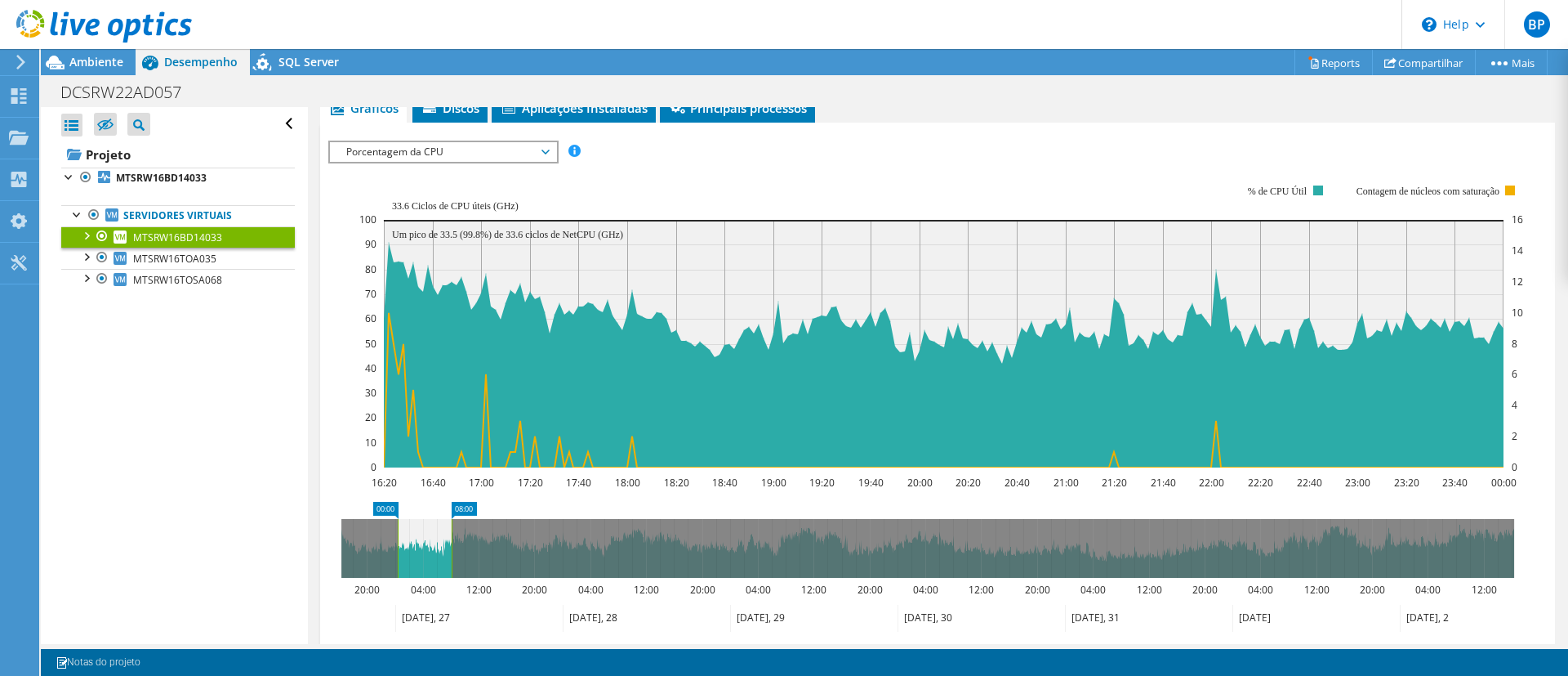
drag, startPoint x: 371, startPoint y: 542, endPoint x: 428, endPoint y: 548, distance: 57.3
click at [428, 548] on icon at bounding box center [424, 548] width 54 height 59
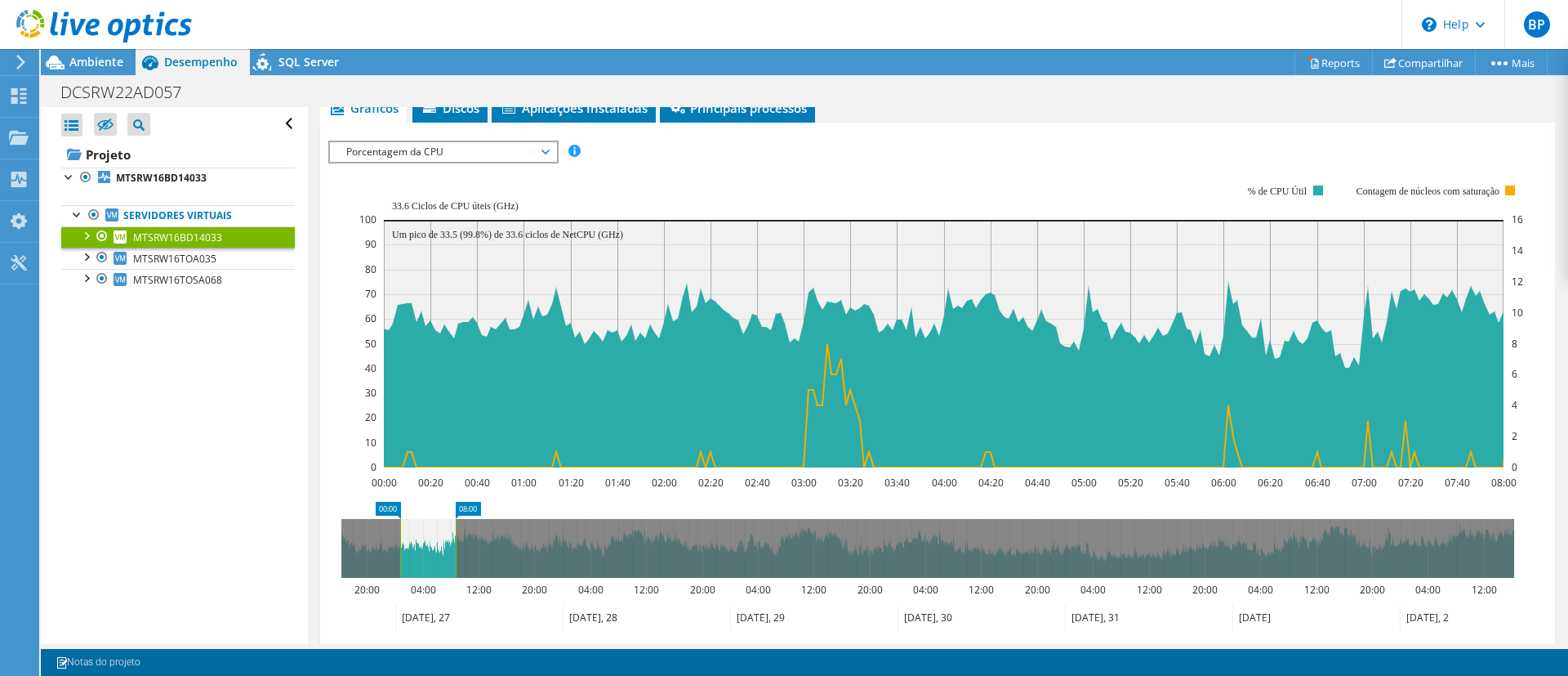
drag, startPoint x: 446, startPoint y: 543, endPoint x: 452, endPoint y: 551, distance: 10.0
click at [452, 551] on icon at bounding box center [428, 548] width 55 height 59
drag, startPoint x: 452, startPoint y: 549, endPoint x: 561, endPoint y: 547, distance: 109.0
click at [561, 547] on rect at bounding box center [561, 548] width 6 height 59
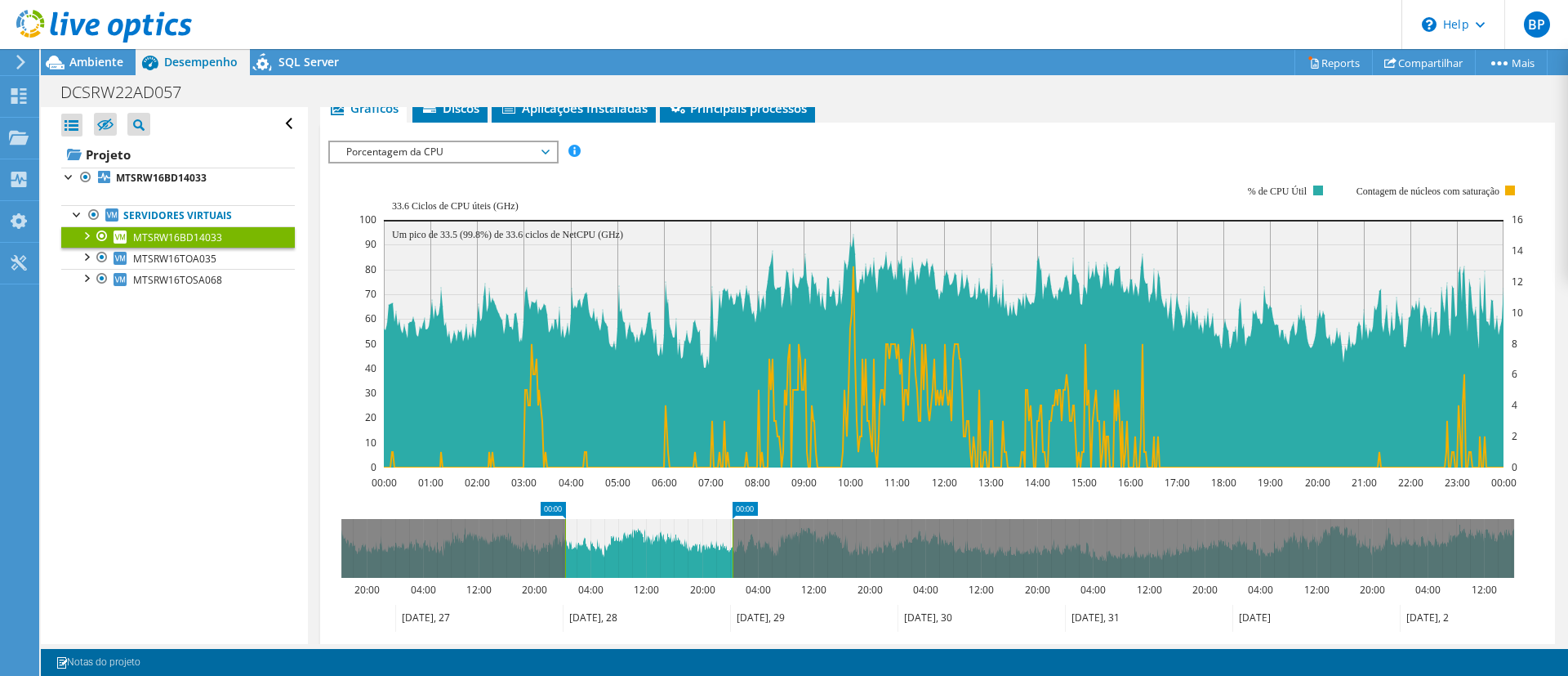
drag, startPoint x: 507, startPoint y: 530, endPoint x: 676, endPoint y: 564, distance: 172.4
click at [676, 564] on icon at bounding box center [649, 548] width 167 height 59
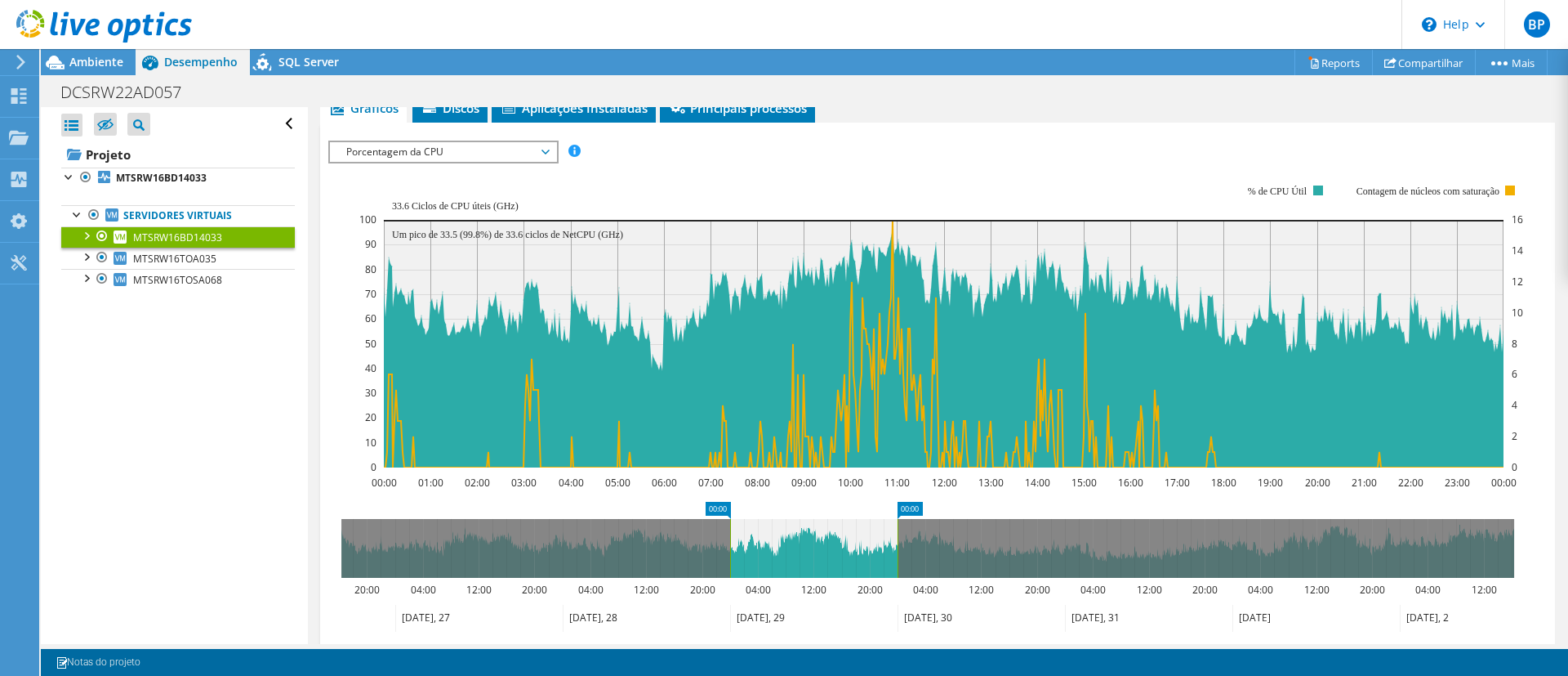
drag, startPoint x: 657, startPoint y: 551, endPoint x: 824, endPoint y: 567, distance: 167.8
click at [824, 567] on icon at bounding box center [813, 548] width 167 height 59
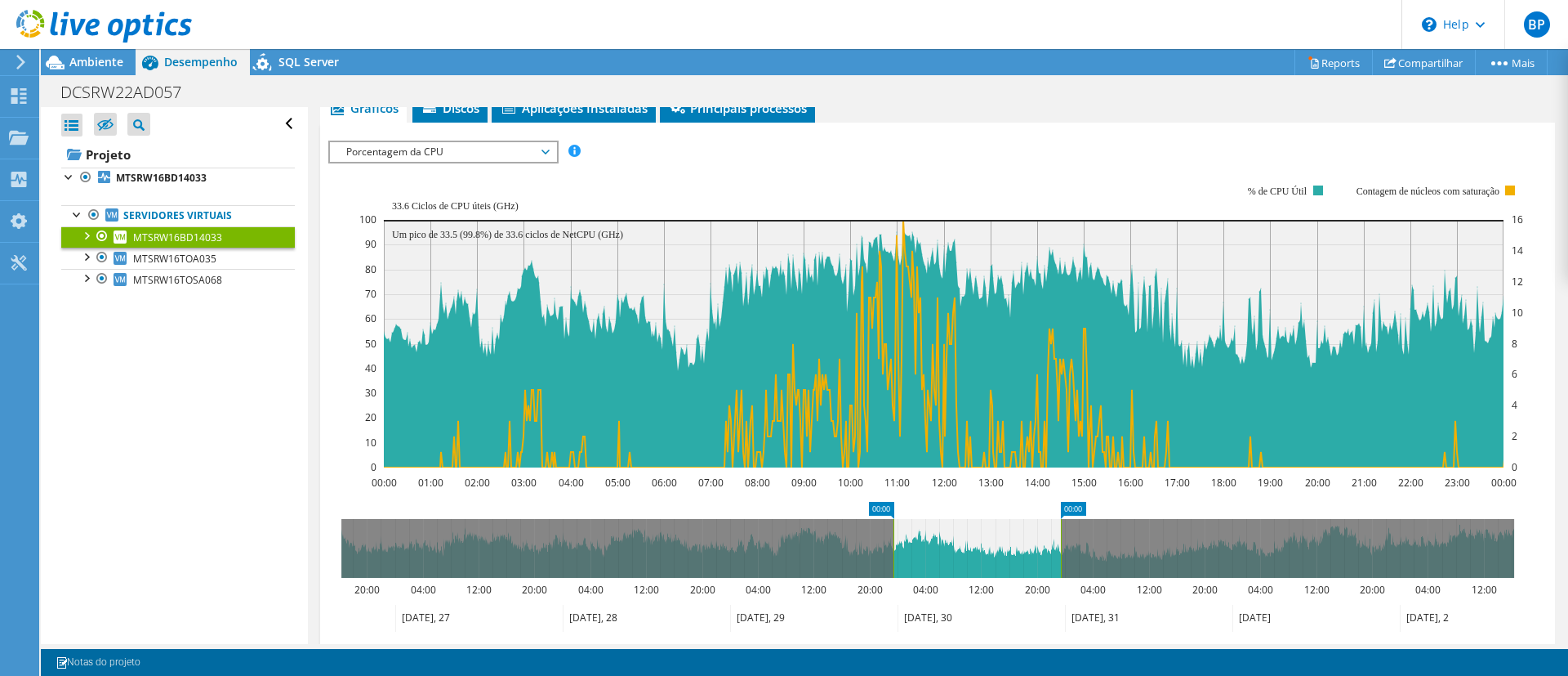
drag, startPoint x: 821, startPoint y: 530, endPoint x: 984, endPoint y: 563, distance: 166.3
click at [984, 563] on icon at bounding box center [977, 548] width 167 height 59
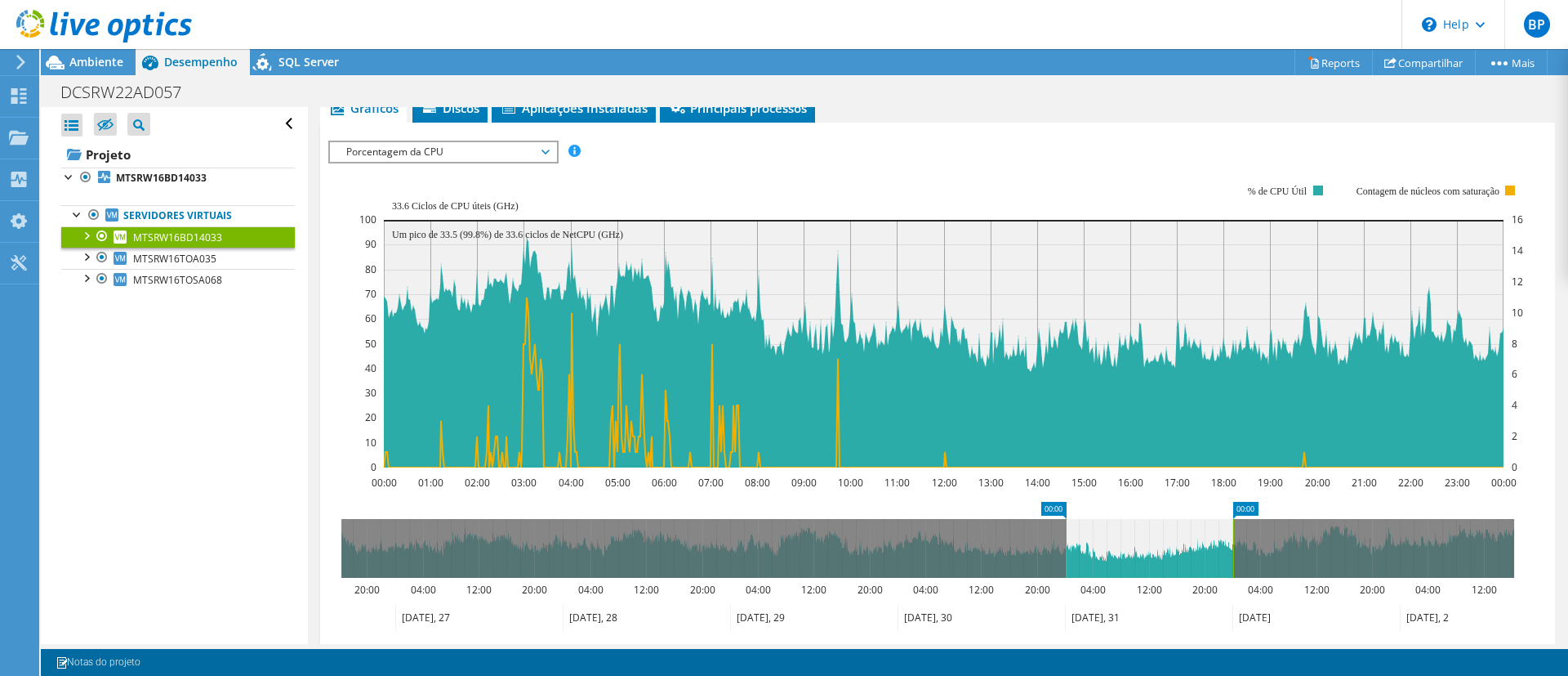
drag, startPoint x: 973, startPoint y: 537, endPoint x: 1141, endPoint y: 585, distance: 174.7
click at [1141, 585] on icon "00:00 00:00 20:00 04:00 12:00 20:00 04:00 12:00 20:00 04:00 12:00 20:00 04:00 1…" at bounding box center [927, 567] width 1199 height 131
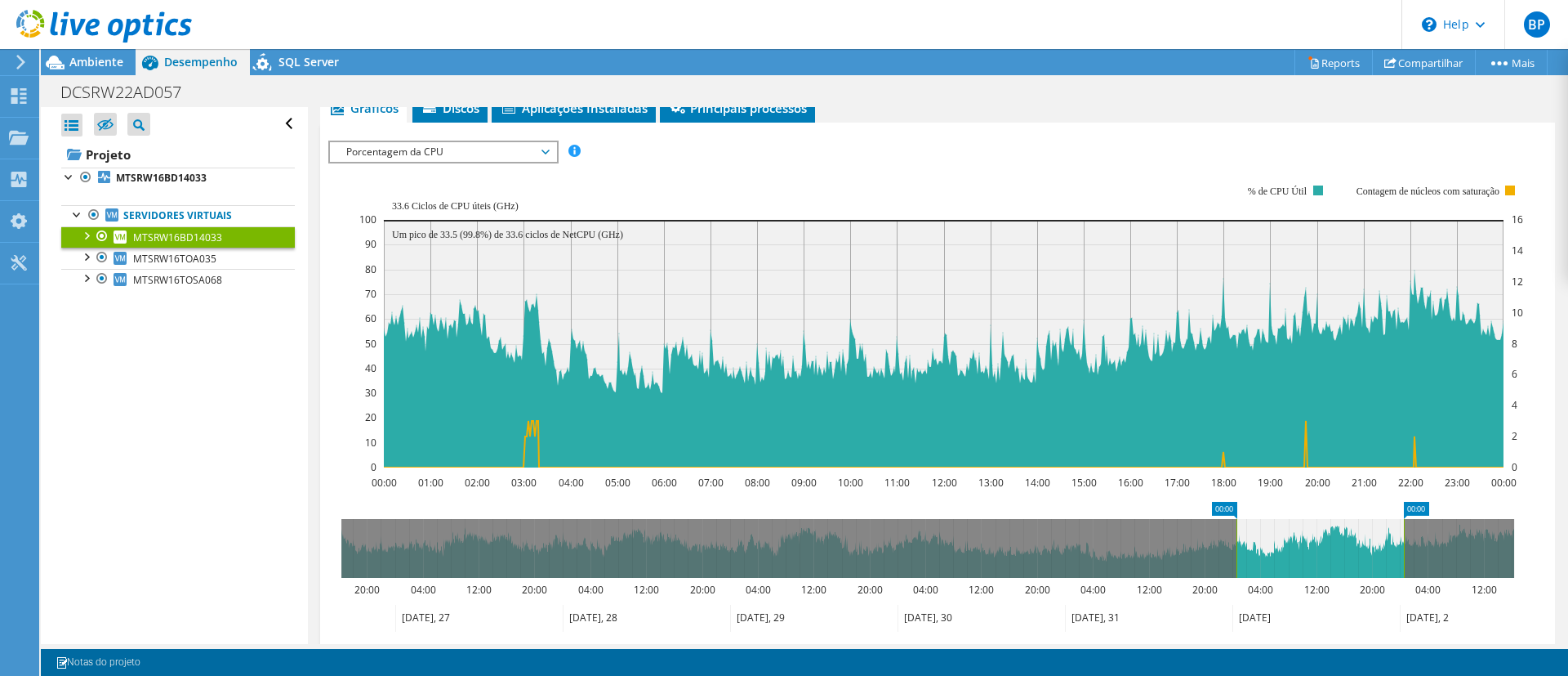
drag, startPoint x: 1133, startPoint y: 551, endPoint x: 1305, endPoint y: 546, distance: 172.1
click at [1305, 546] on icon at bounding box center [1320, 548] width 167 height 59
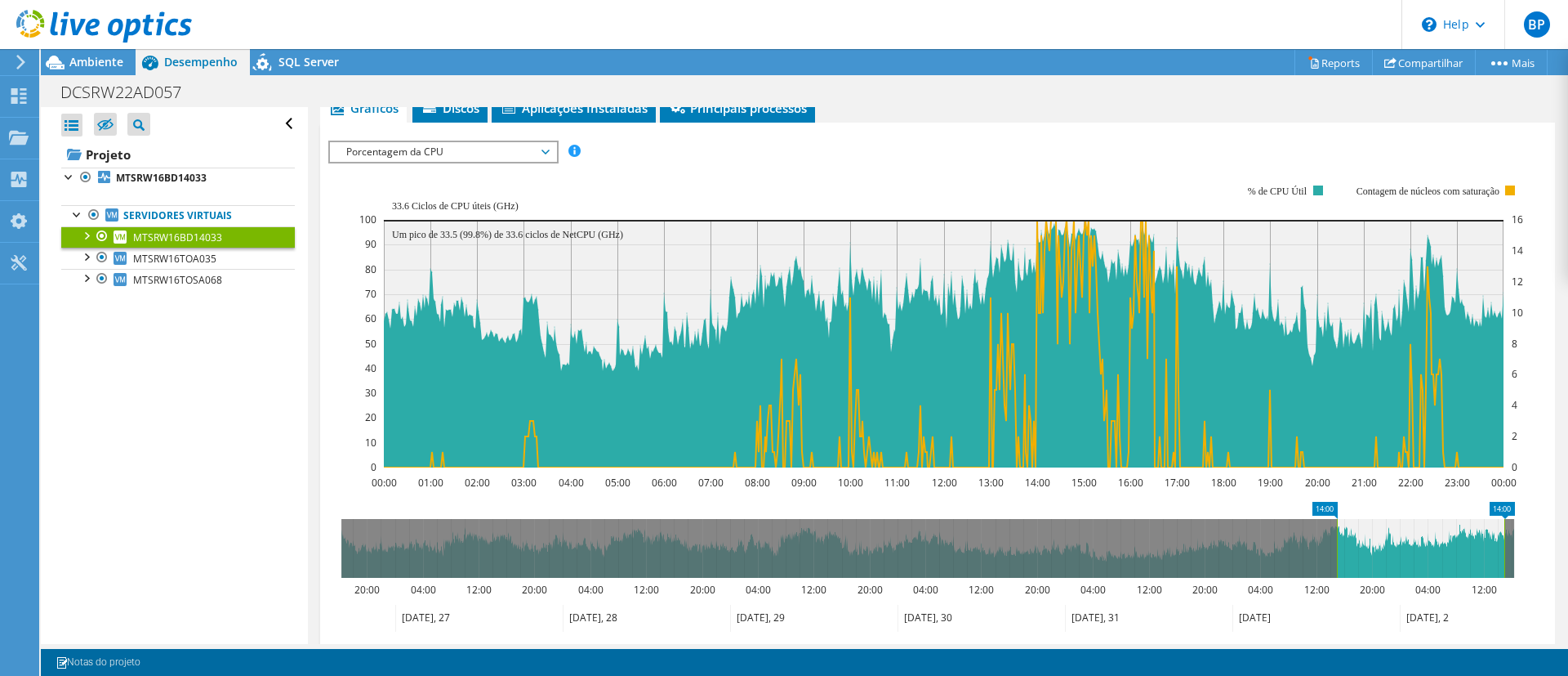
drag, startPoint x: 1311, startPoint y: 562, endPoint x: 1403, endPoint y: 556, distance: 92.2
click at [1468, 554] on icon at bounding box center [1420, 548] width 167 height 59
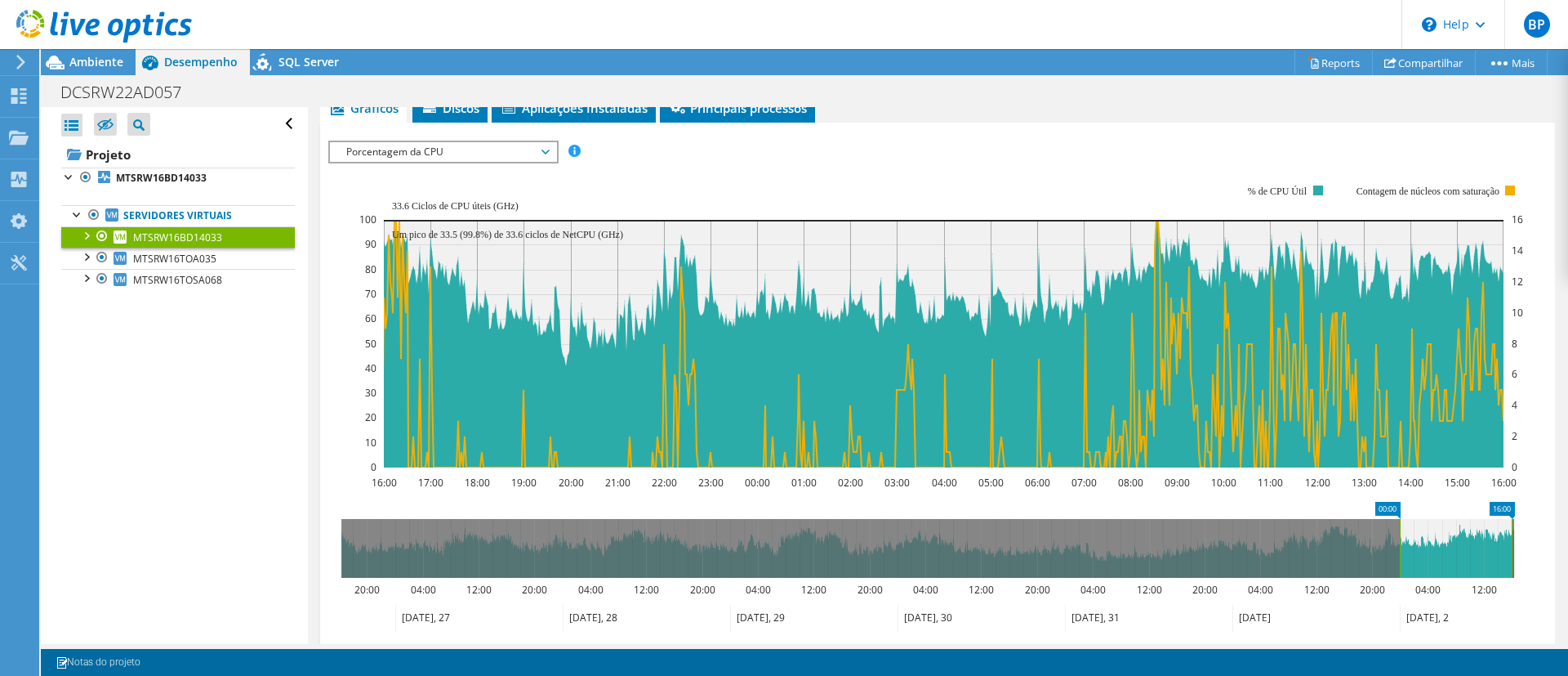
drag, startPoint x: 1348, startPoint y: 552, endPoint x: 1403, endPoint y: 594, distance: 69.2
click at [1403, 594] on icon "16:00 00:00 20:00 04:00 12:00 20:00 04:00 12:00 20:00 04:00 12:00 20:00 04:00 1…" at bounding box center [927, 567] width 1199 height 131
